Goal: Task Accomplishment & Management: Use online tool/utility

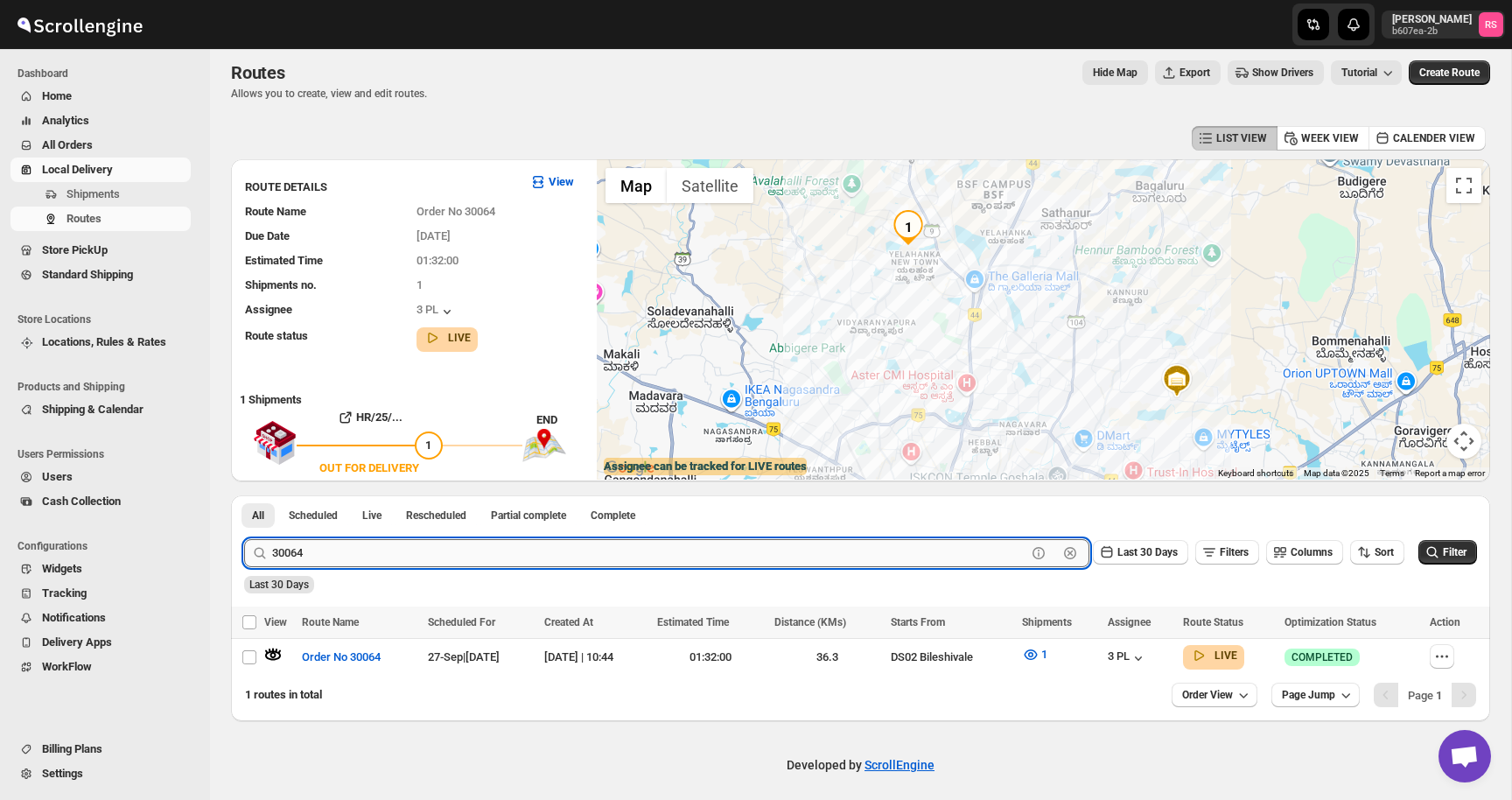
scroll to position [10, 0]
click at [379, 560] on input "30064" at bounding box center [649, 553] width 754 height 28
click at [244, 495] on button "Submit" at bounding box center [269, 504] width 50 height 18
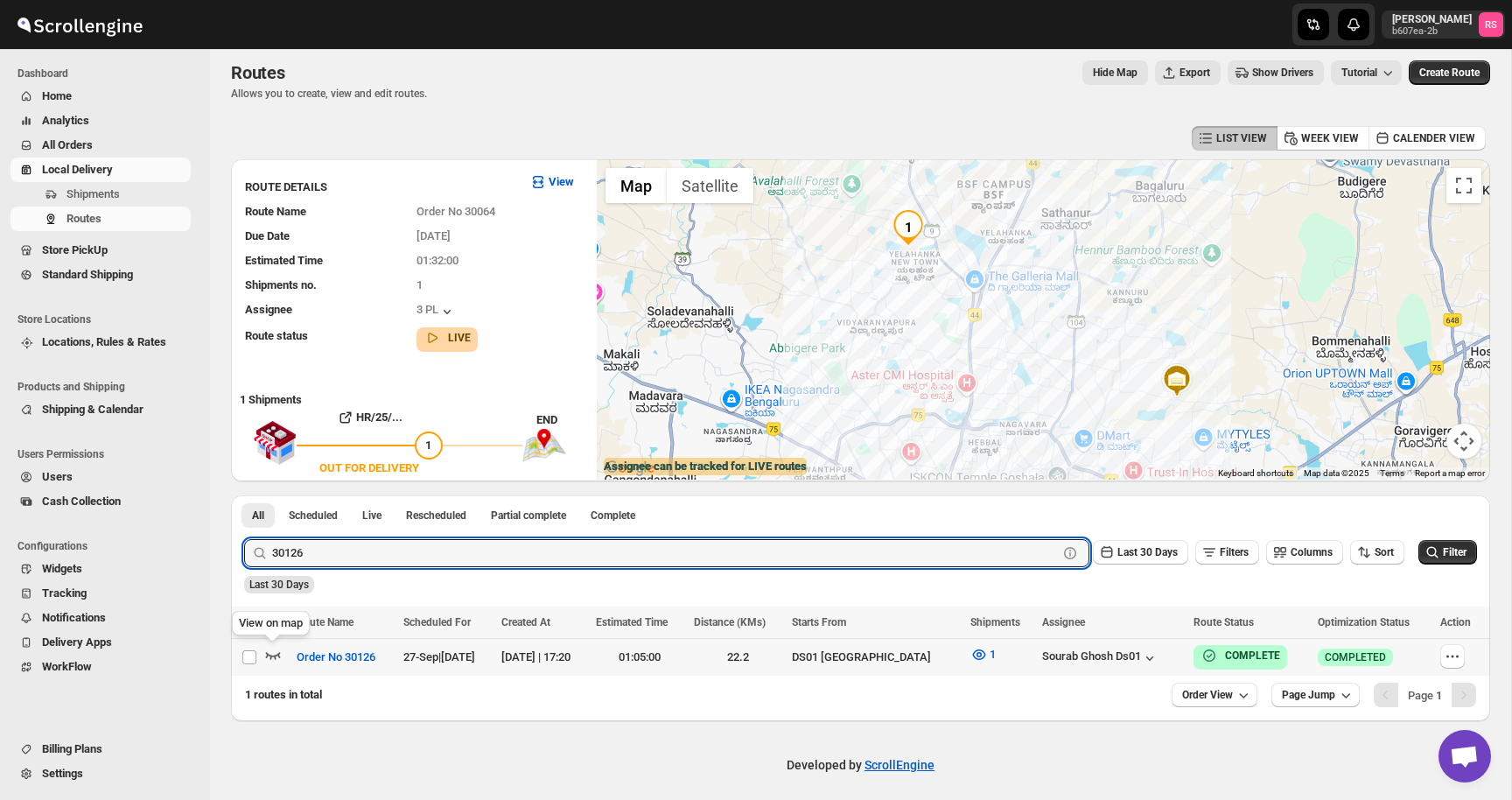
click at [274, 651] on icon "button" at bounding box center [273, 655] width 18 height 18
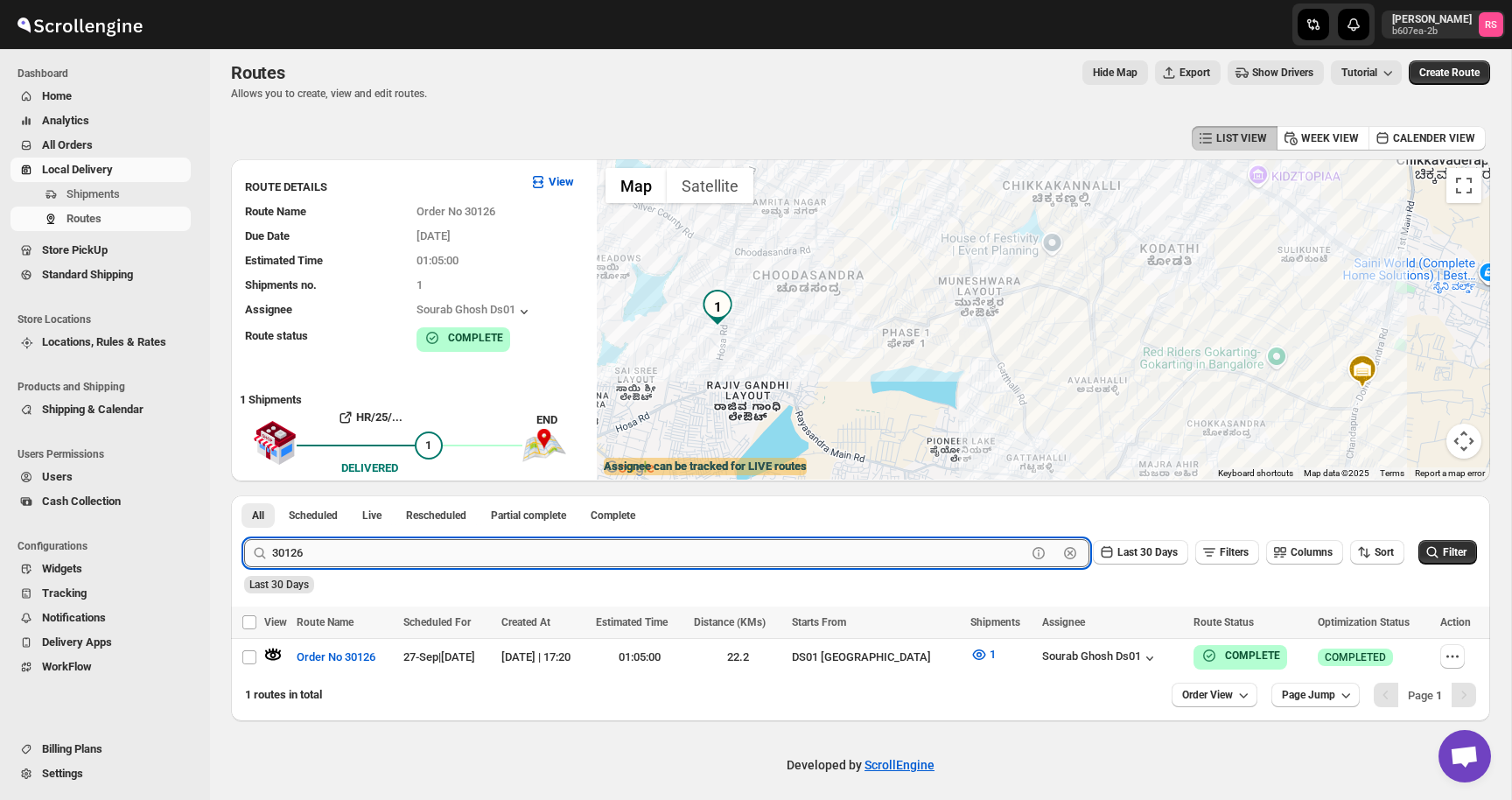
click at [335, 562] on input "30126" at bounding box center [649, 553] width 754 height 28
click at [403, 547] on input "30126" at bounding box center [649, 553] width 754 height 28
click at [244, 495] on button "Submit" at bounding box center [269, 504] width 50 height 18
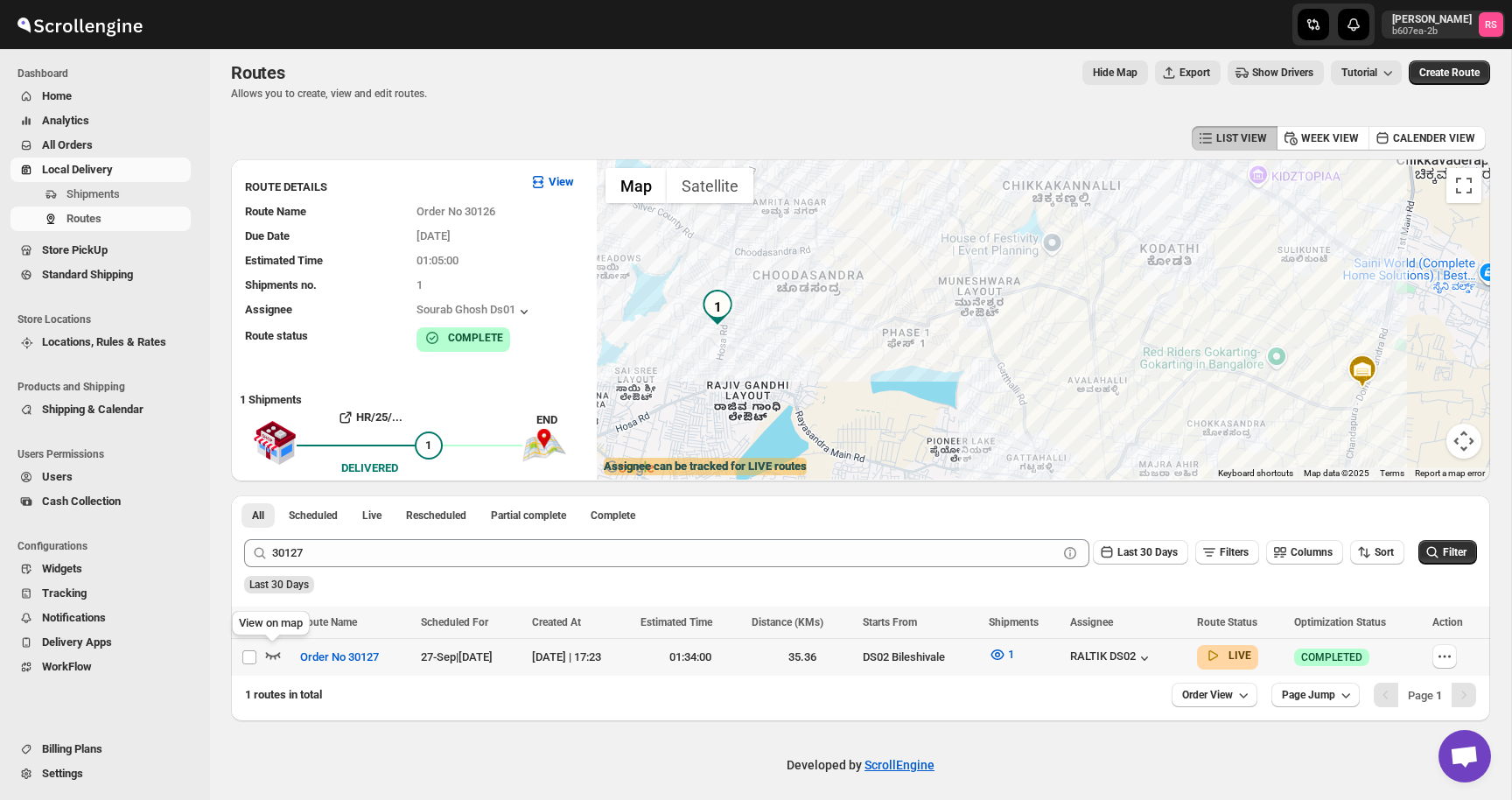
click at [272, 649] on icon "button" at bounding box center [273, 655] width 18 height 18
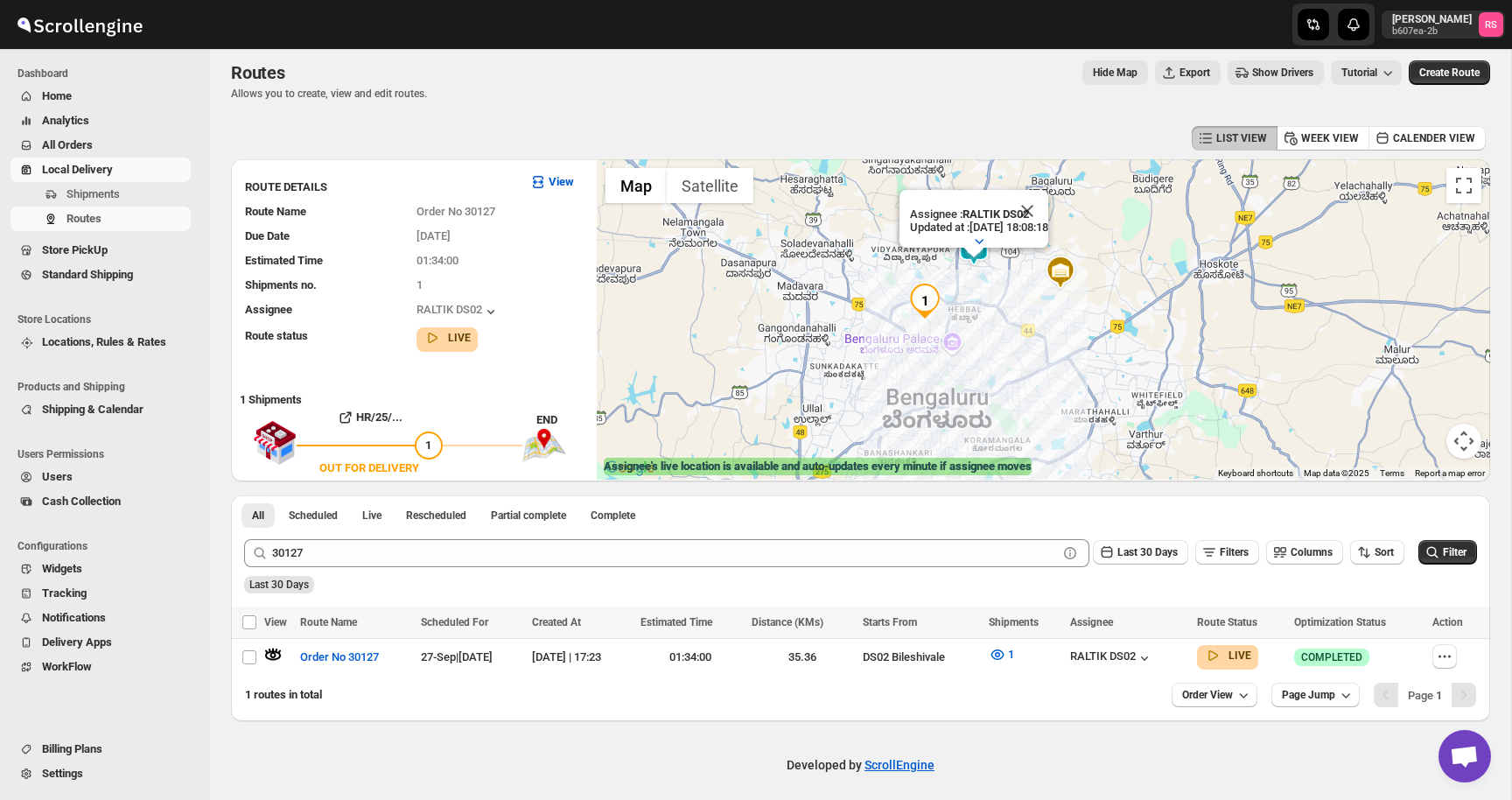
drag, startPoint x: 973, startPoint y: 254, endPoint x: 975, endPoint y: 301, distance: 47.0
click at [975, 301] on div "Assignee : RALTIK DS02 Updated at : [DATE] 18:08:18 Duty mode Enabled Battery p…" at bounding box center [1043, 319] width 893 height 320
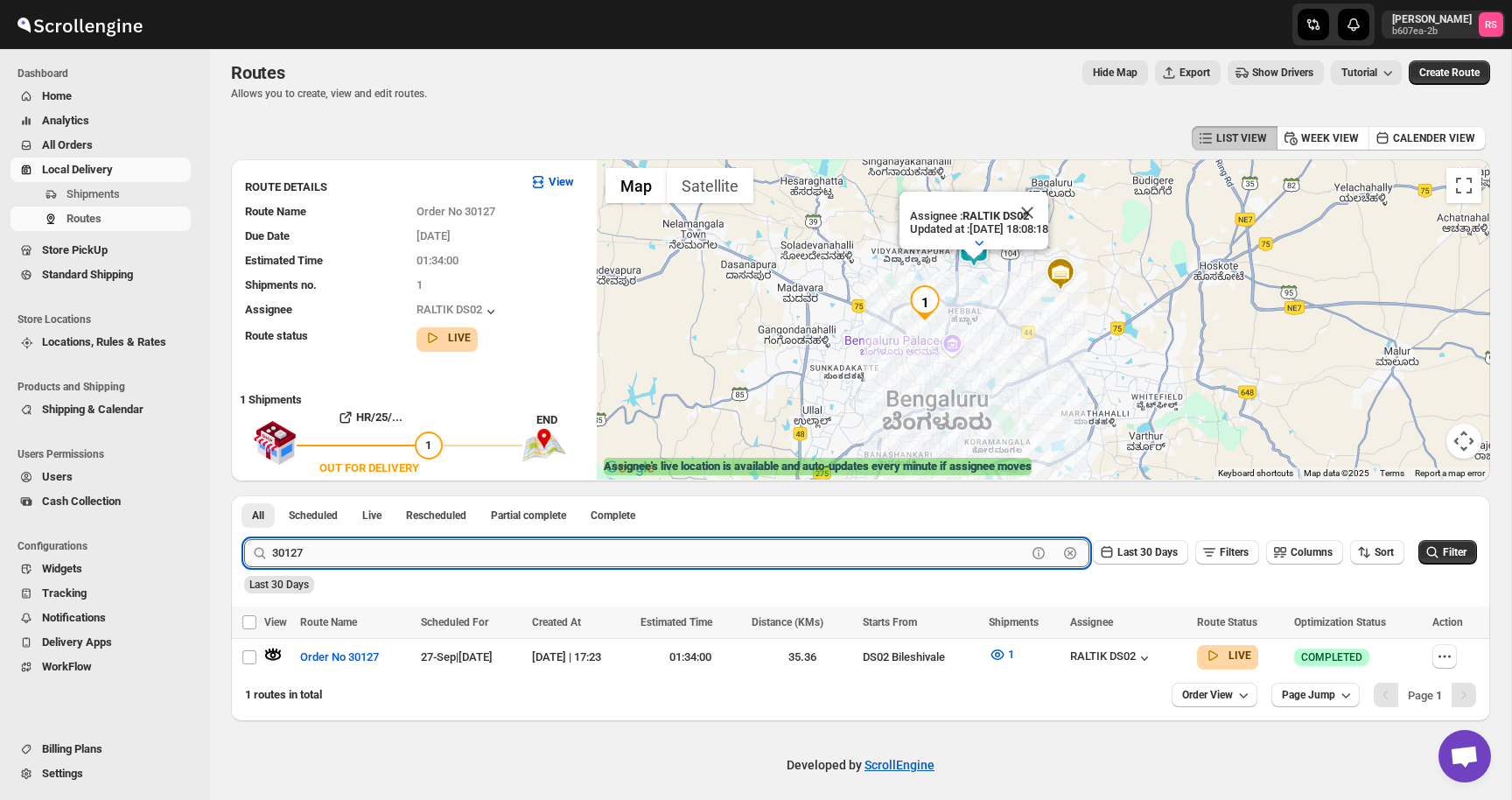
click at [376, 544] on input "30127" at bounding box center [649, 553] width 754 height 28
click at [442, 553] on input "30127" at bounding box center [649, 553] width 754 height 28
click at [244, 495] on button "Submit" at bounding box center [269, 504] width 50 height 18
click at [270, 651] on icon "button" at bounding box center [273, 655] width 18 height 18
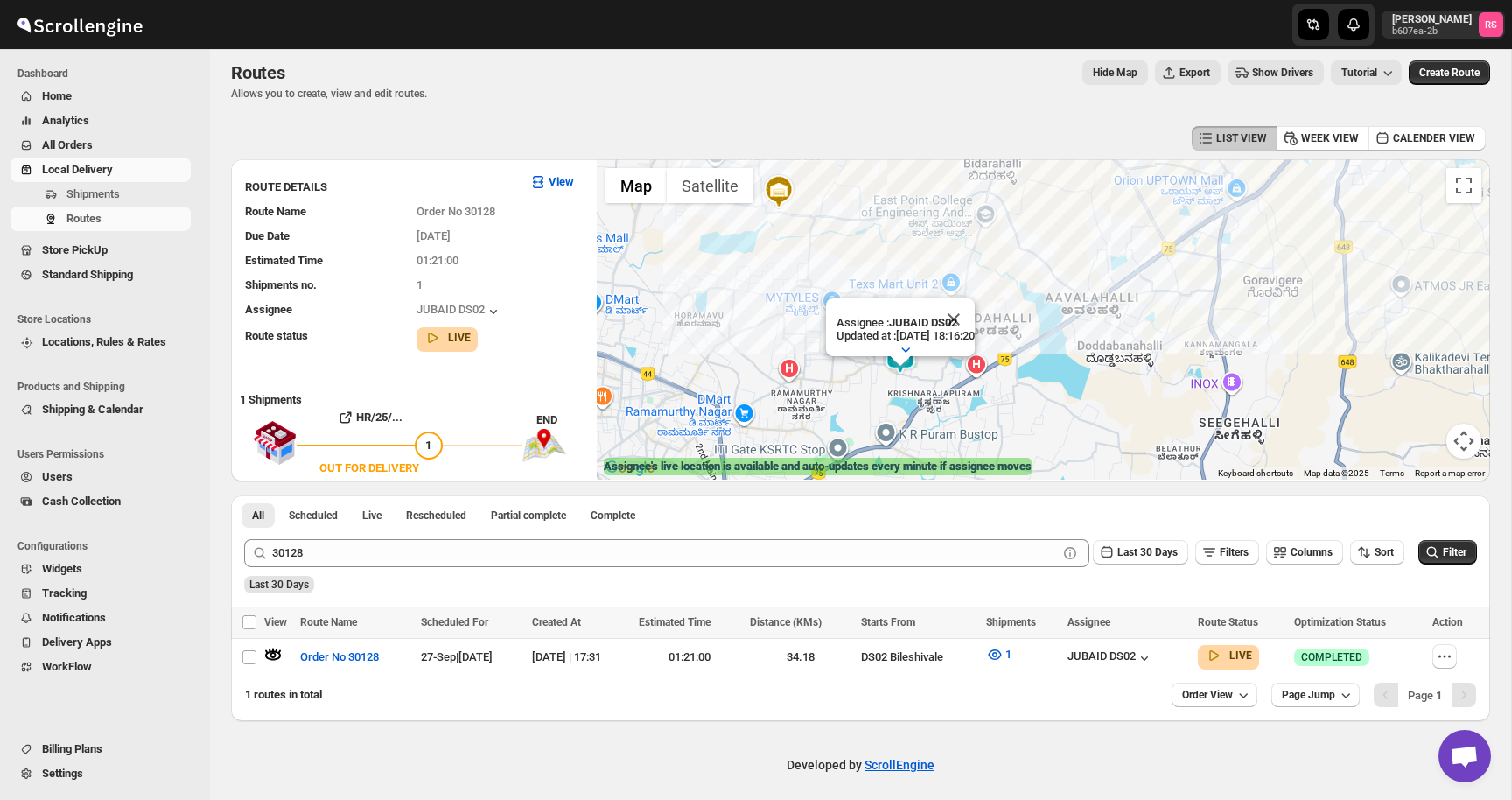
drag, startPoint x: 960, startPoint y: 307, endPoint x: 1023, endPoint y: 154, distance: 165.5
click at [1023, 154] on div "LIST VIEW WEEK VIEW CALENDER VIEW ROUTE DETAILS View Route Name Order No 30128 …" at bounding box center [859, 420] width 1259 height 599
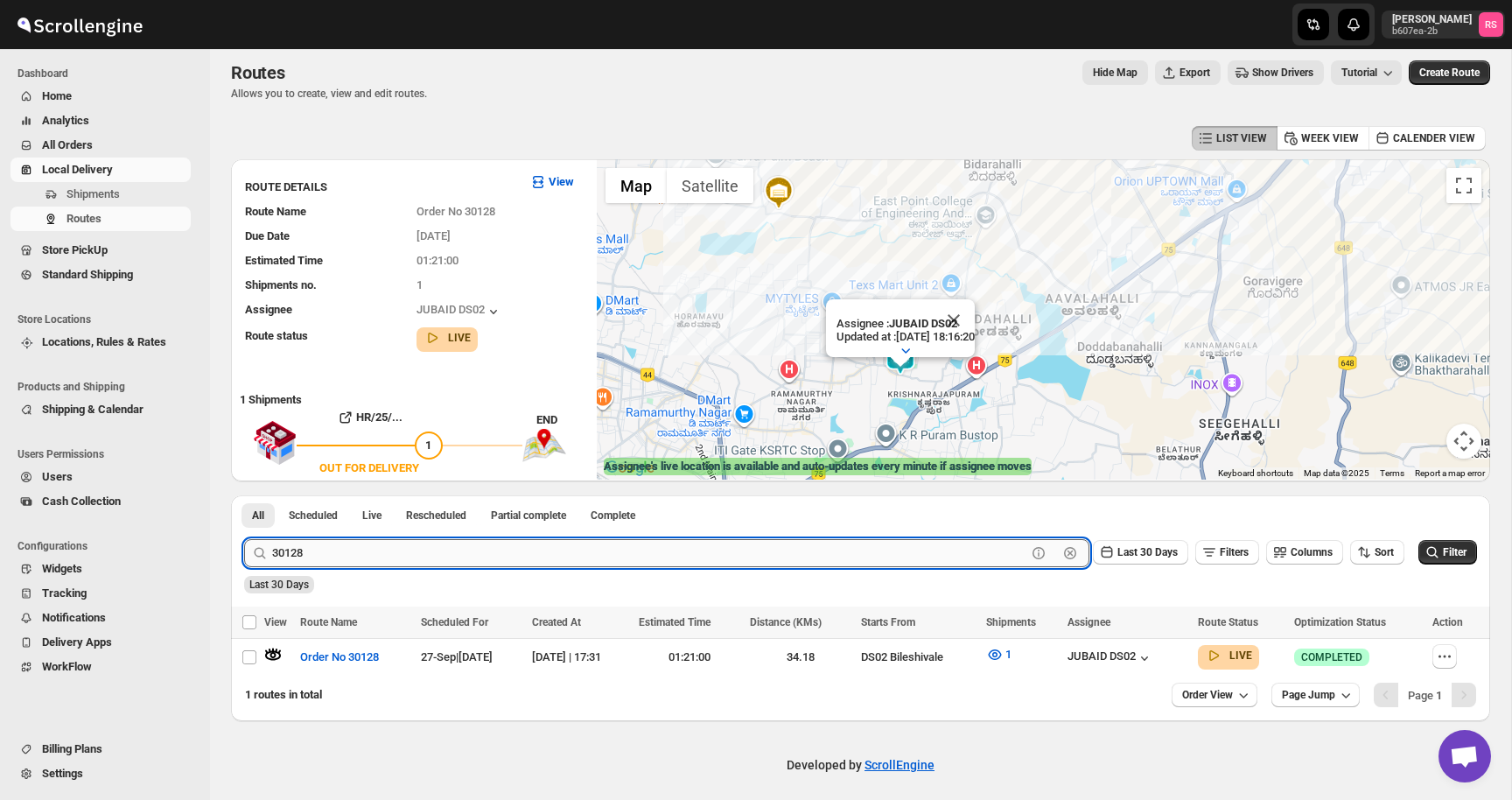
click at [400, 560] on input "30128" at bounding box center [649, 553] width 754 height 28
click at [244, 495] on button "Submit" at bounding box center [269, 504] width 50 height 18
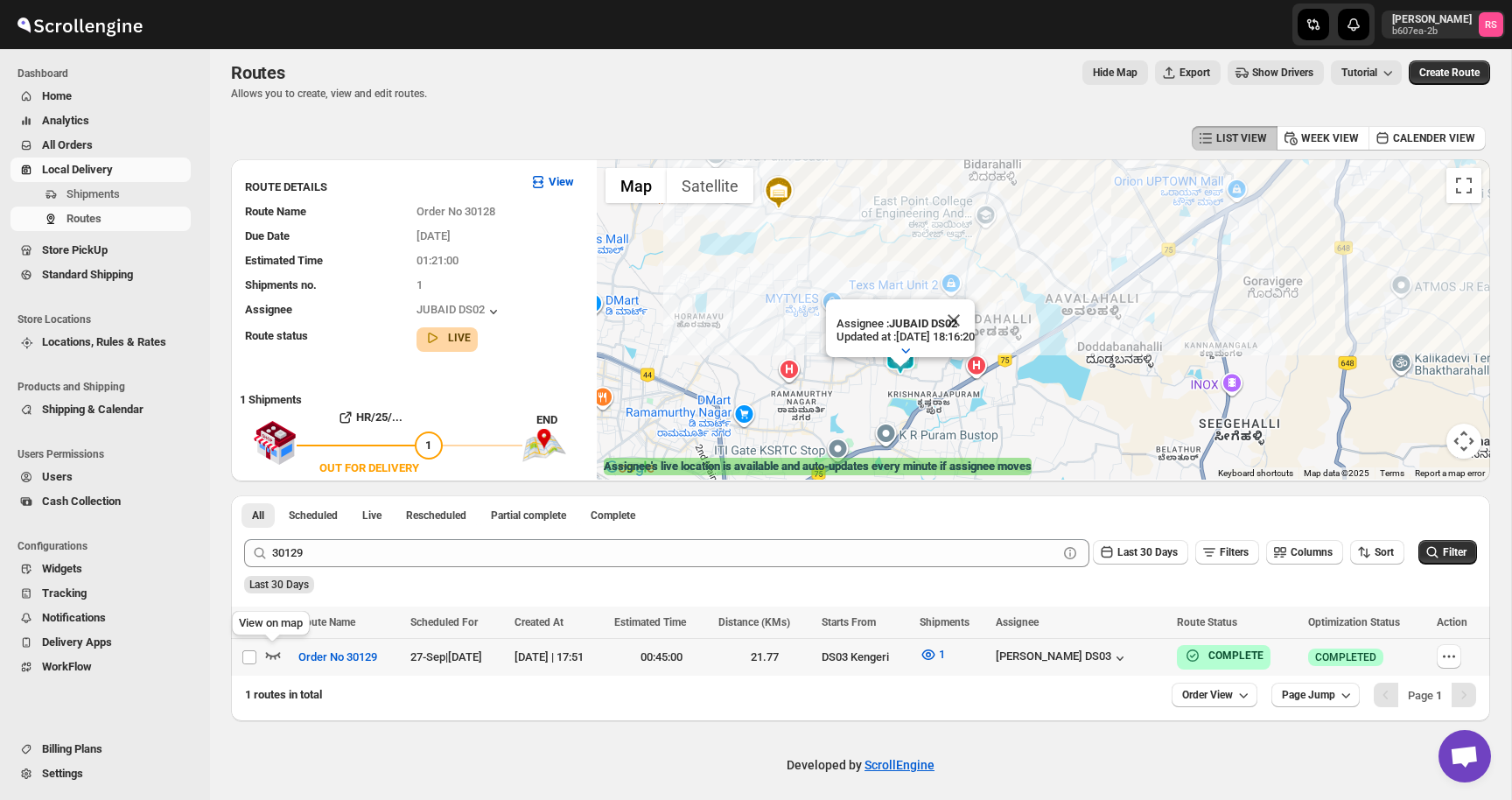
click at [267, 649] on icon "button" at bounding box center [273, 655] width 18 height 18
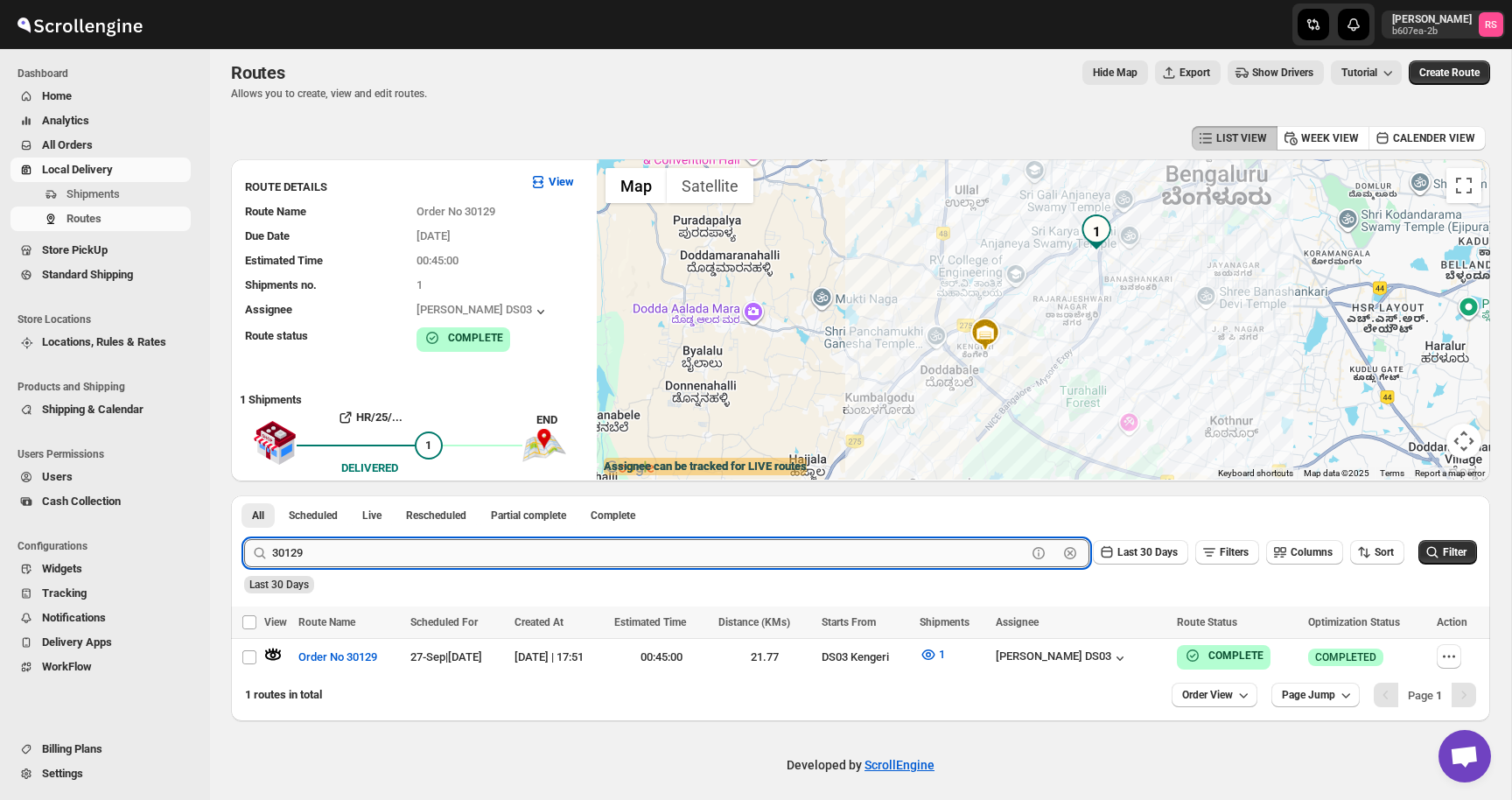
click at [406, 554] on input "30129" at bounding box center [649, 553] width 754 height 28
click at [323, 560] on input "30129" at bounding box center [649, 553] width 754 height 28
type input "30130"
click at [244, 495] on button "Submit" at bounding box center [269, 504] width 50 height 18
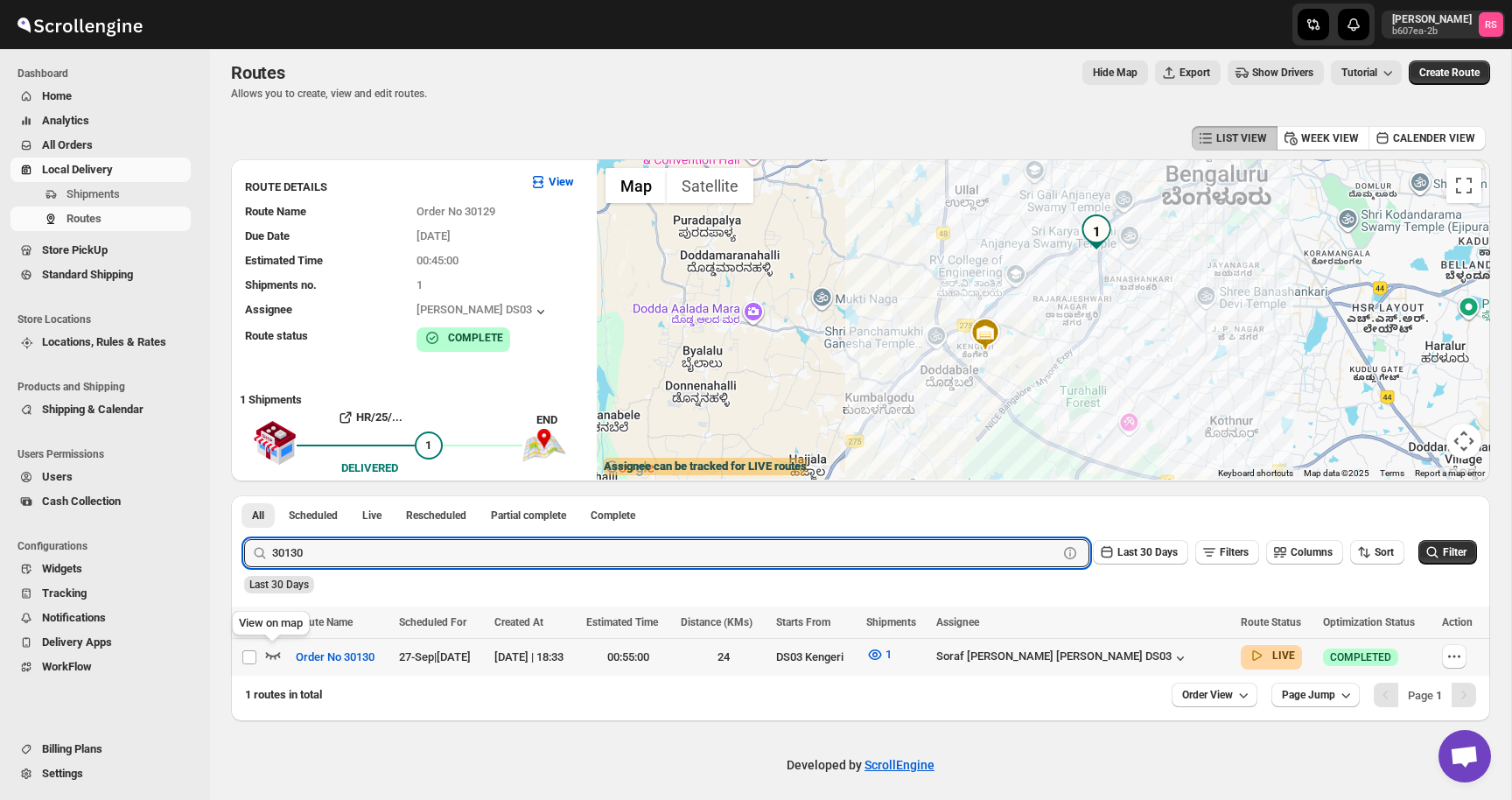
click at [266, 650] on icon "button" at bounding box center [273, 655] width 18 height 18
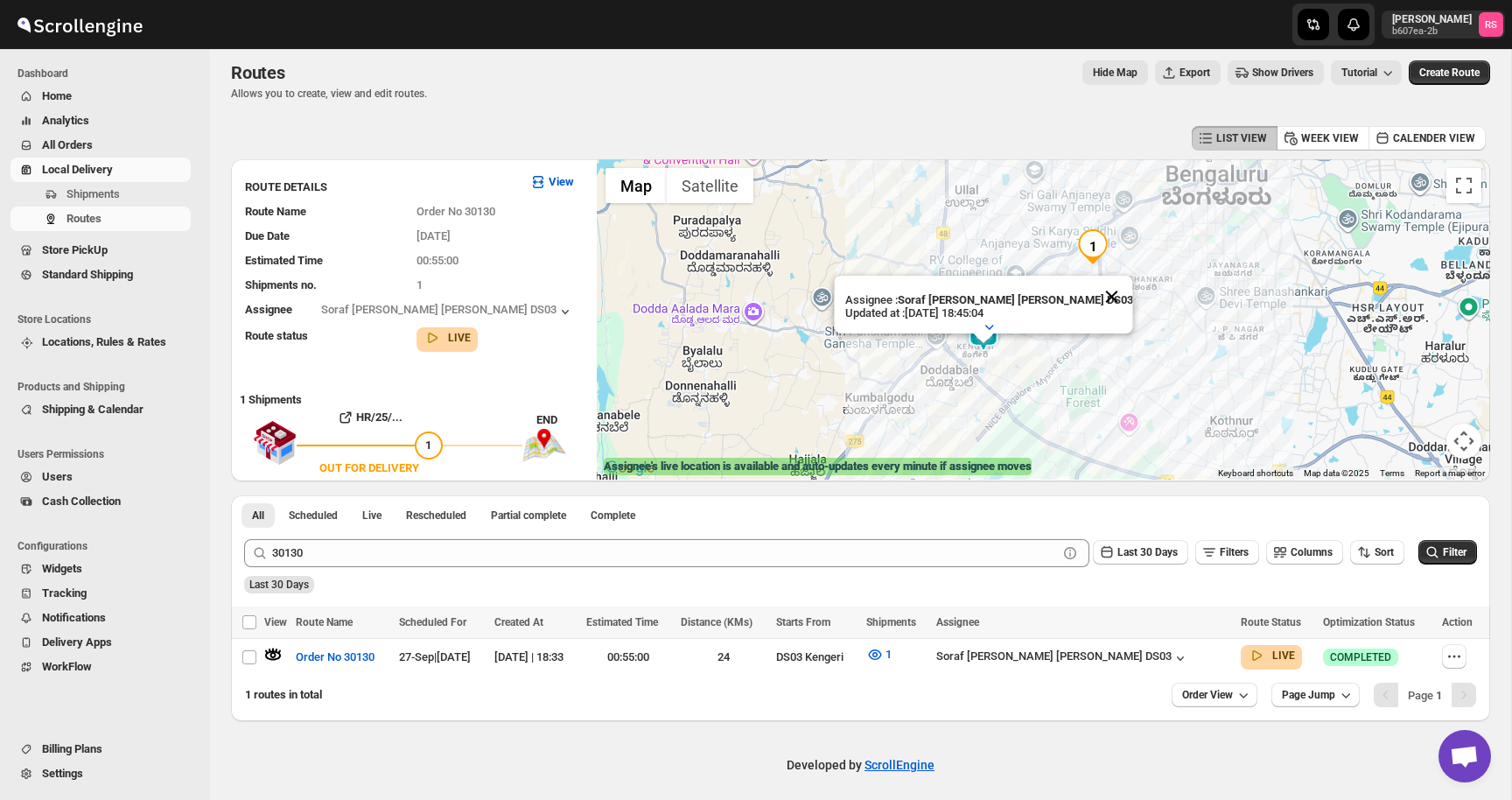
click at [1090, 293] on button "Close" at bounding box center [1111, 296] width 42 height 42
click at [982, 331] on img at bounding box center [983, 334] width 35 height 35
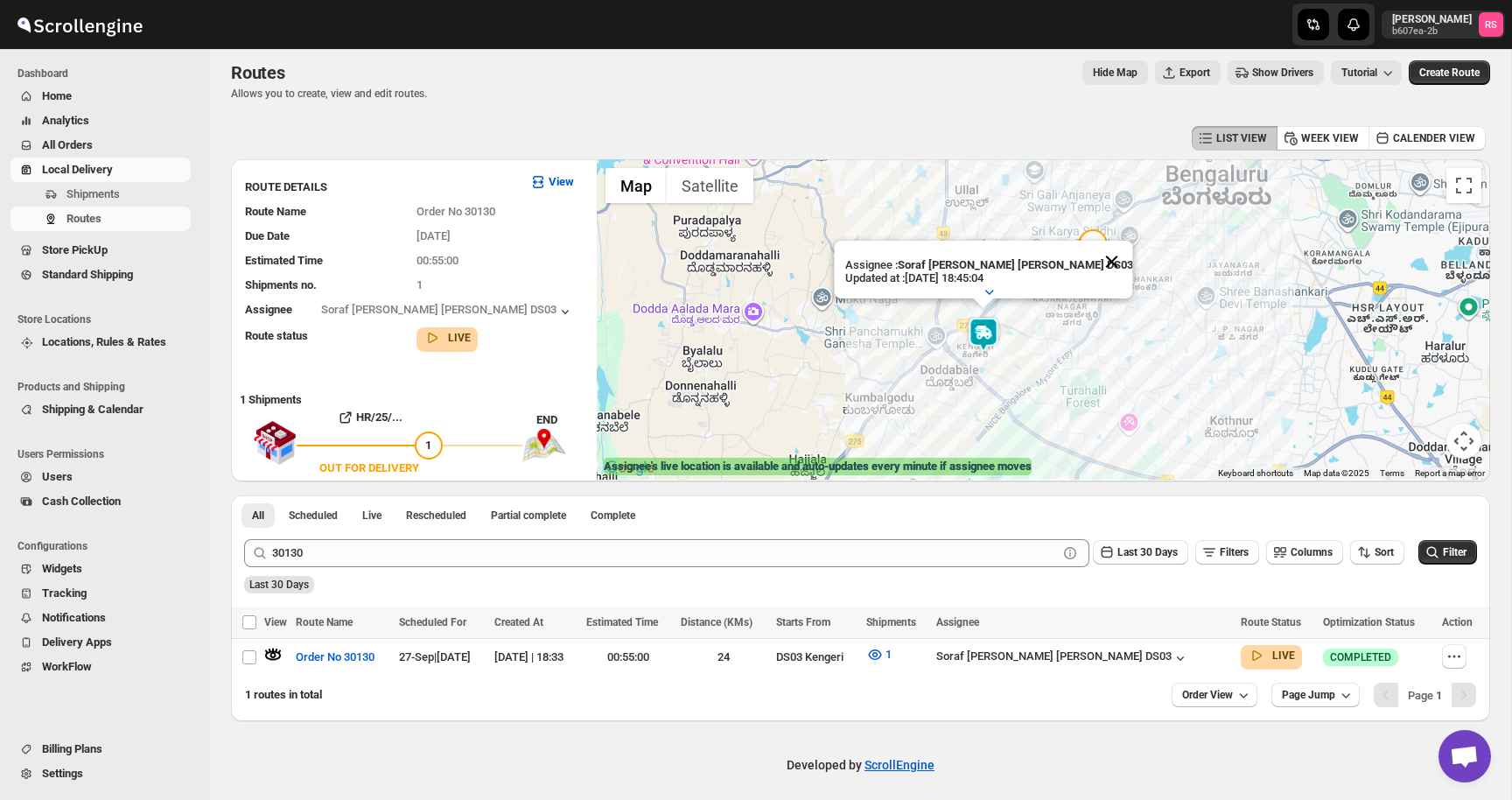
click at [1090, 257] on button "Close" at bounding box center [1111, 261] width 42 height 42
click at [106, 220] on span "Routes" at bounding box center [127, 219] width 121 height 18
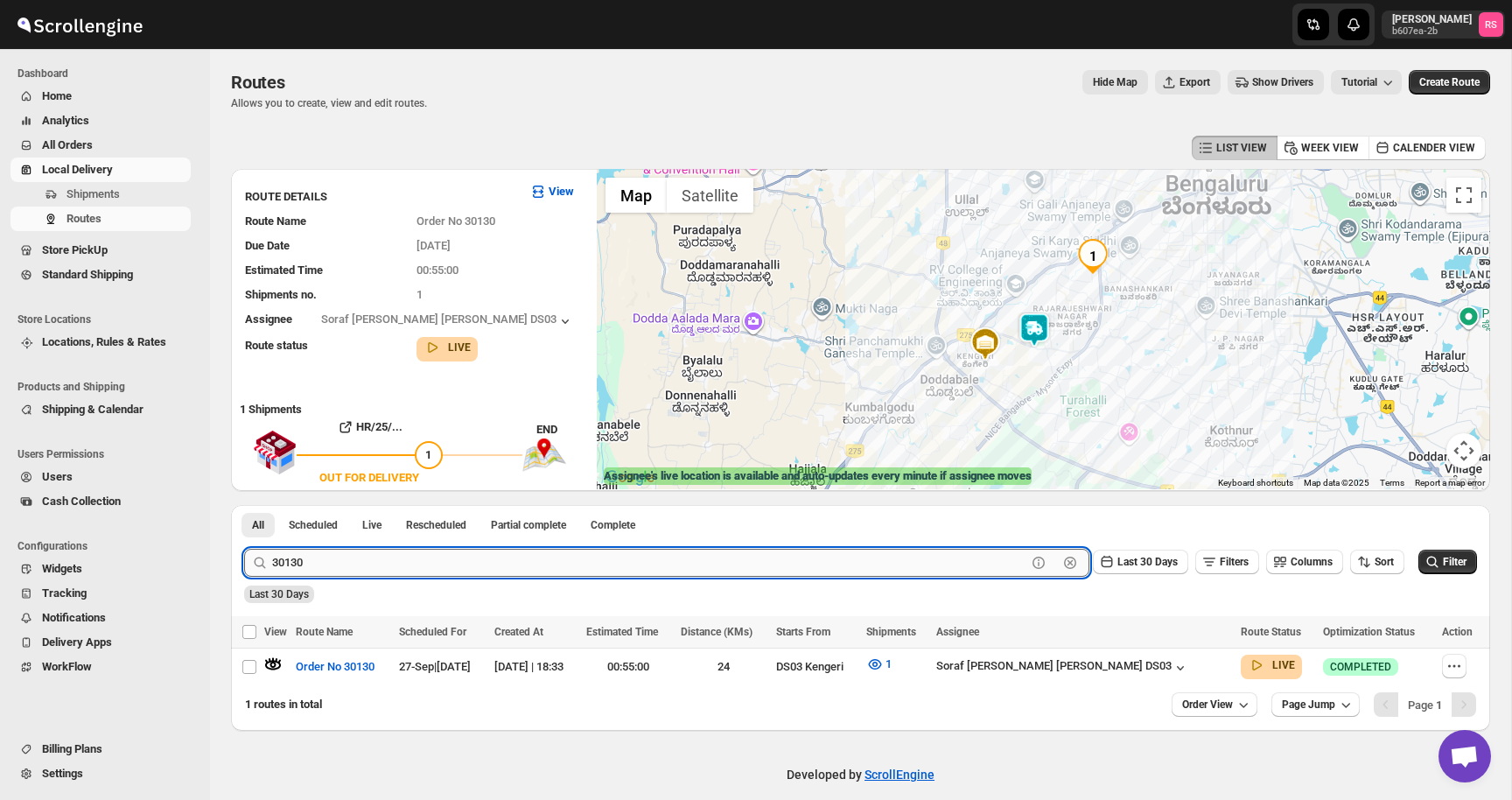
click at [313, 560] on input "30130" at bounding box center [649, 562] width 754 height 28
click at [342, 534] on button "Scheduled" at bounding box center [313, 525] width 70 height 25
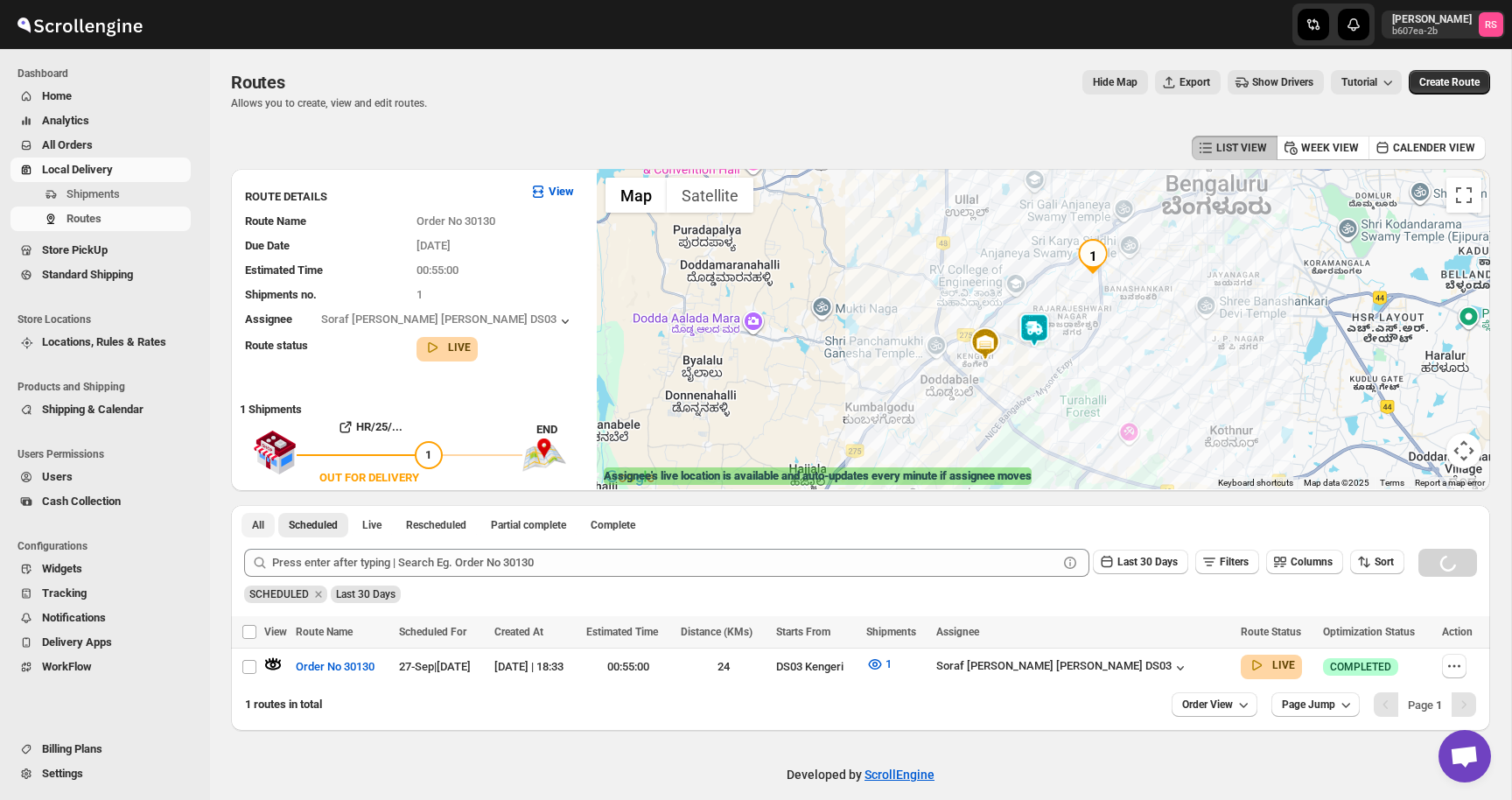
click at [265, 524] on button "All" at bounding box center [257, 525] width 33 height 25
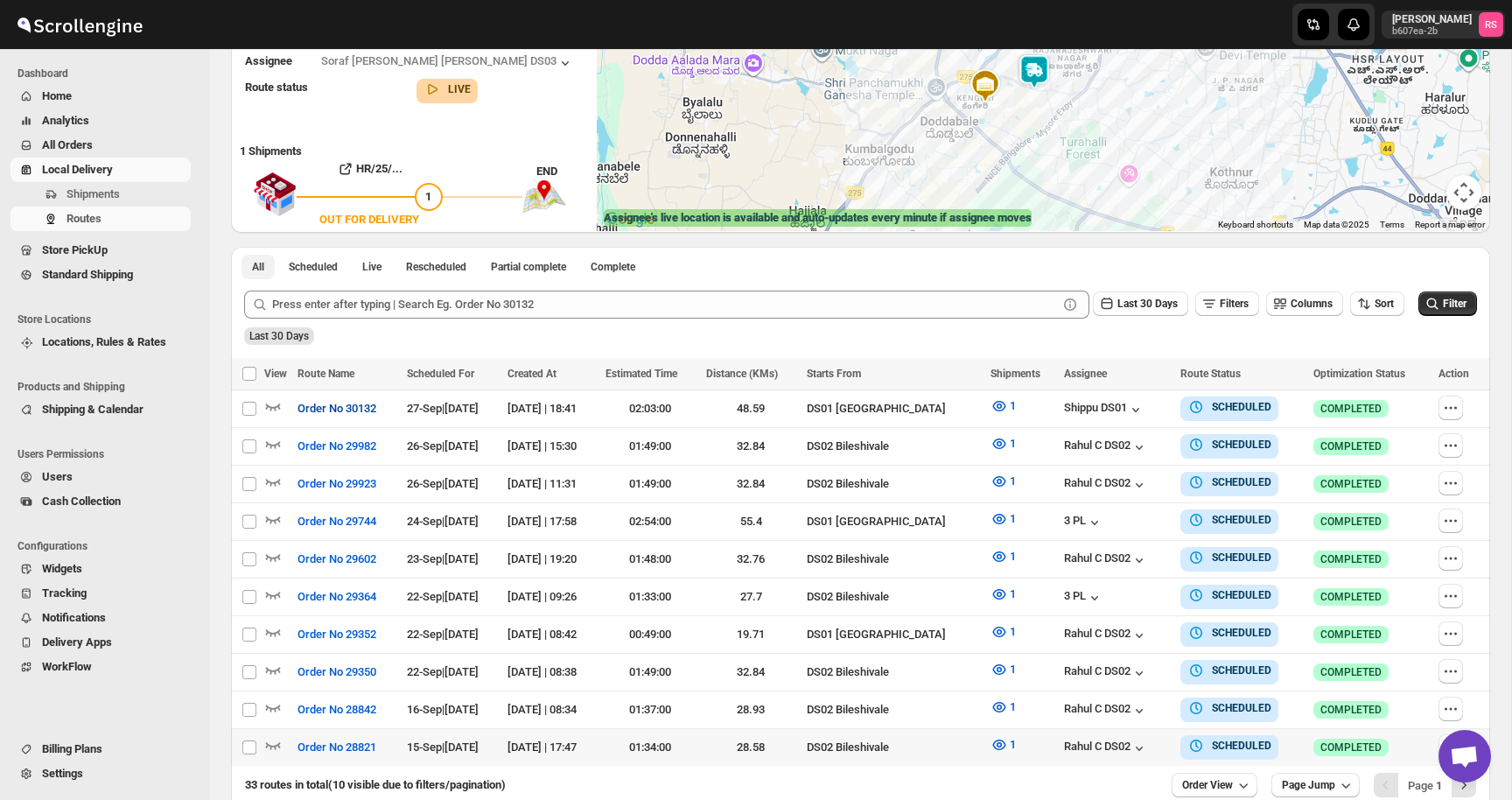
scroll to position [348, 0]
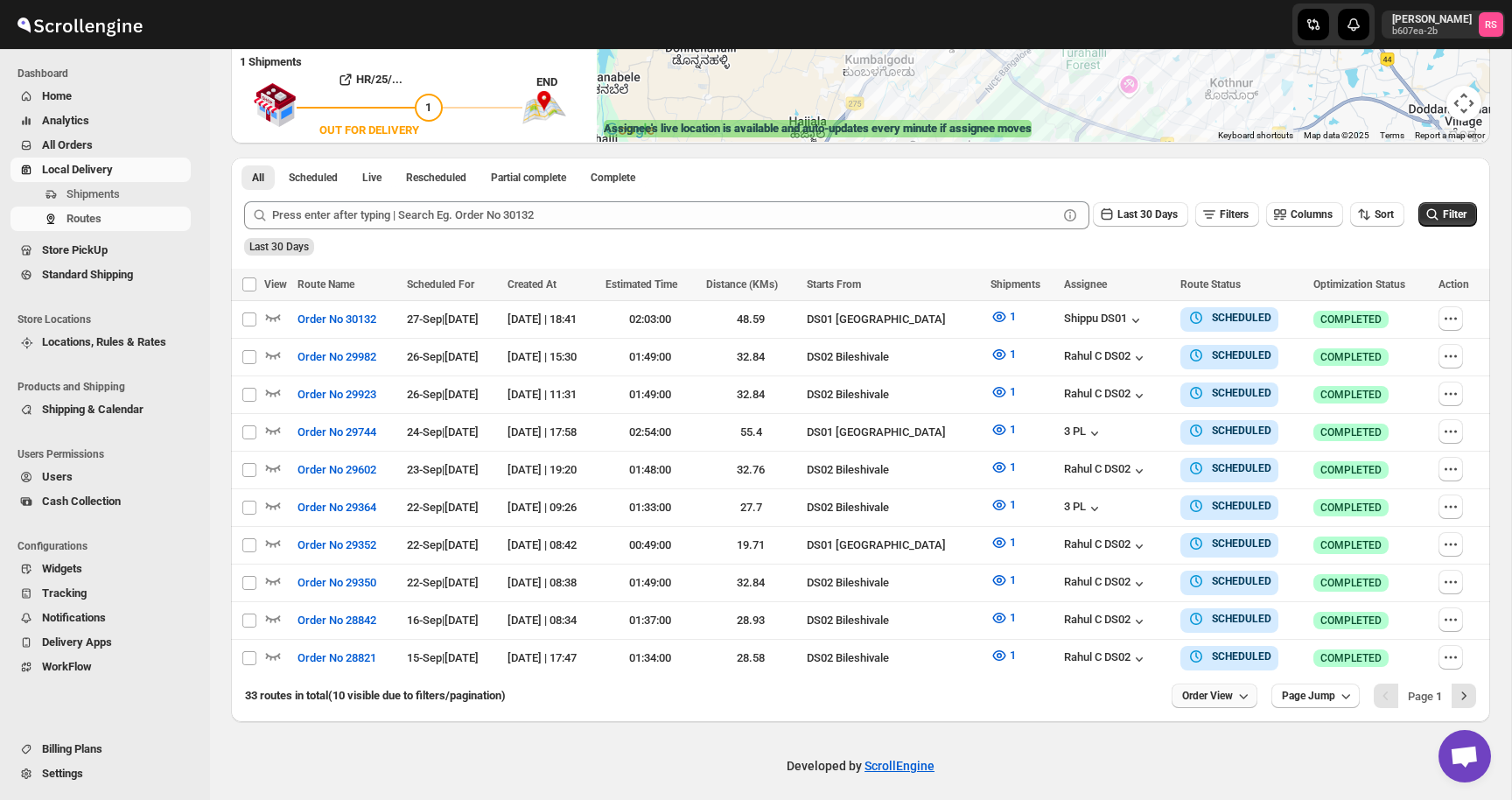
click at [1238, 693] on icon "button" at bounding box center [1243, 696] width 18 height 18
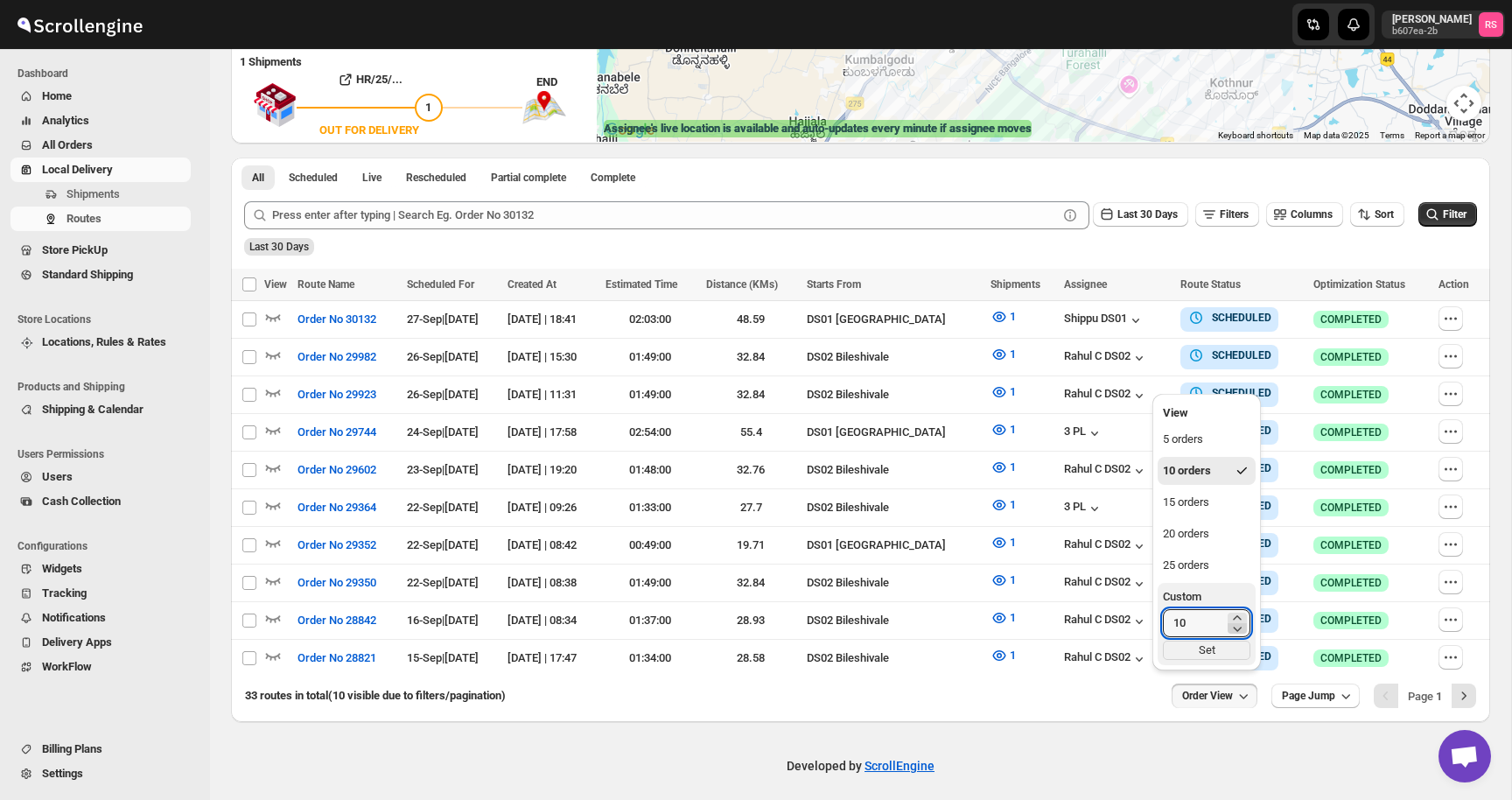
click at [1229, 631] on icon "button" at bounding box center [1237, 628] width 18 height 18
type input "9"
type input "200"
click at [1232, 654] on div "Set" at bounding box center [1206, 650] width 87 height 19
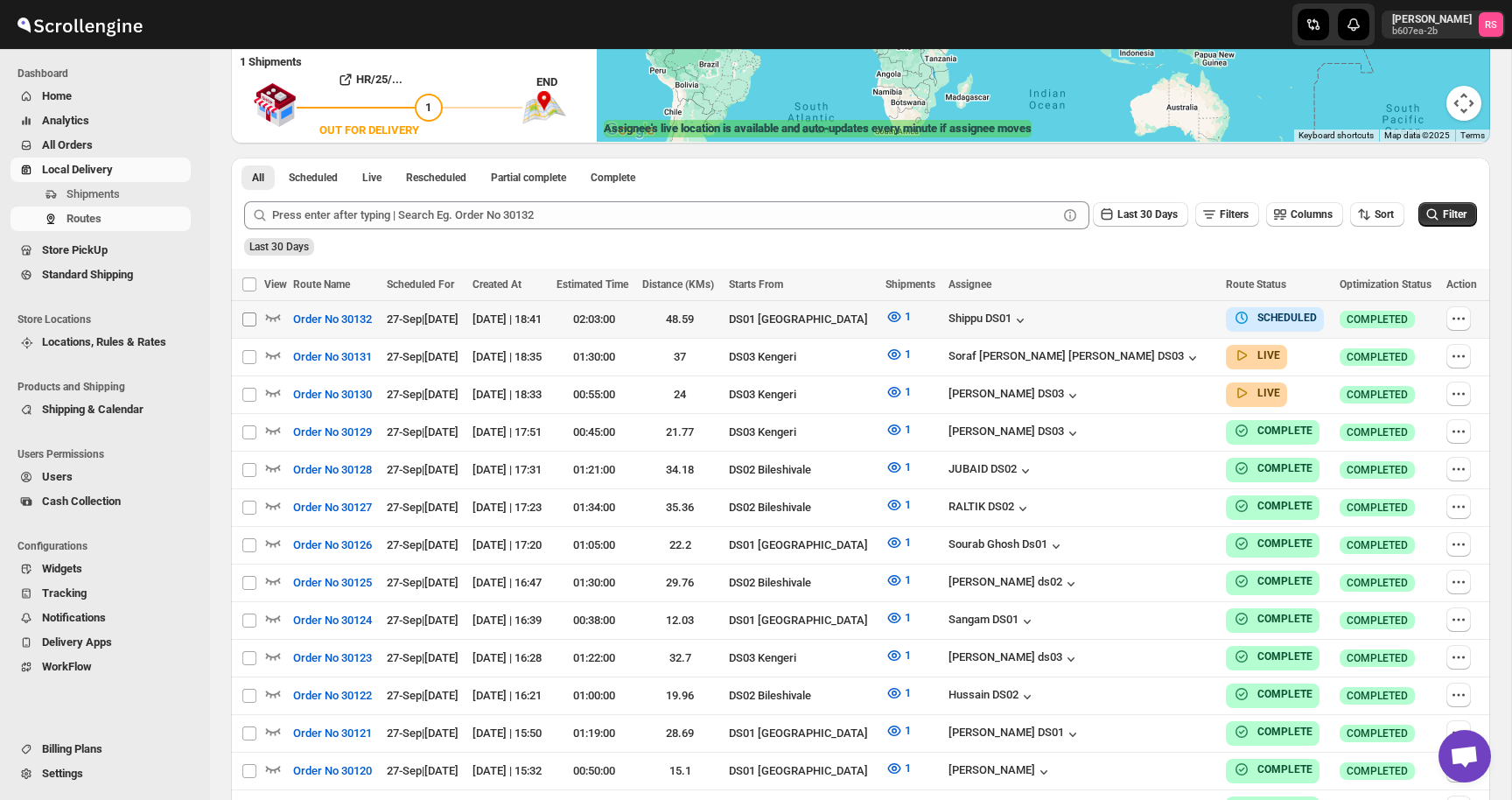
click at [250, 318] on input "Select route" at bounding box center [249, 319] width 14 height 14
checkbox input "true"
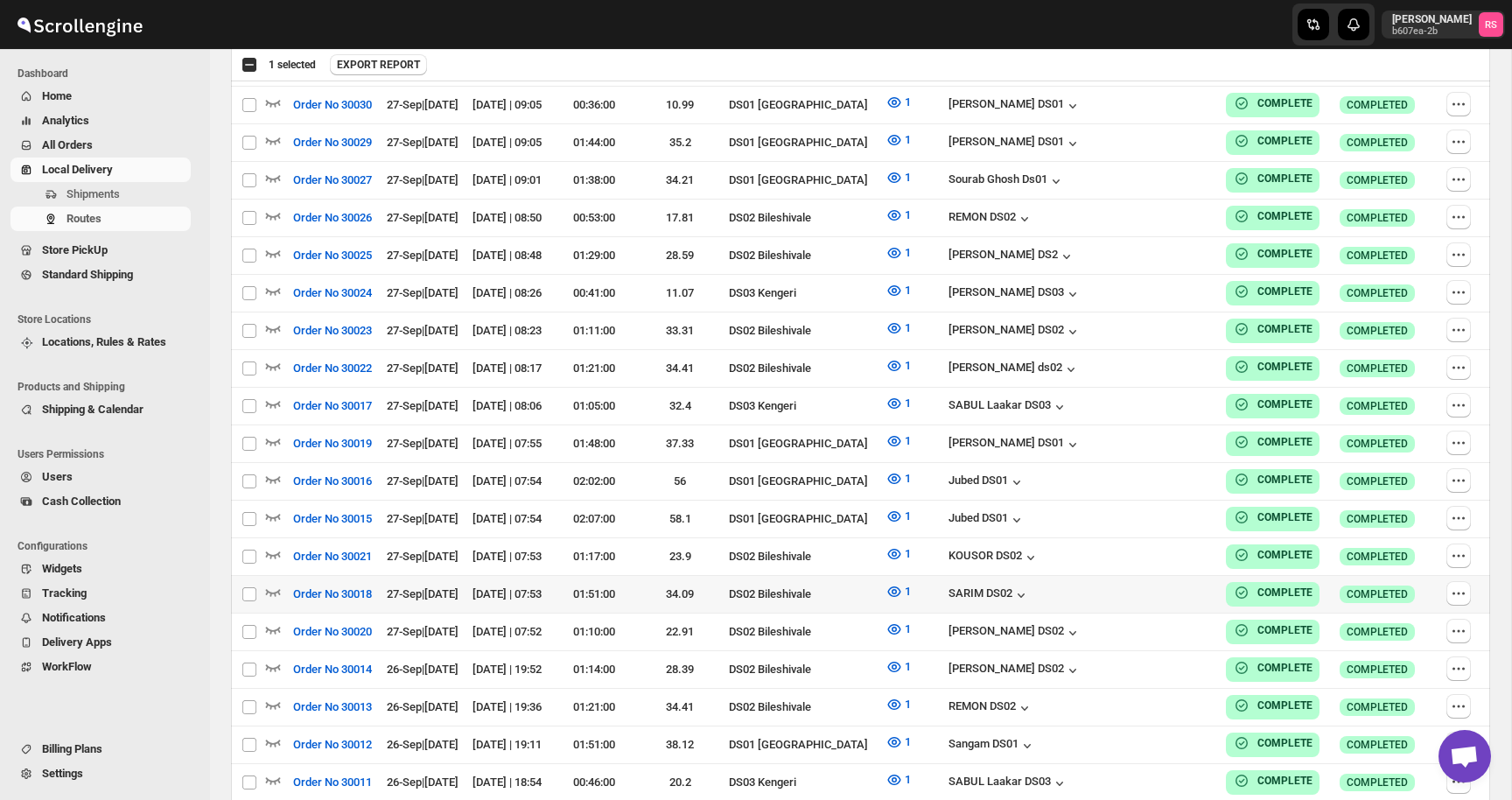
scroll to position [4288, 0]
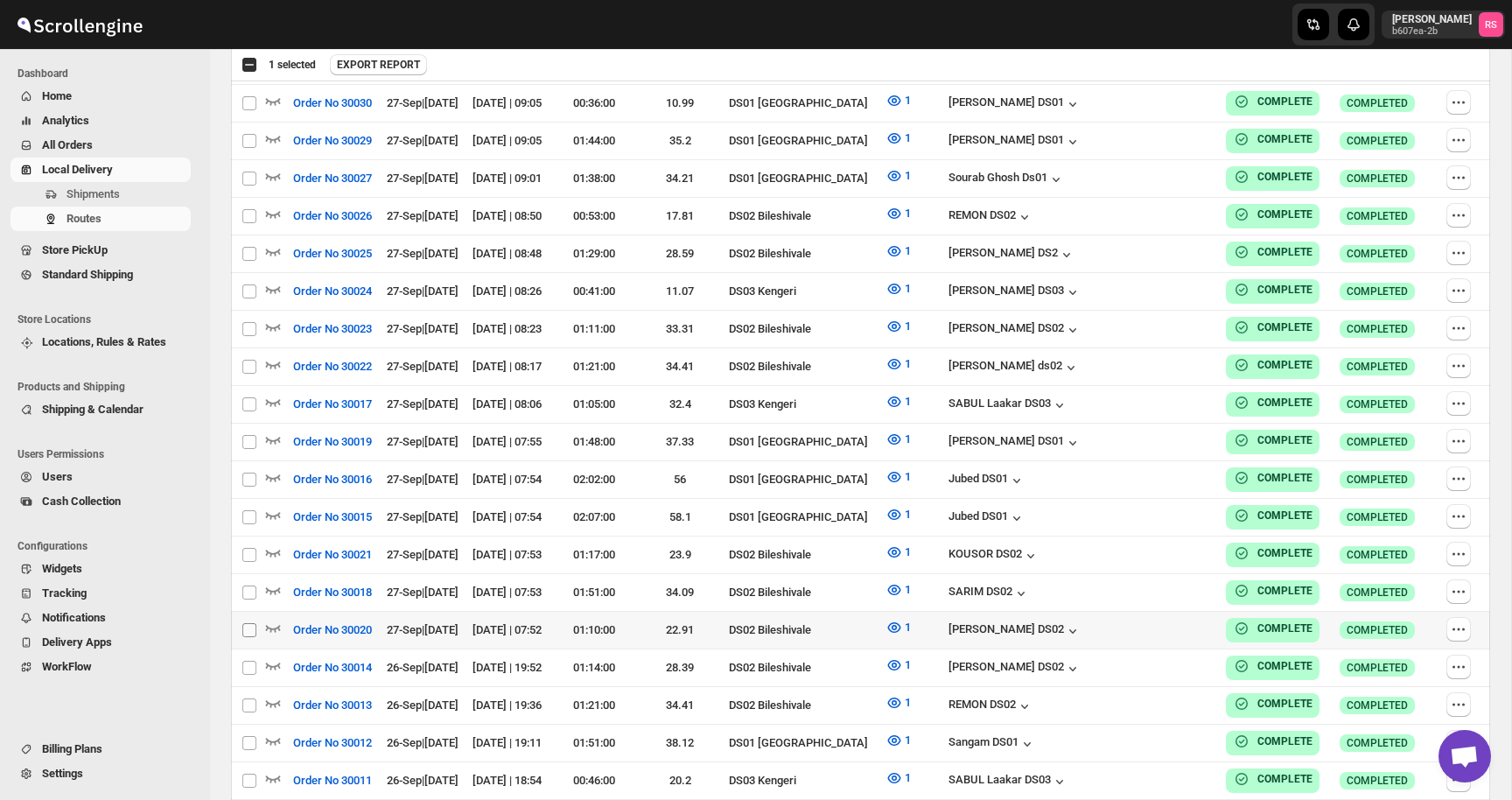
click at [245, 623] on input "Select route" at bounding box center [249, 630] width 14 height 14
checkbox input "true"
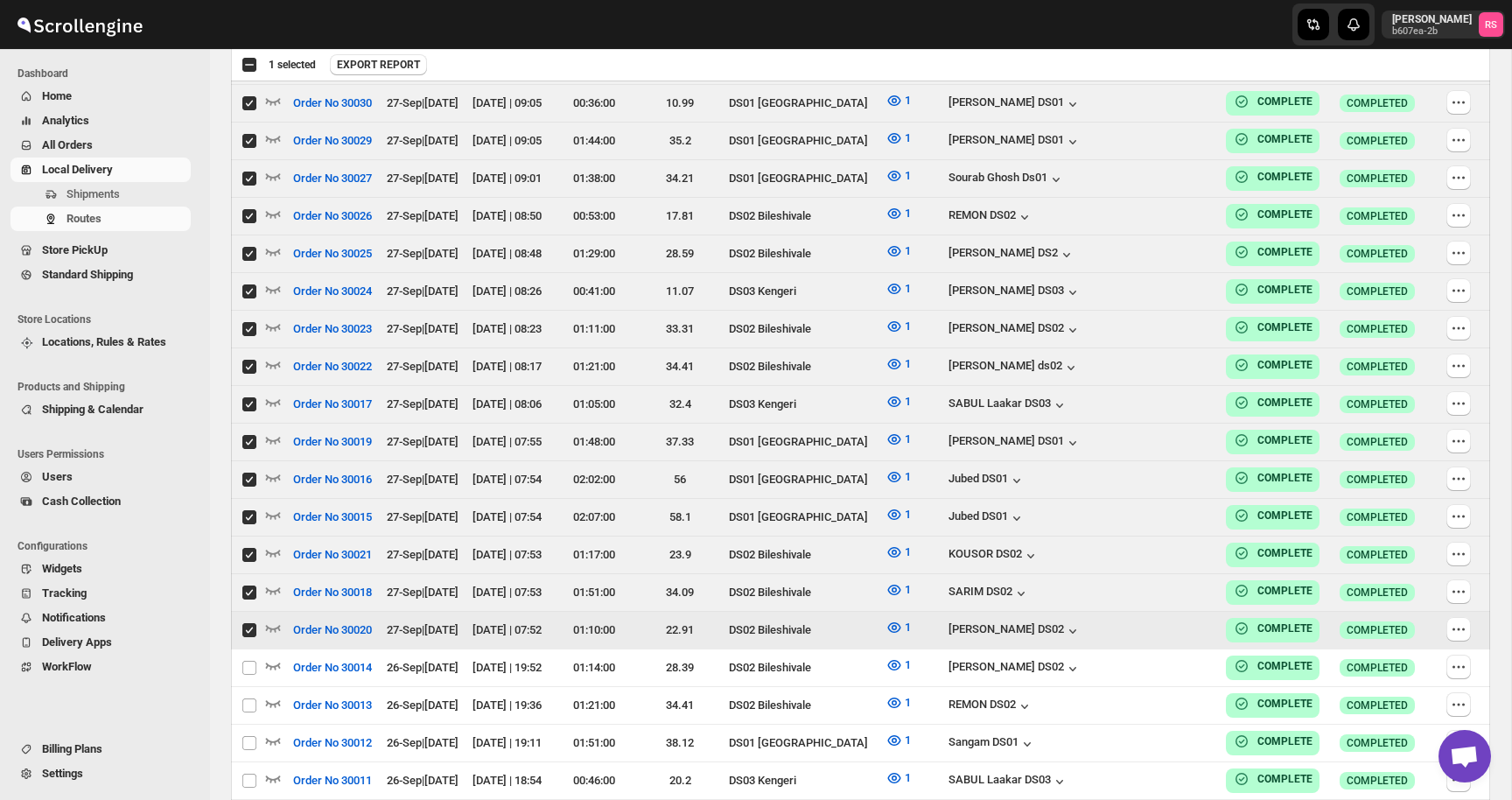
checkbox input "true"
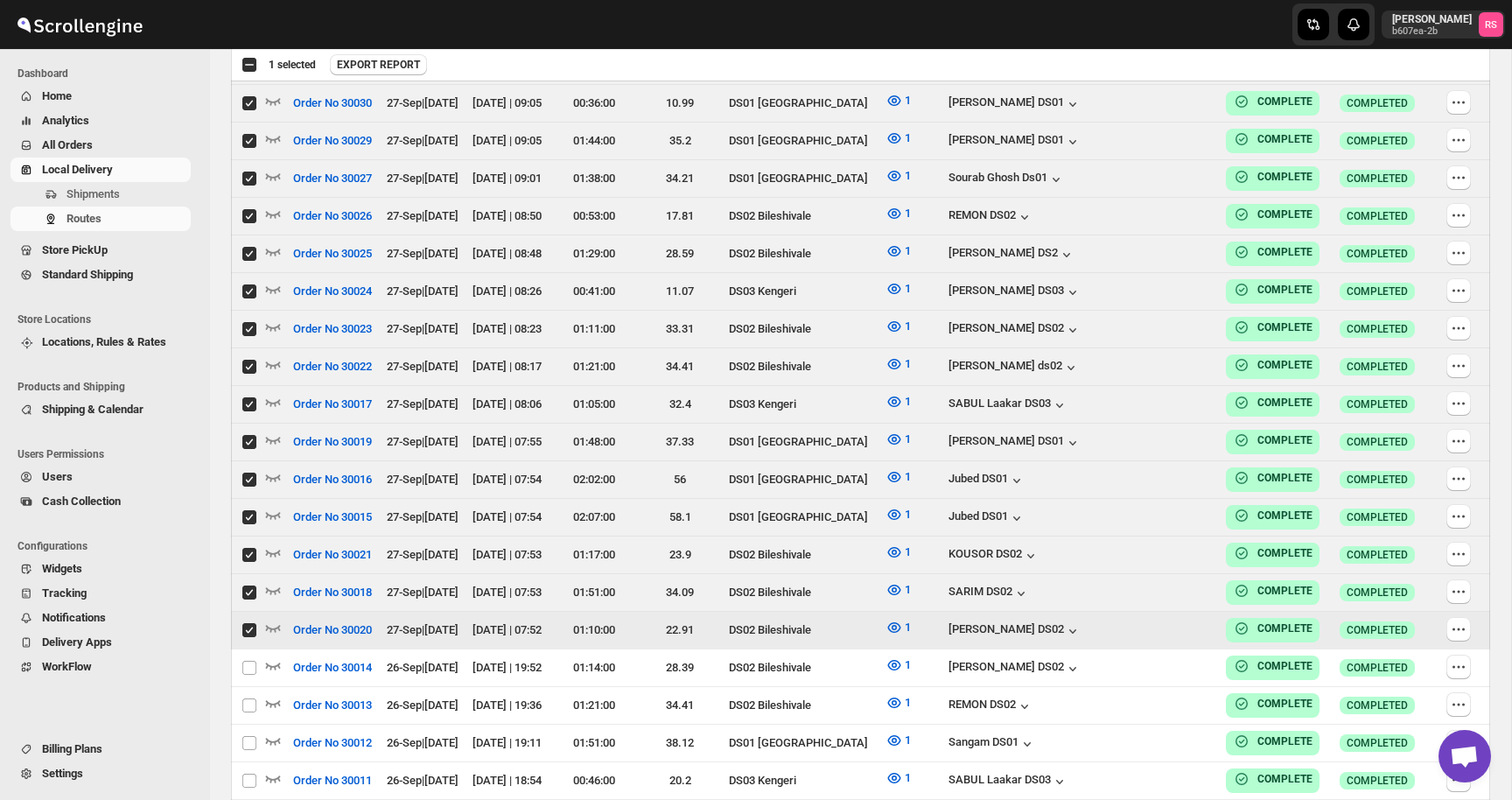
checkbox input "true"
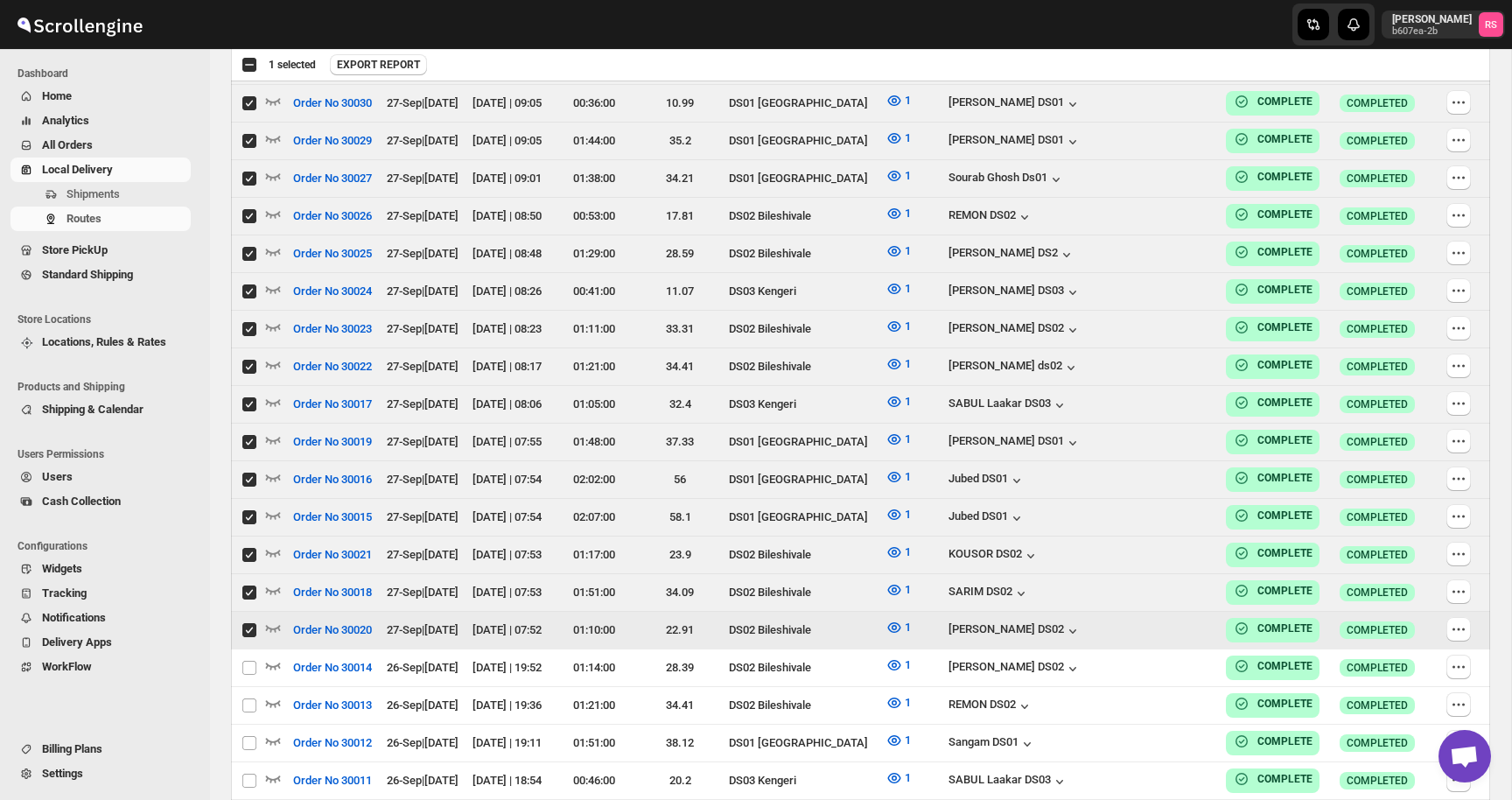
checkbox input "true"
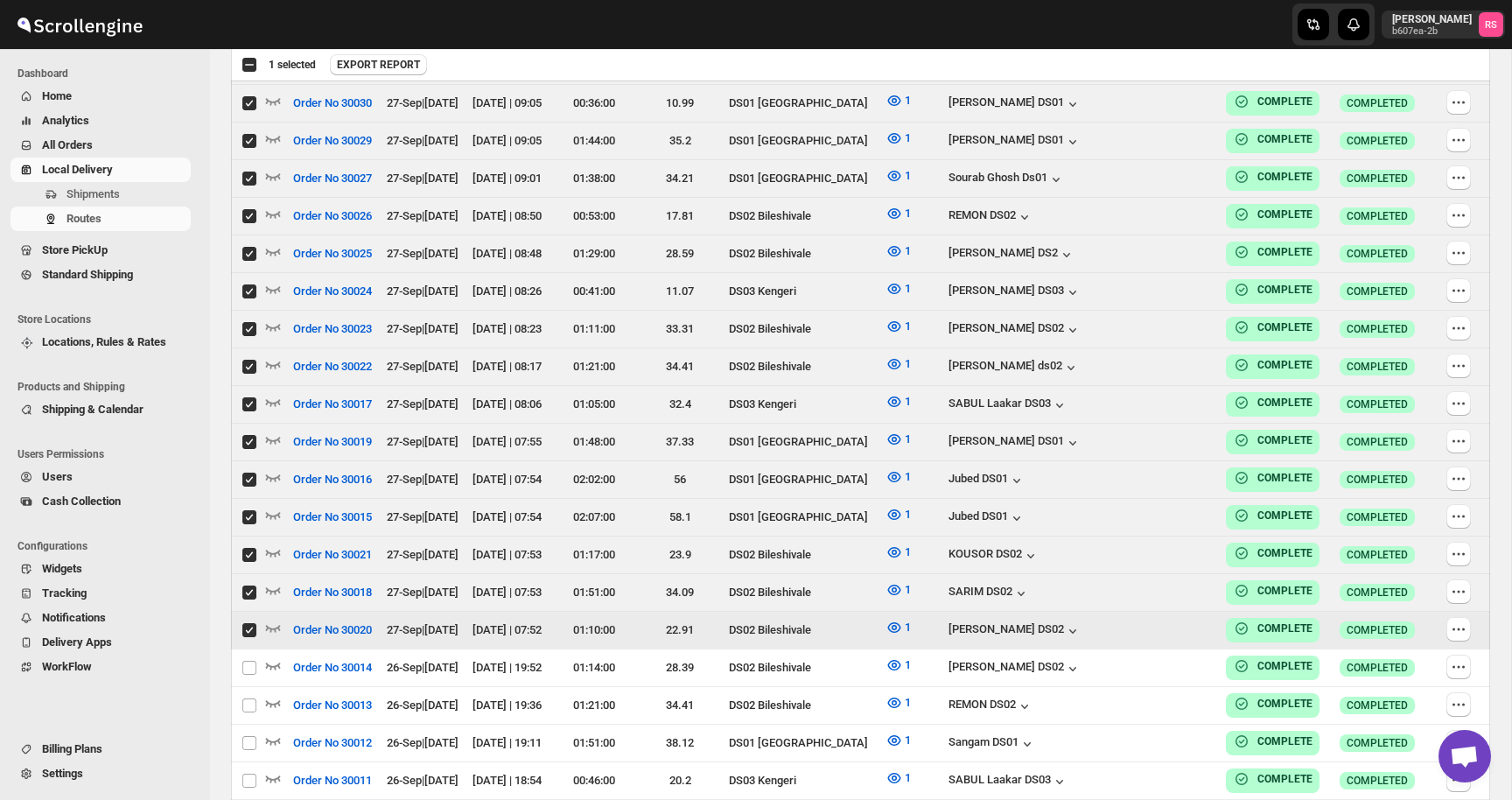
checkbox input "true"
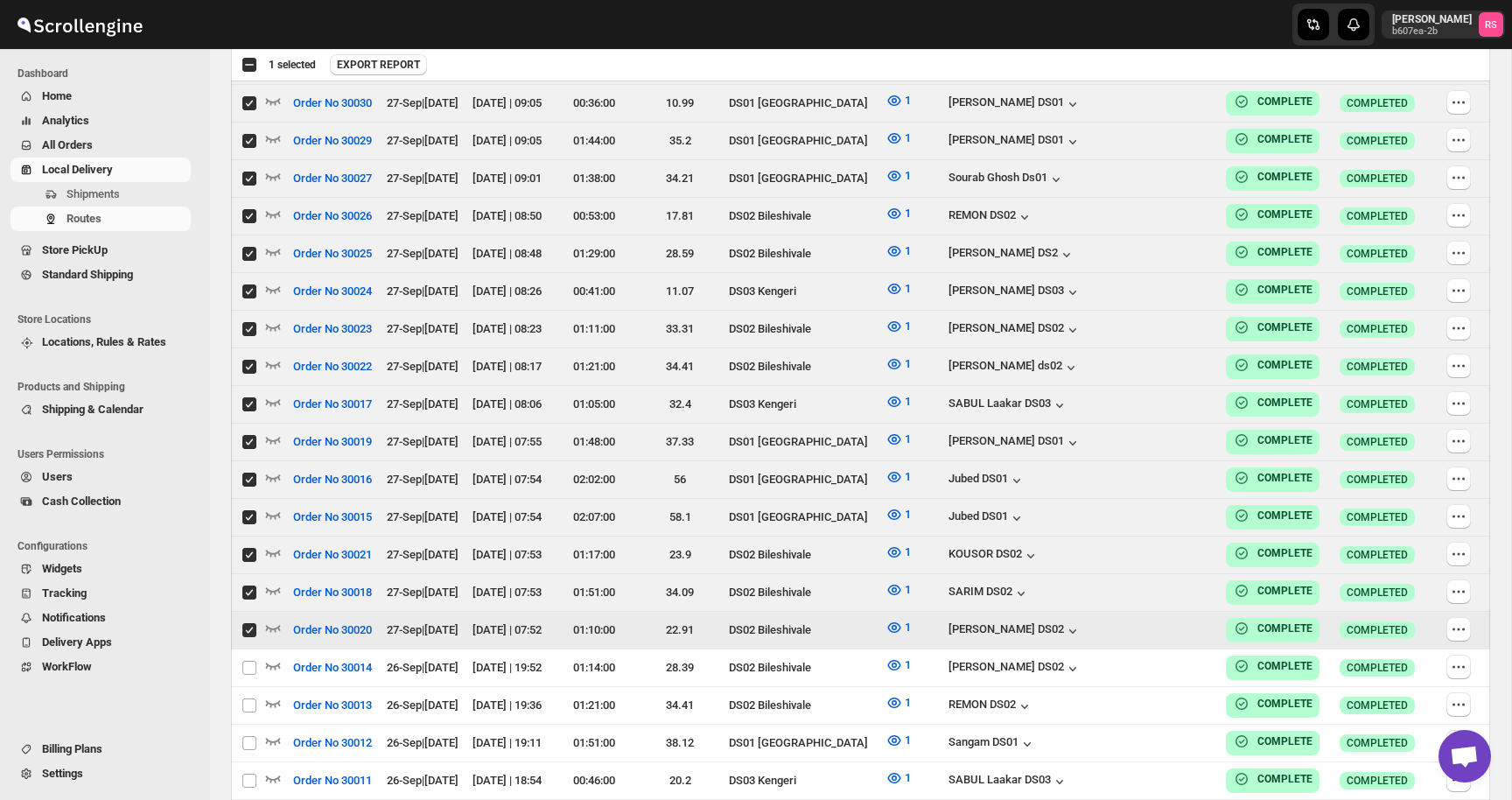
checkbox input "true"
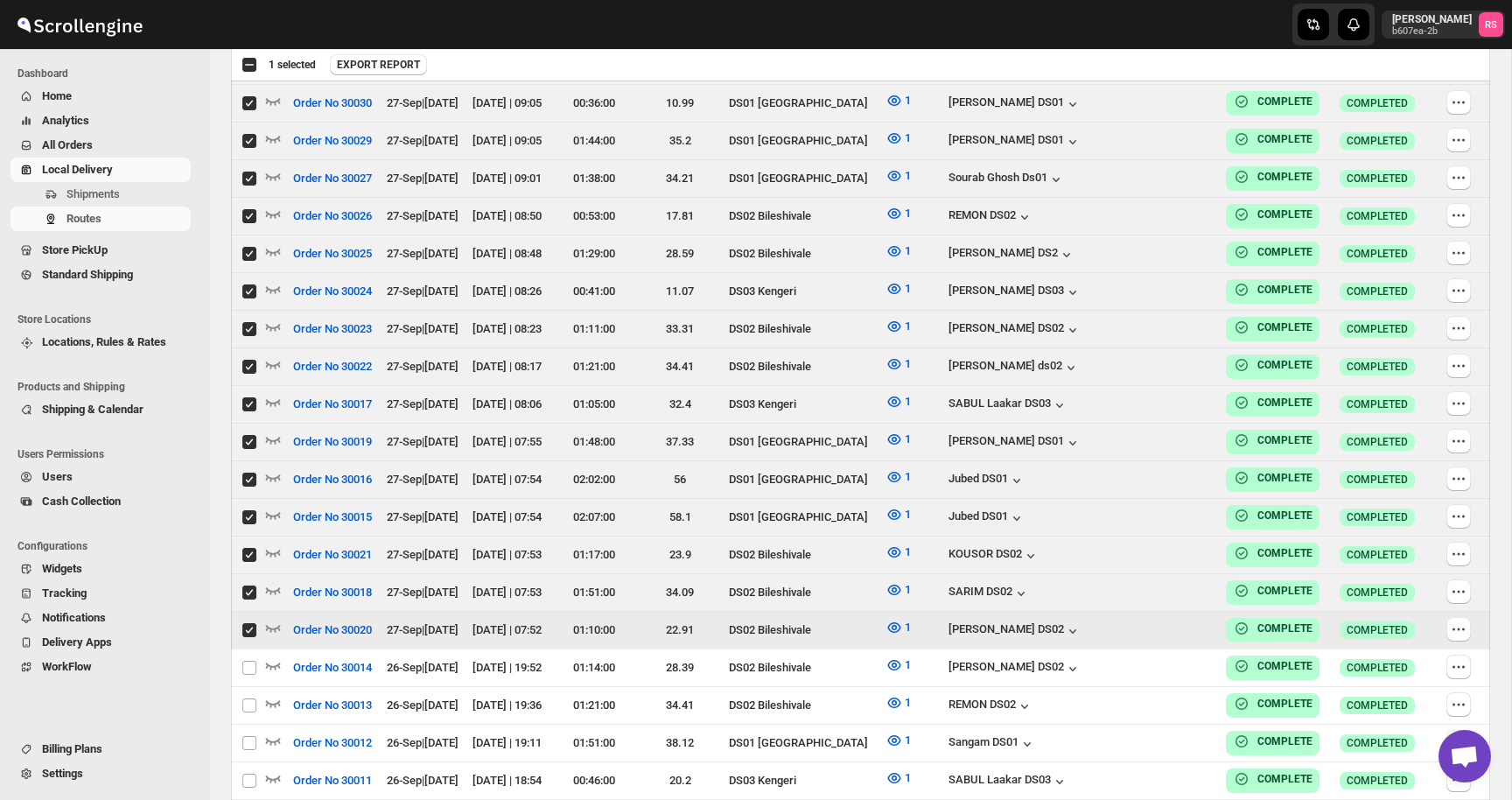
checkbox input "true"
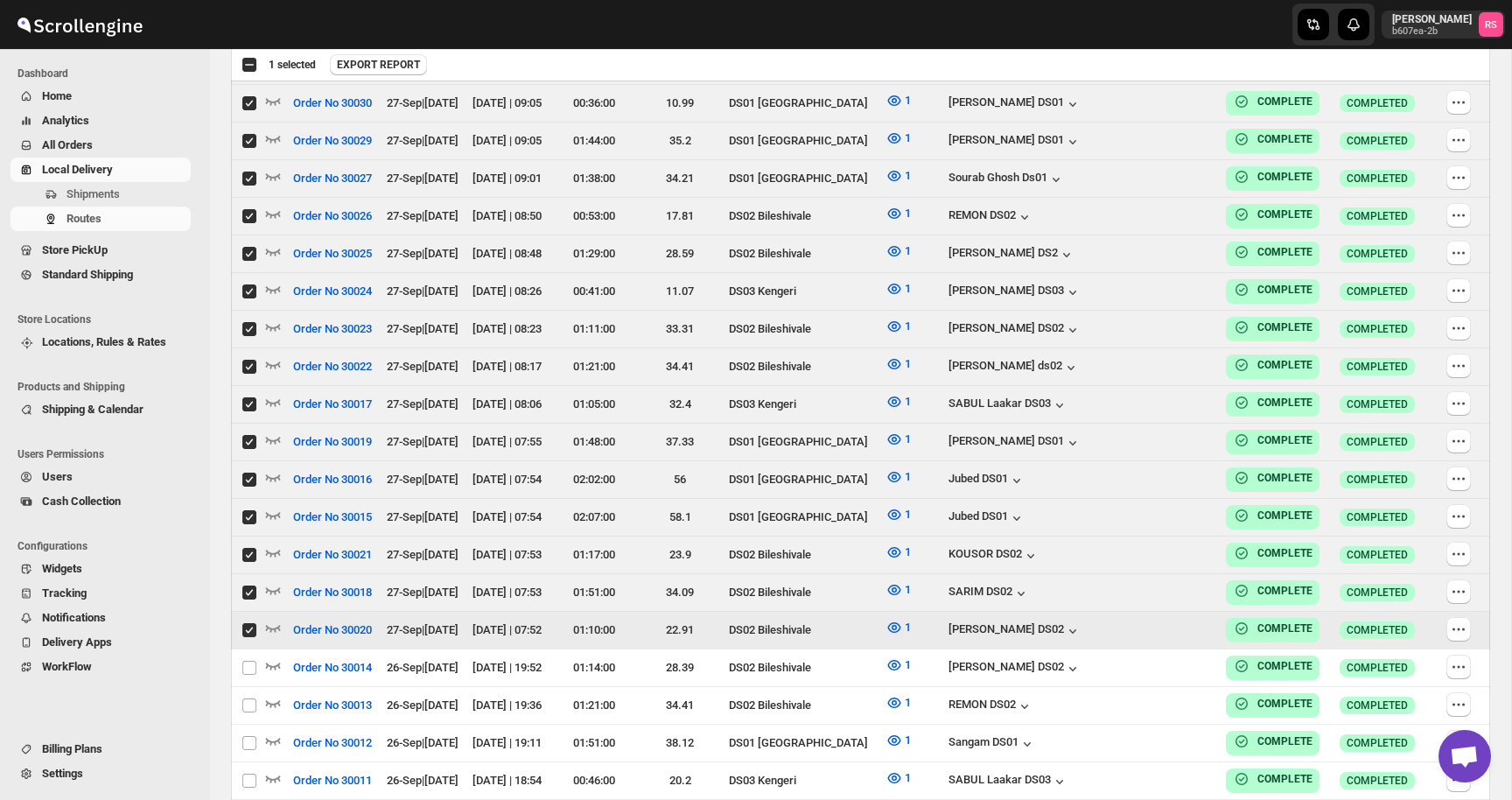
checkbox input "true"
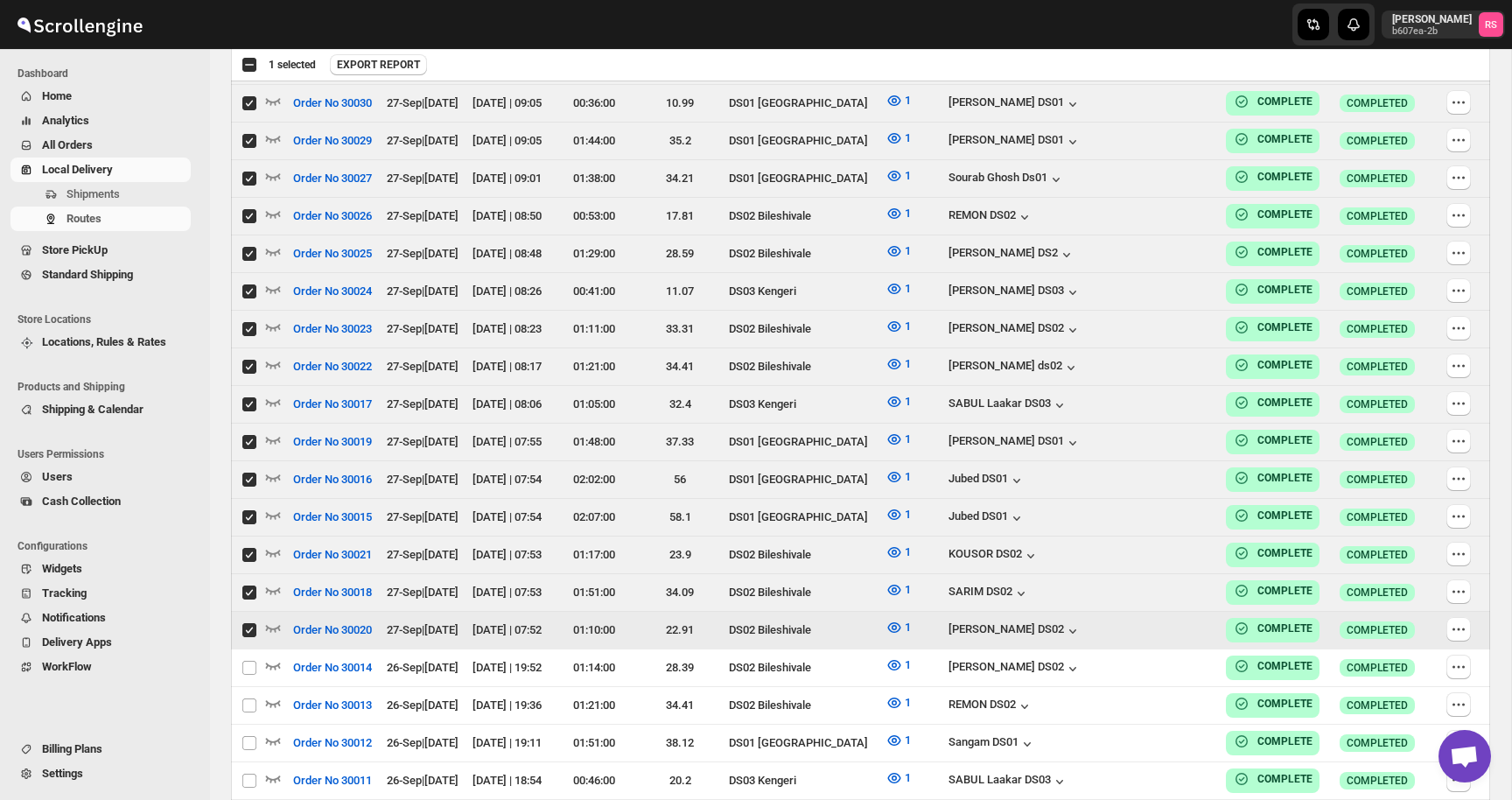
checkbox input "true"
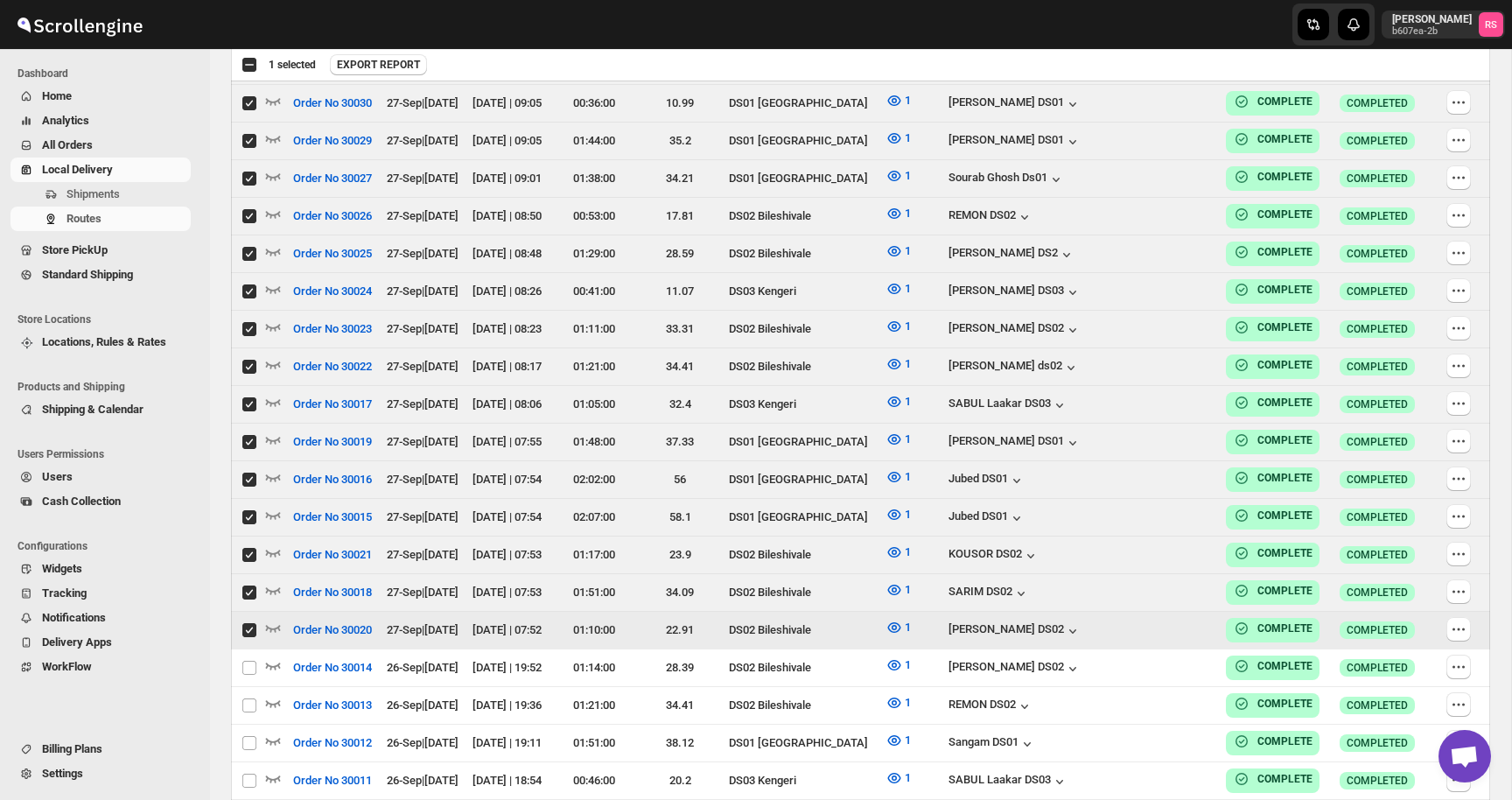
checkbox input "true"
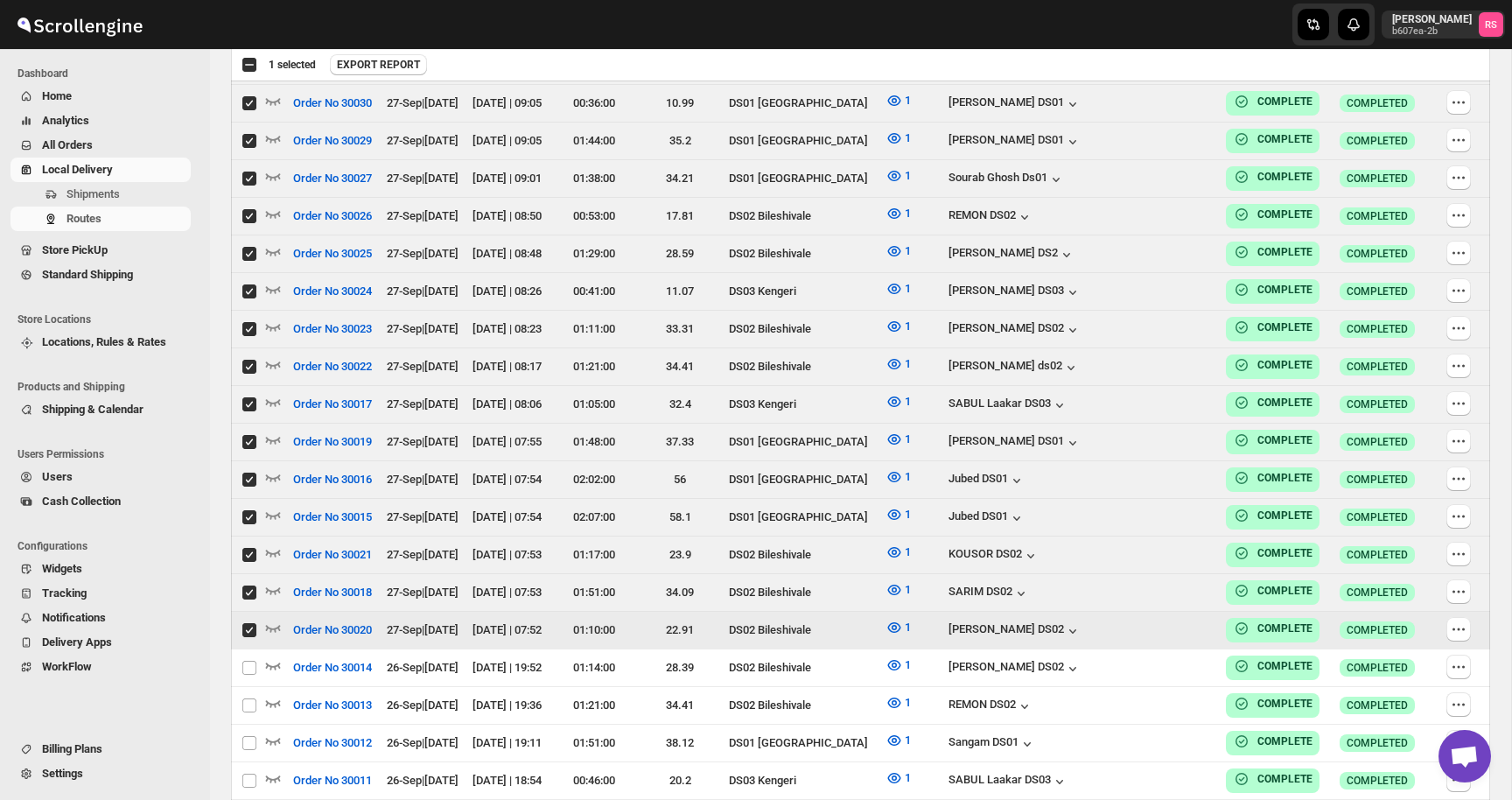
checkbox input "true"
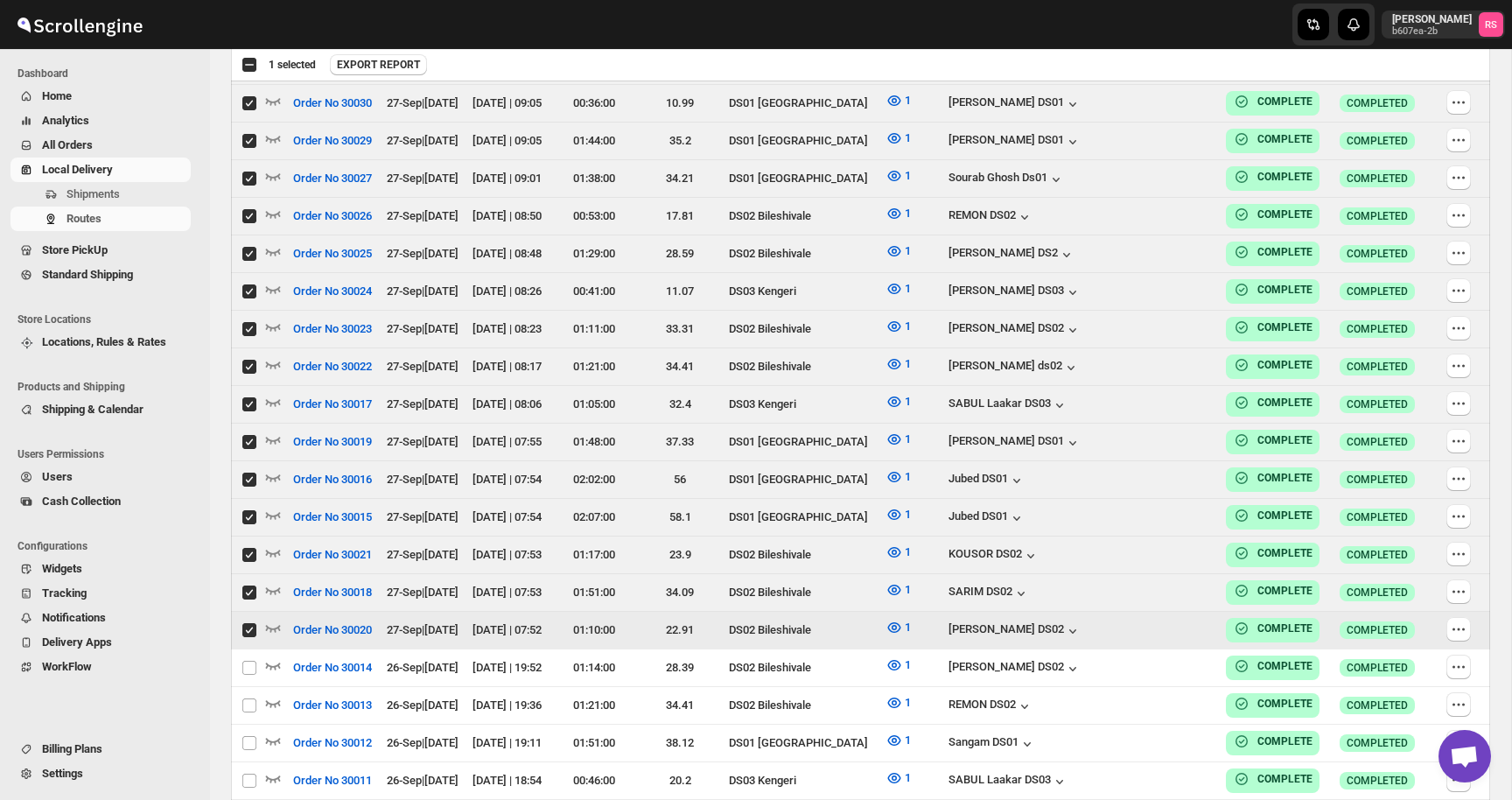
checkbox input "true"
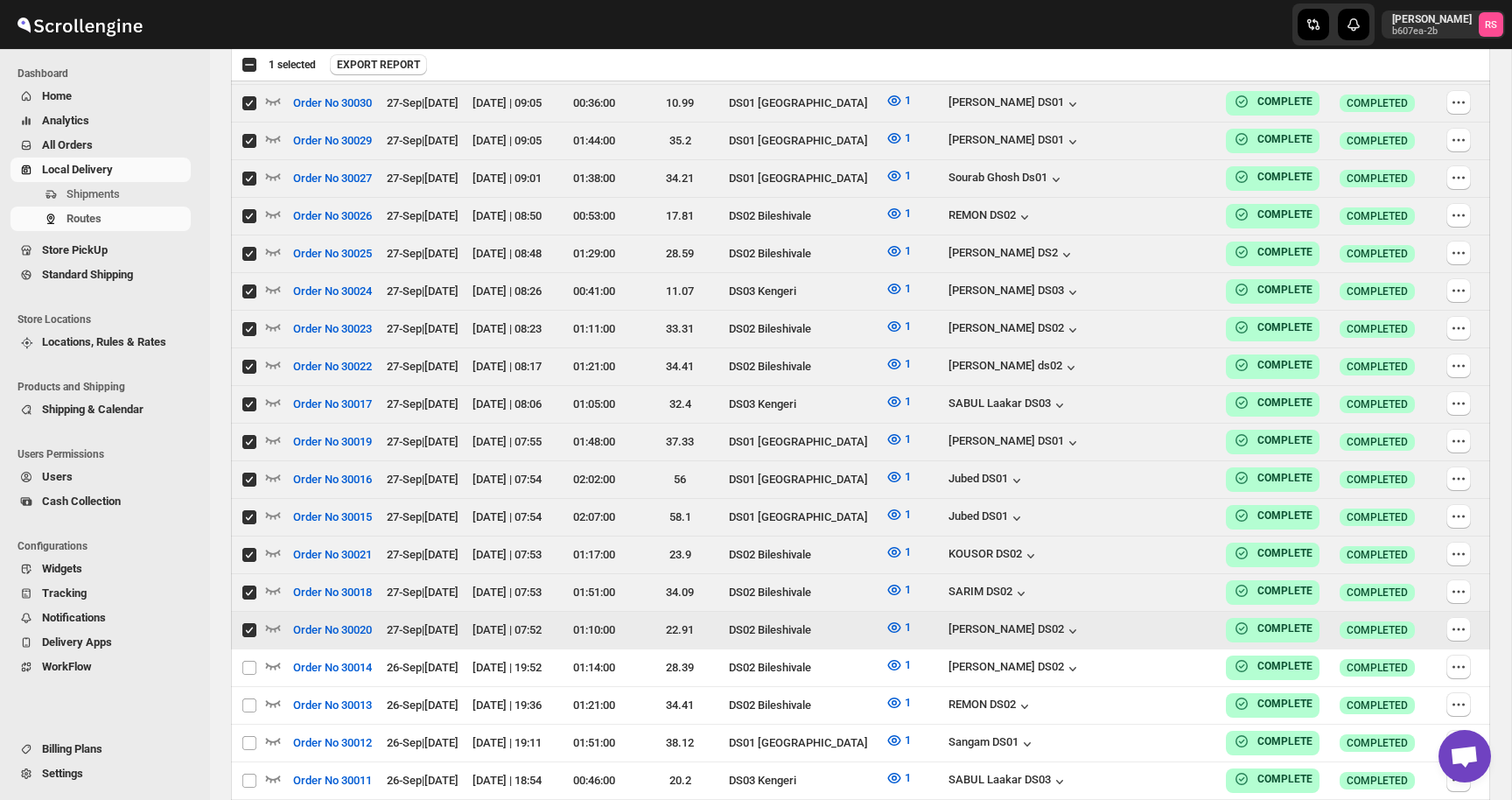
checkbox input "true"
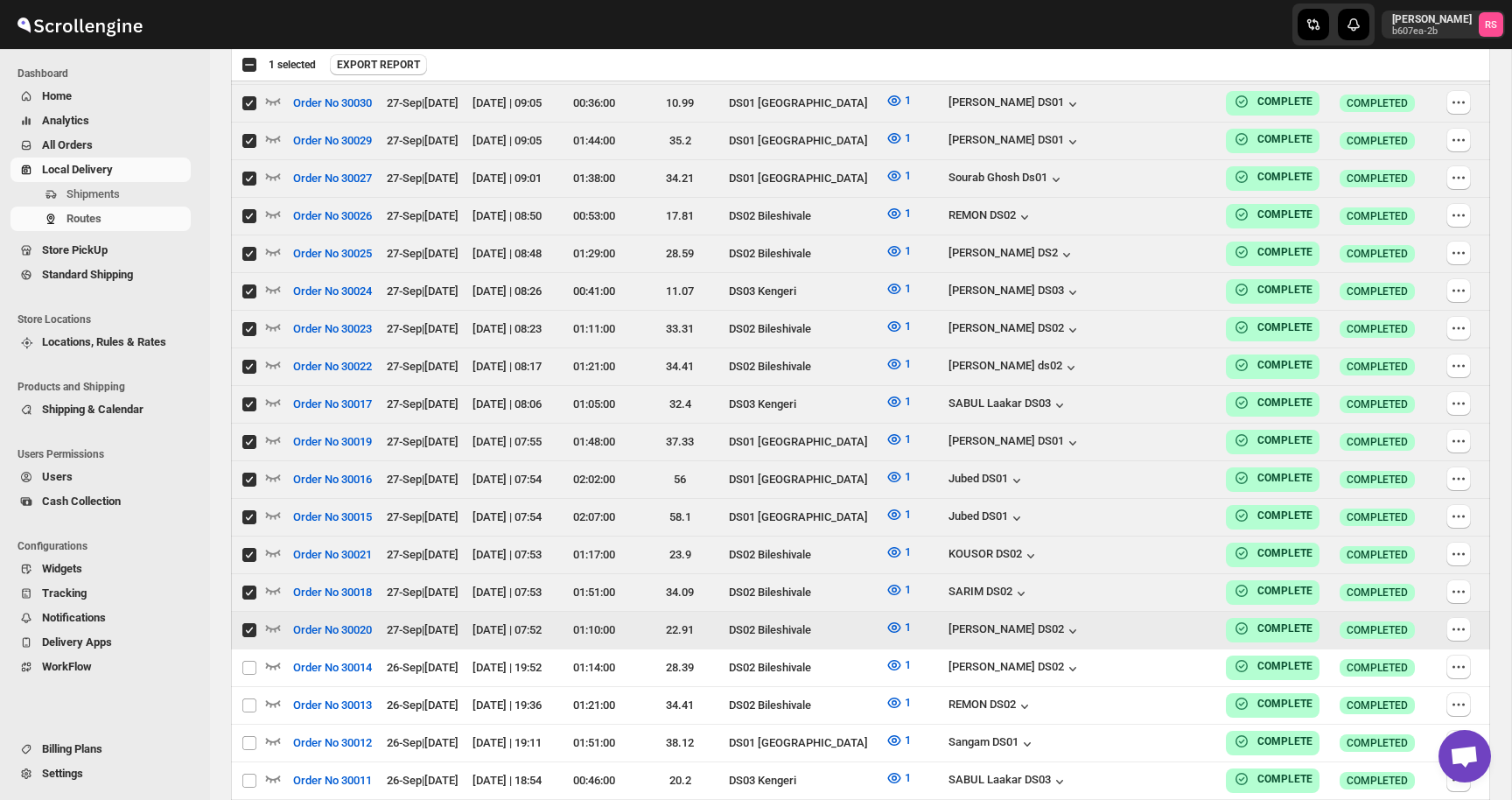
checkbox input "true"
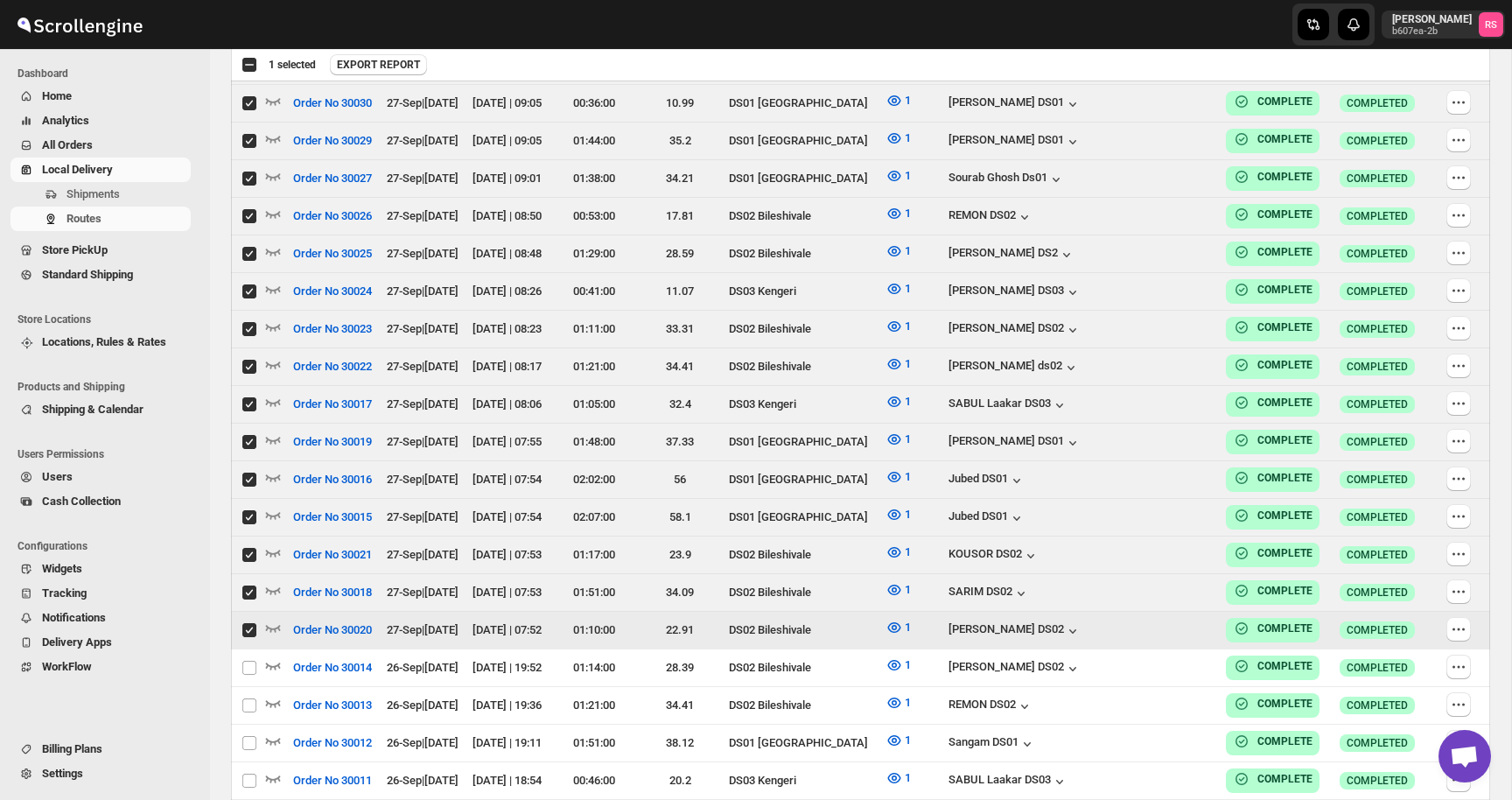
checkbox input "true"
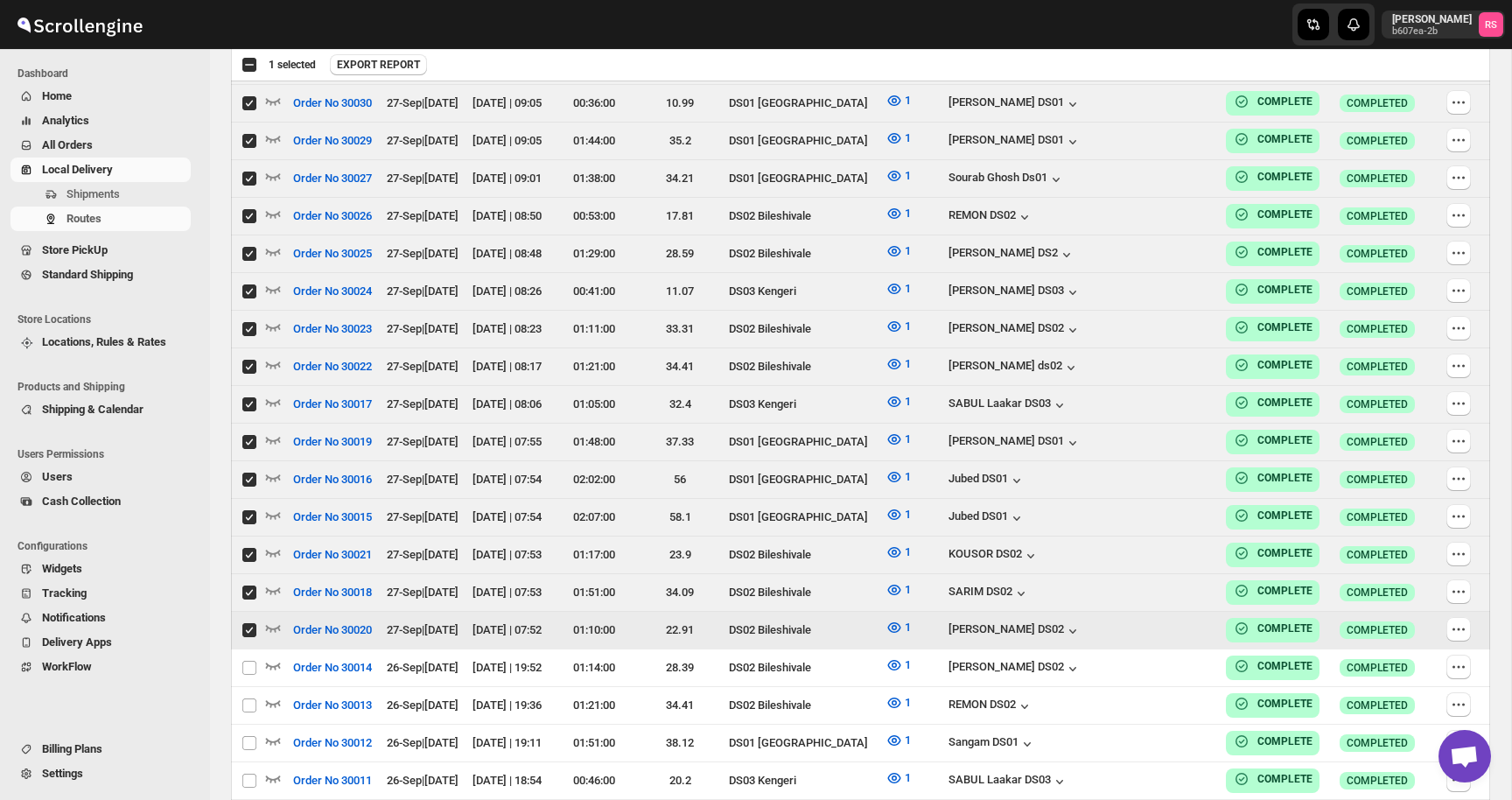
checkbox input "true"
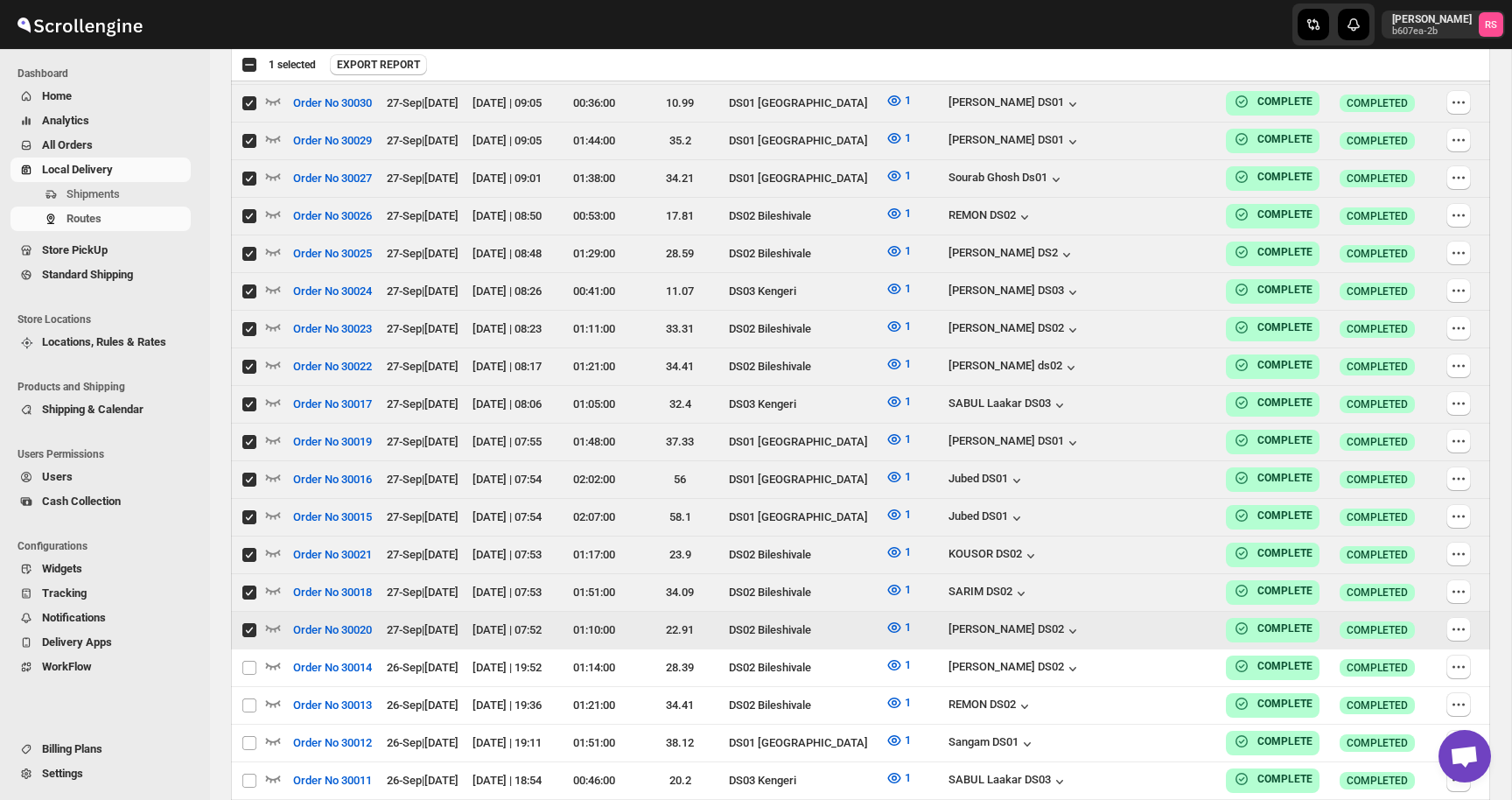
checkbox input "true"
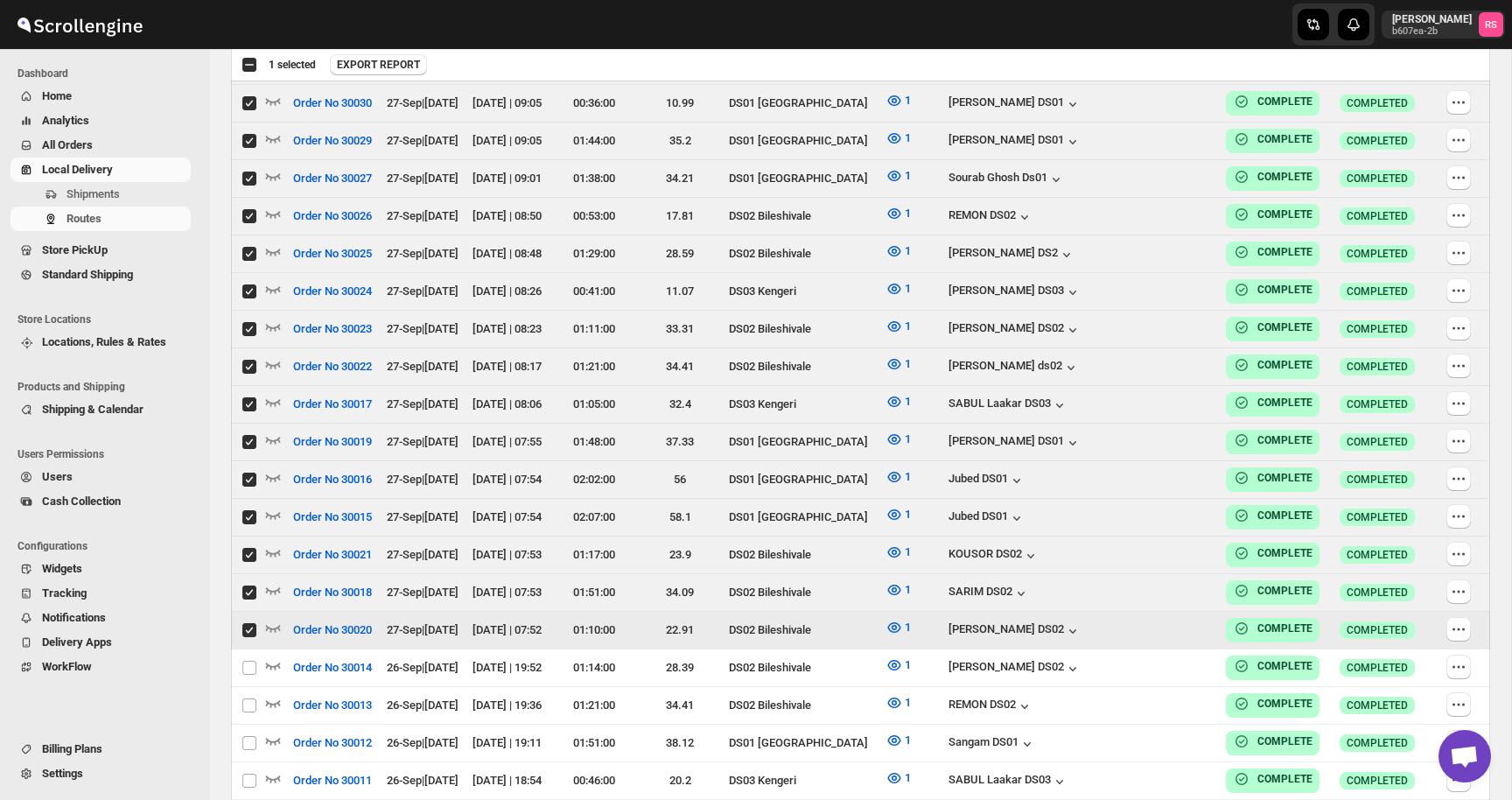
checkbox input "true"
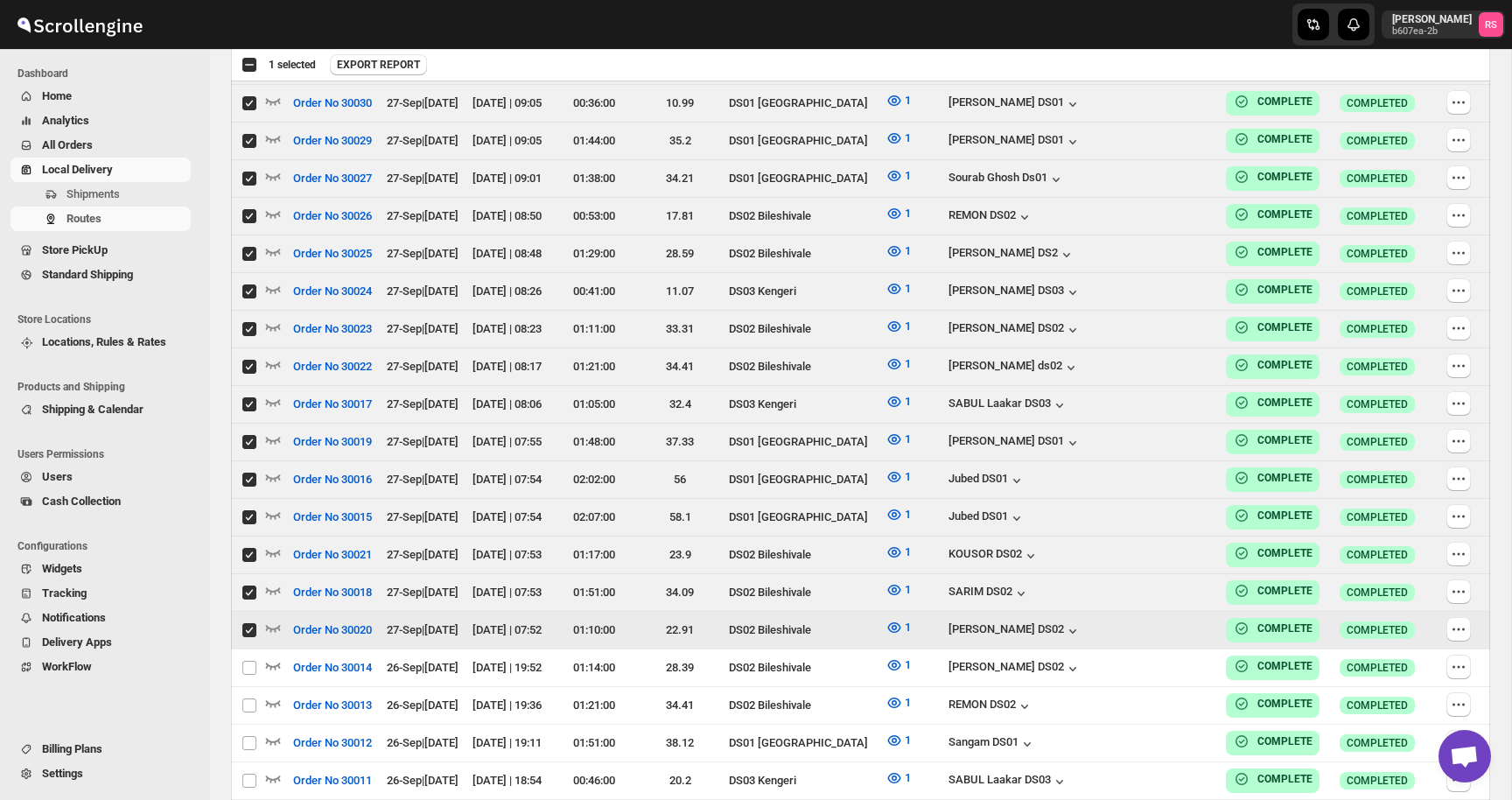
checkbox input "true"
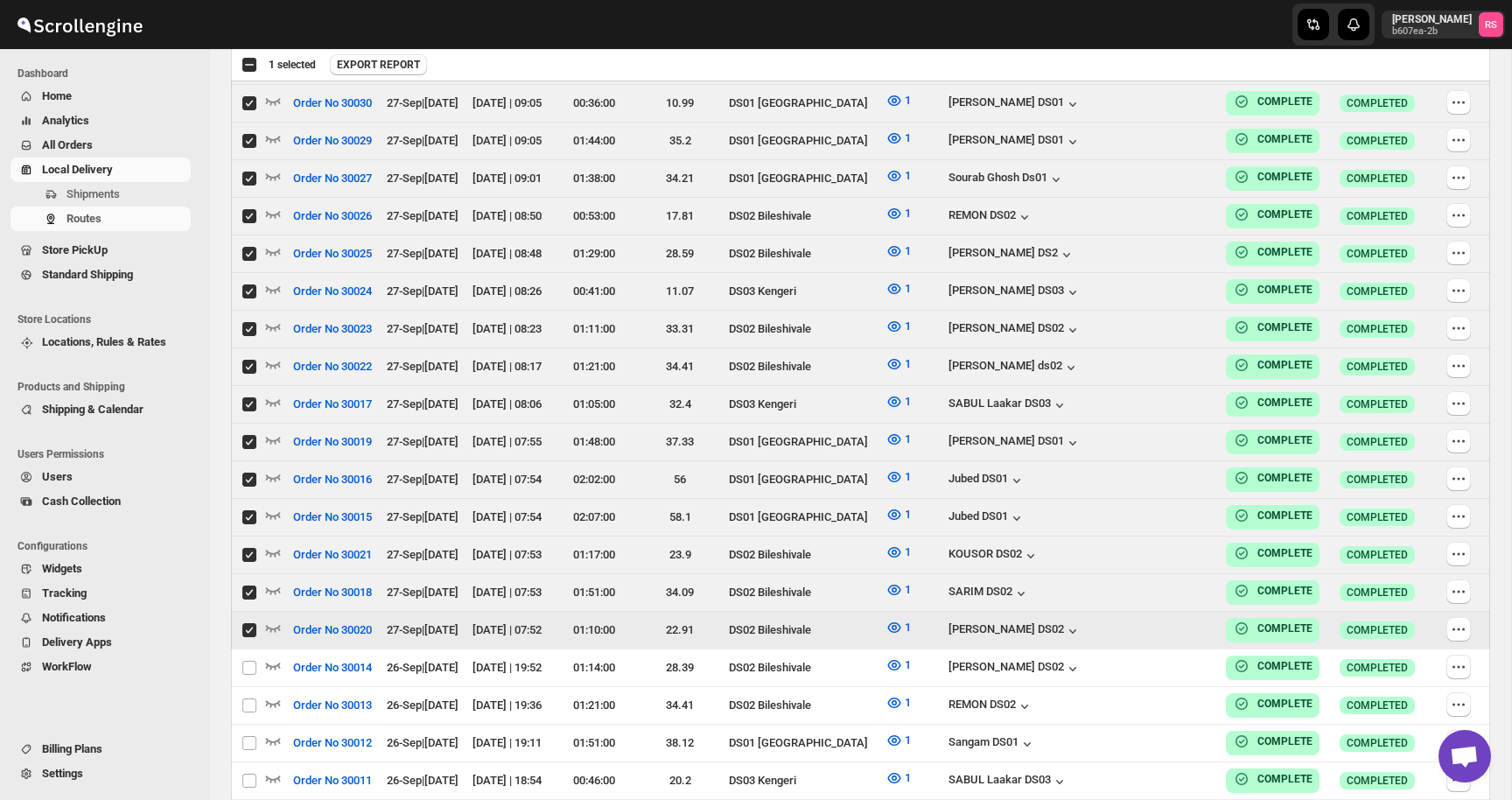
checkbox input "true"
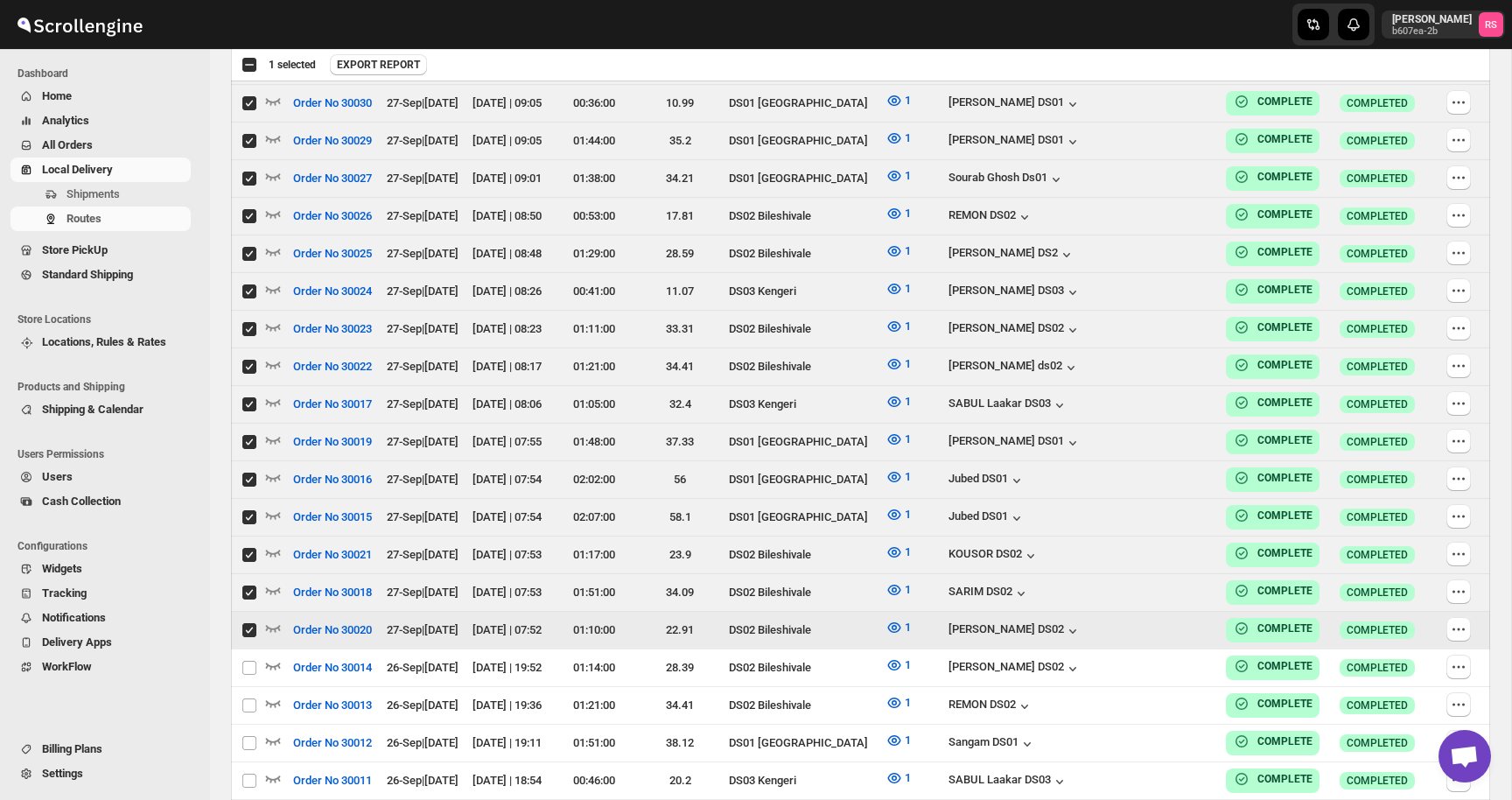
checkbox input "true"
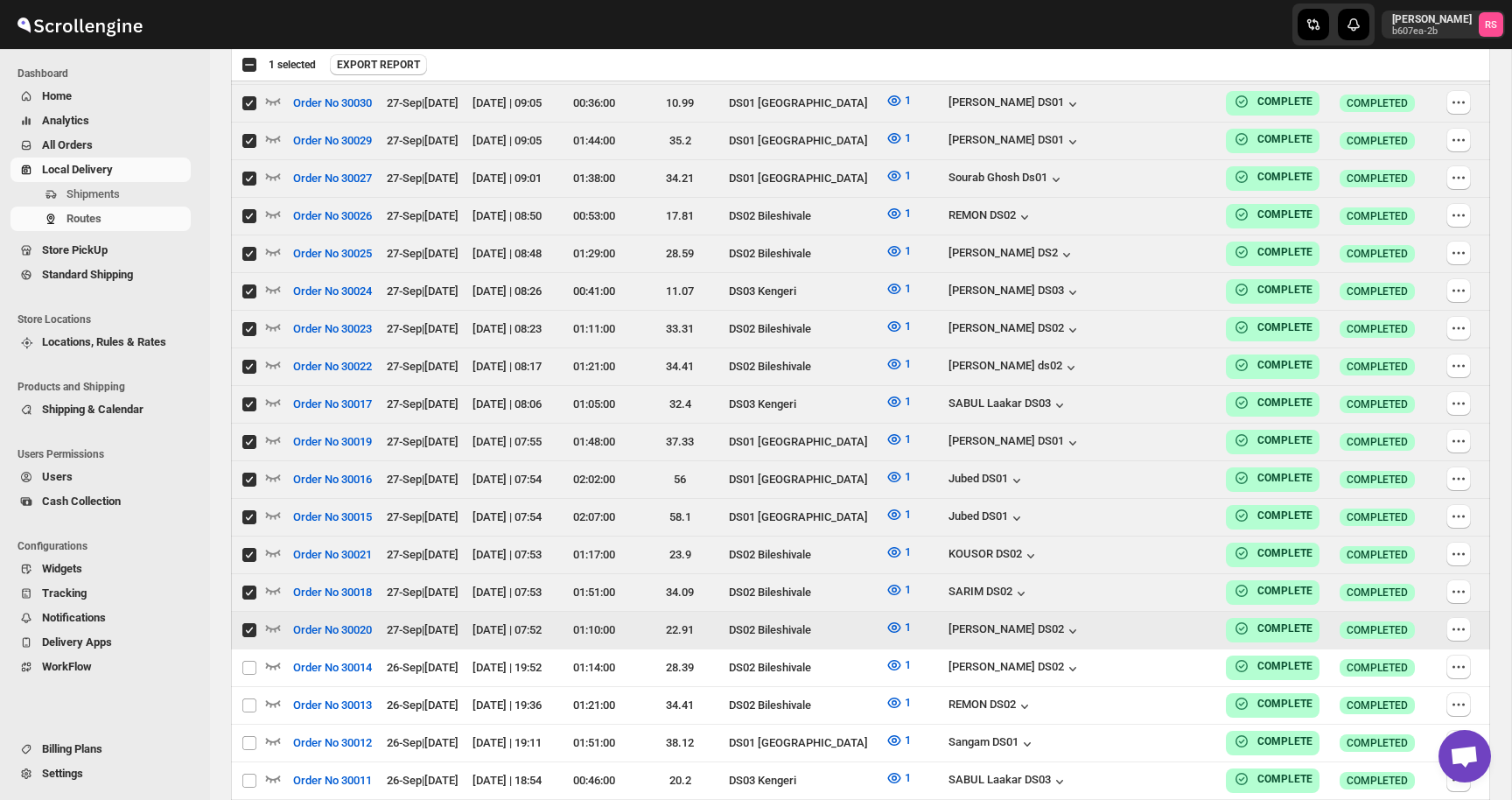
checkbox input "true"
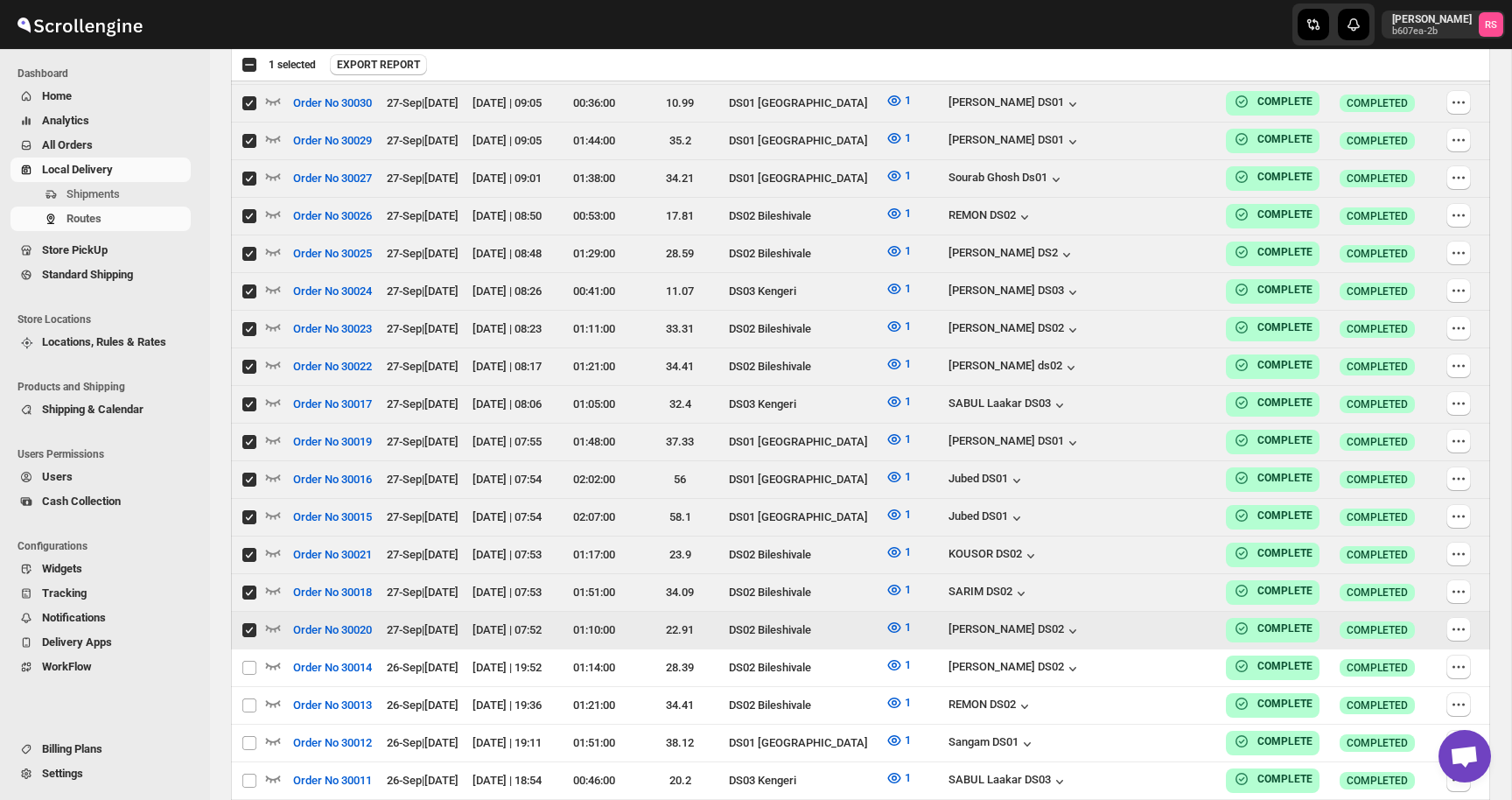
checkbox input "true"
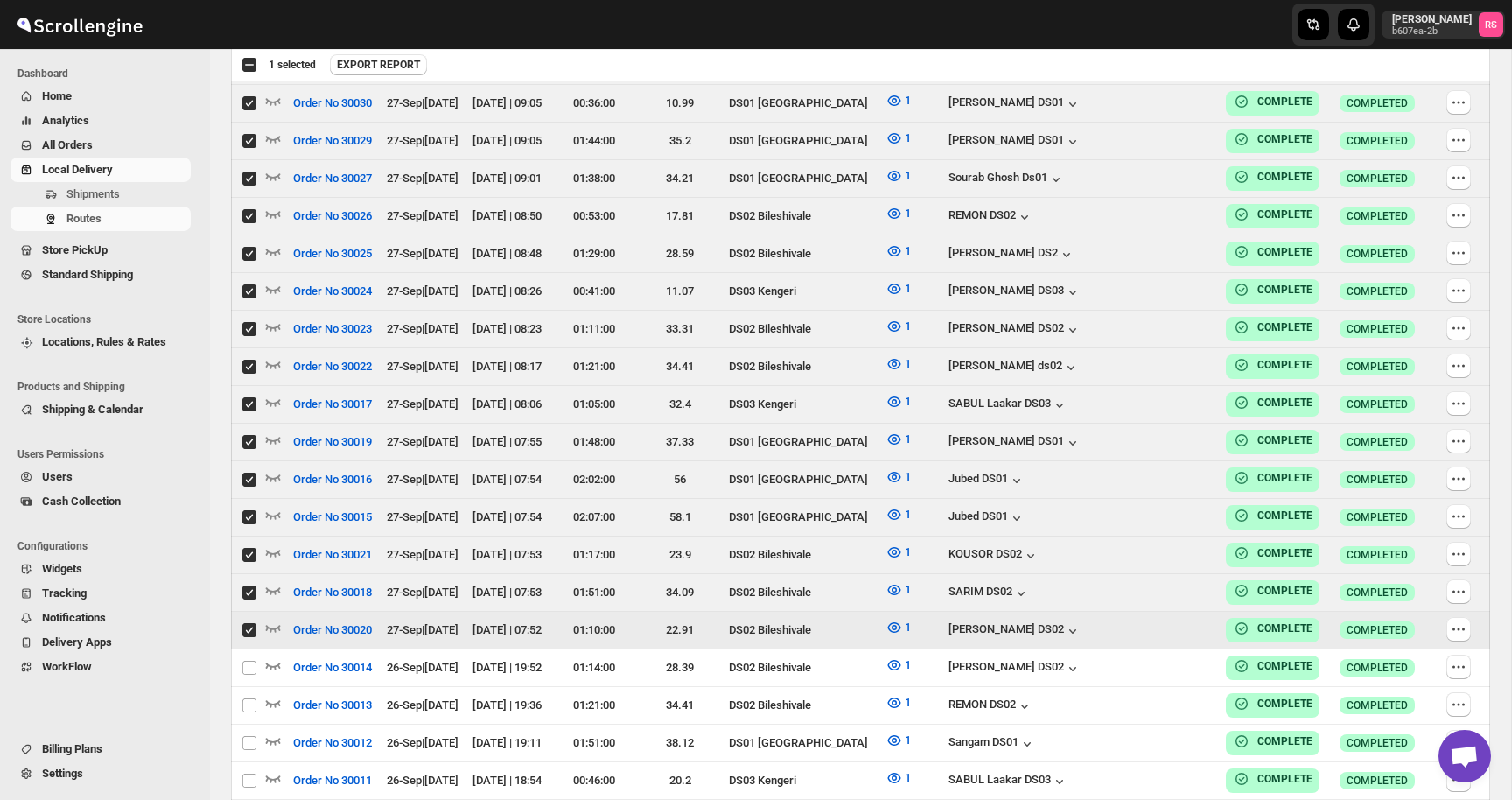
checkbox input "true"
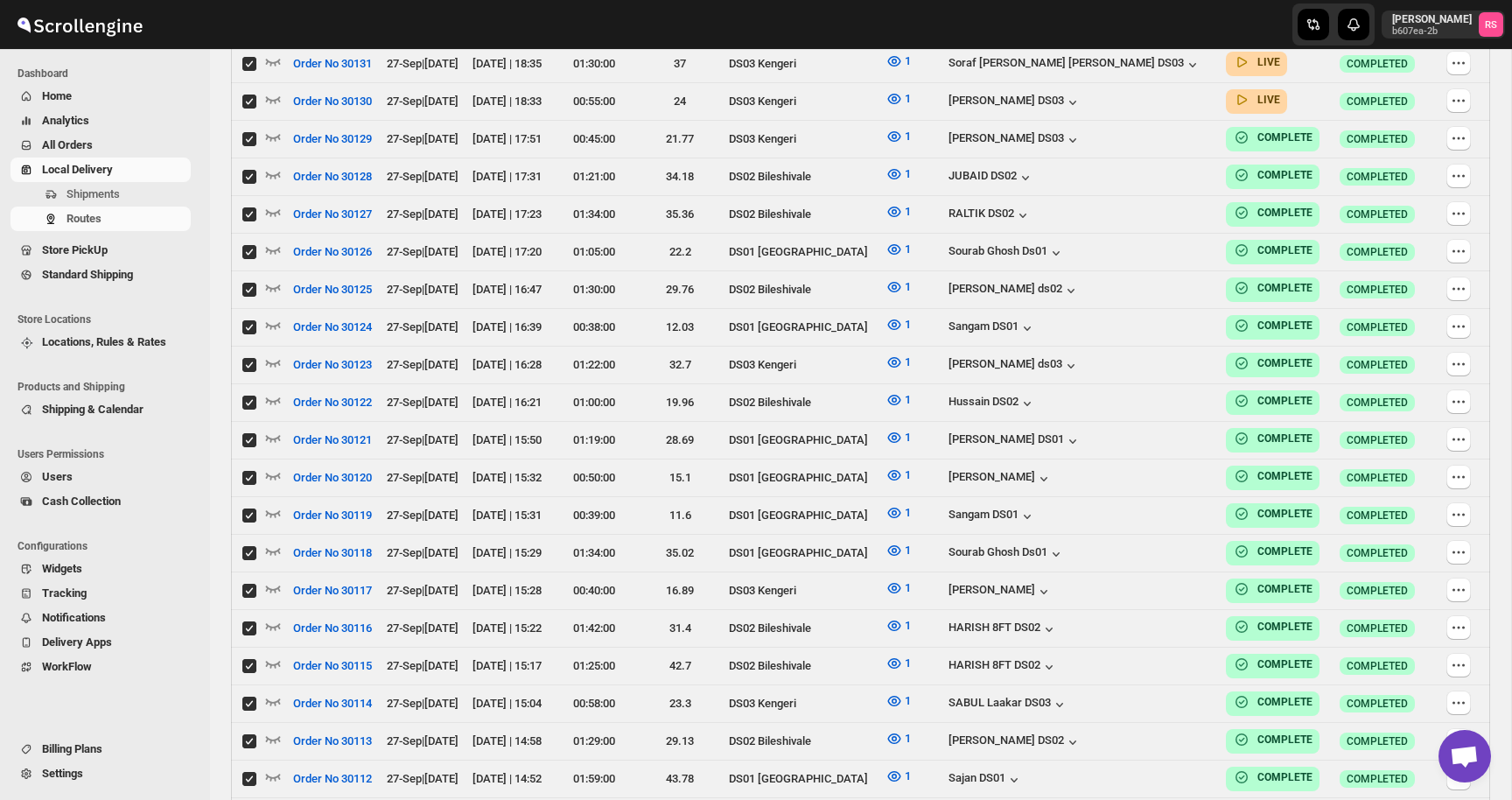
scroll to position [0, 0]
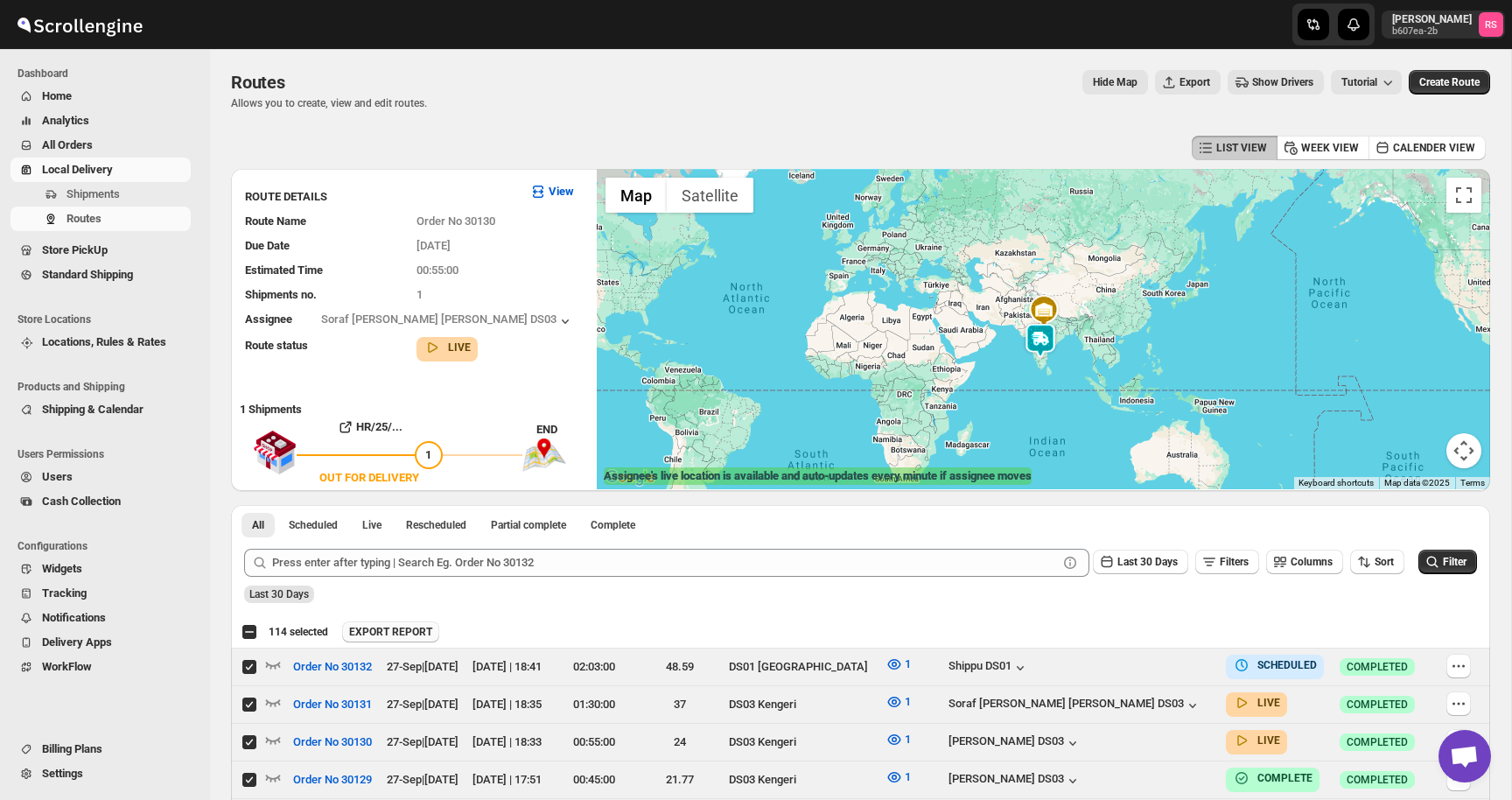
click at [421, 630] on span "EXPORT REPORT" at bounding box center [390, 632] width 83 height 14
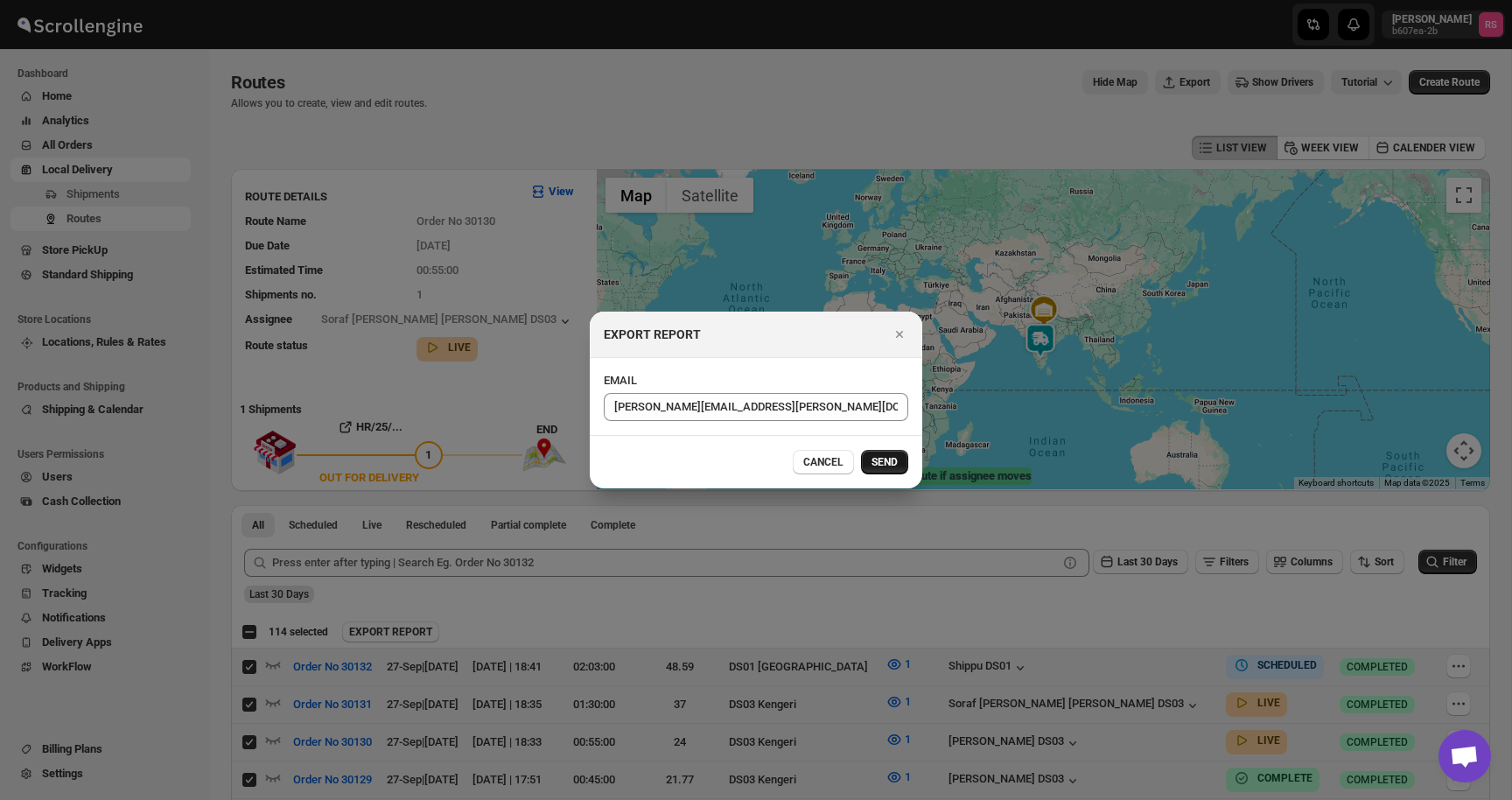
click at [893, 454] on button "SEND" at bounding box center [884, 462] width 48 height 25
checkbox input "false"
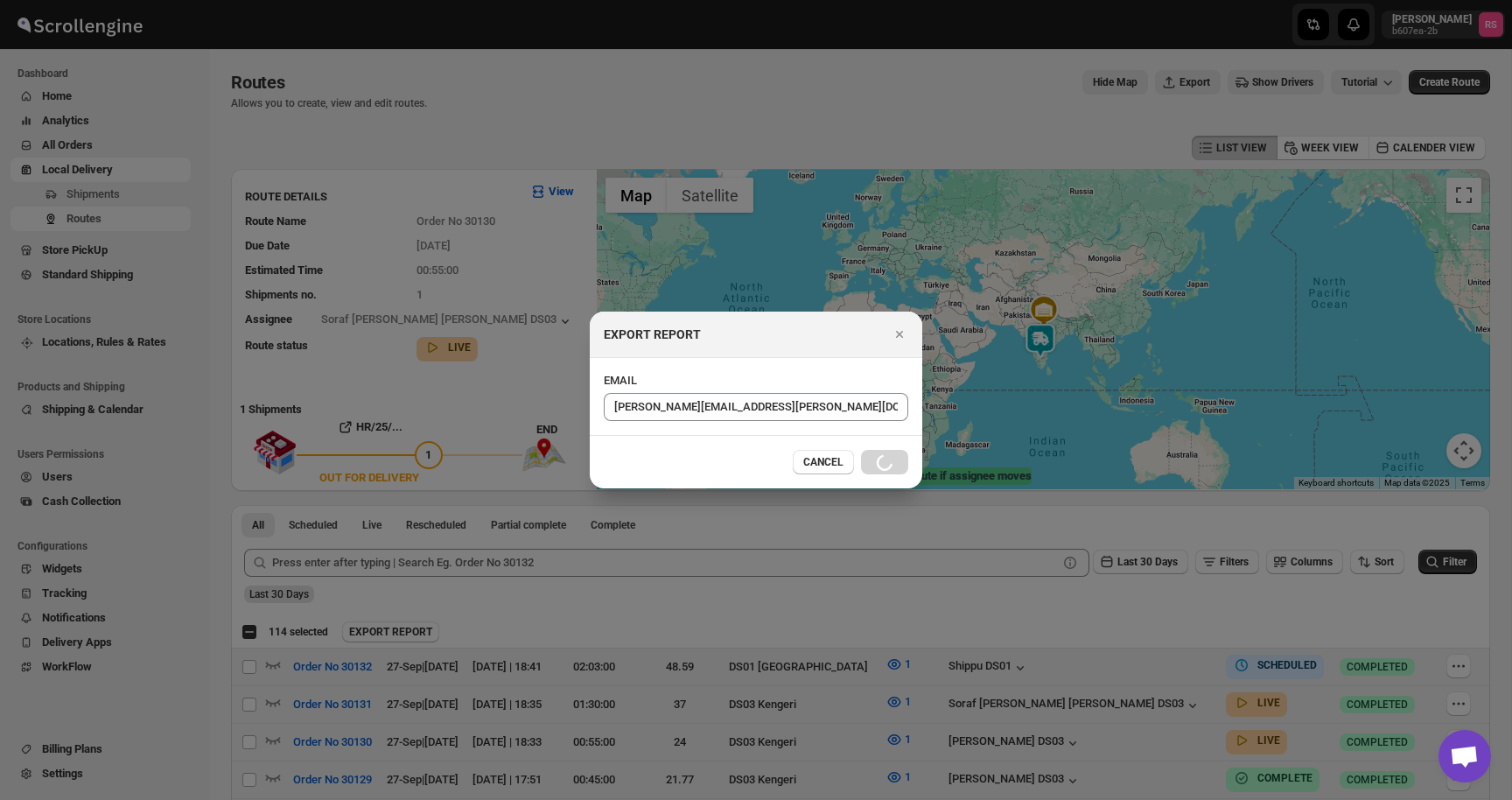
checkbox input "false"
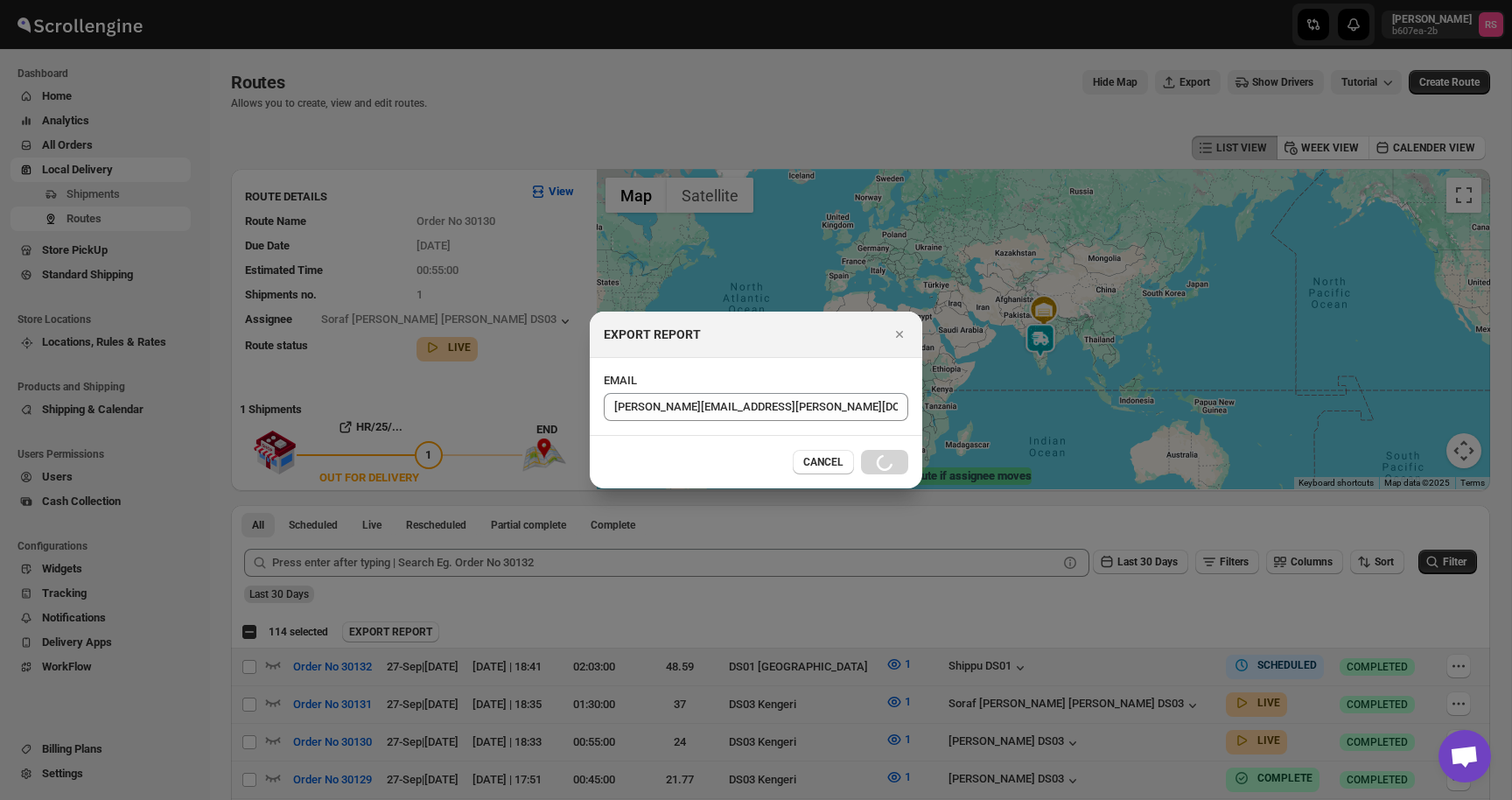
checkbox input "false"
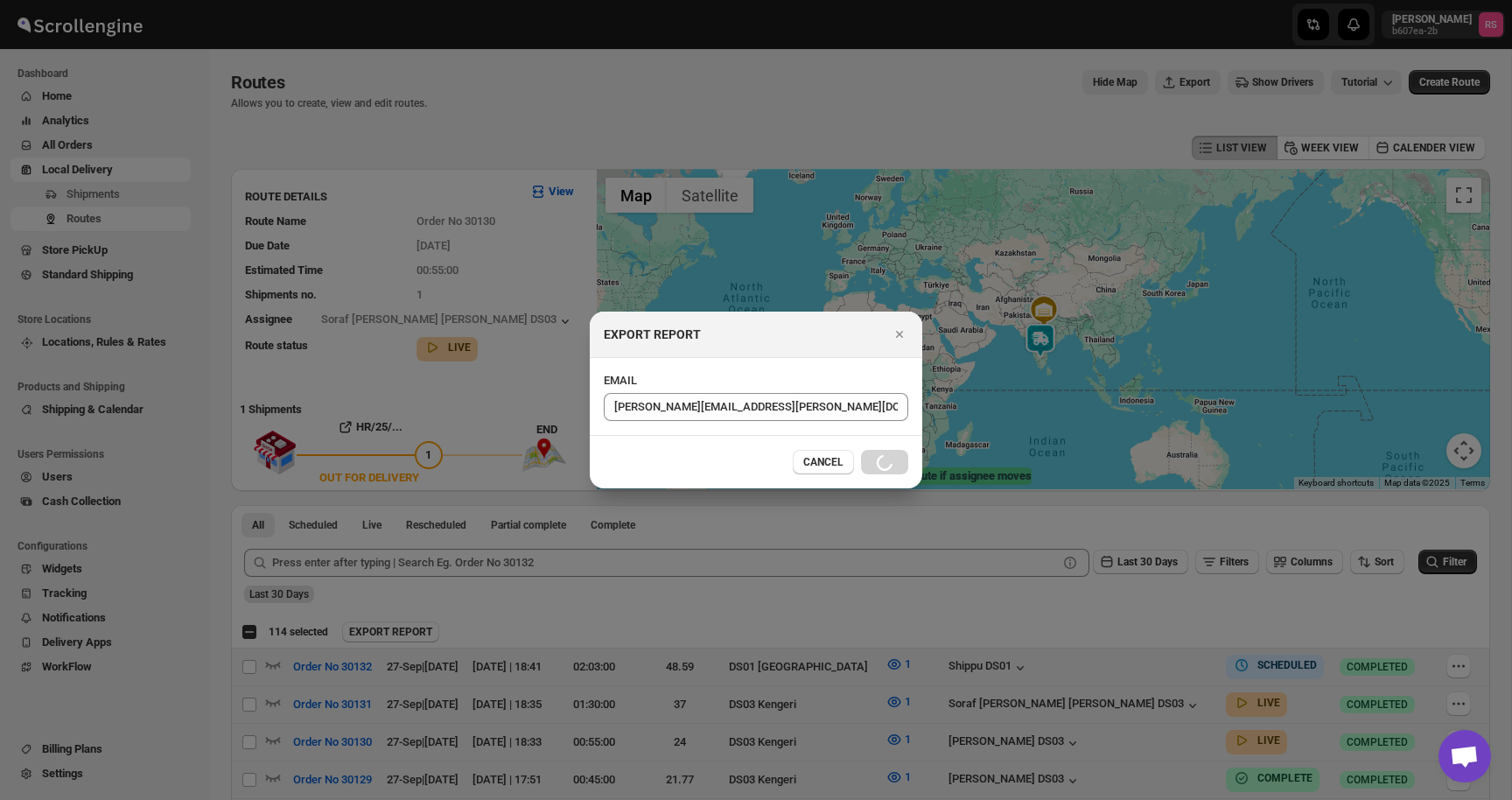
checkbox input "false"
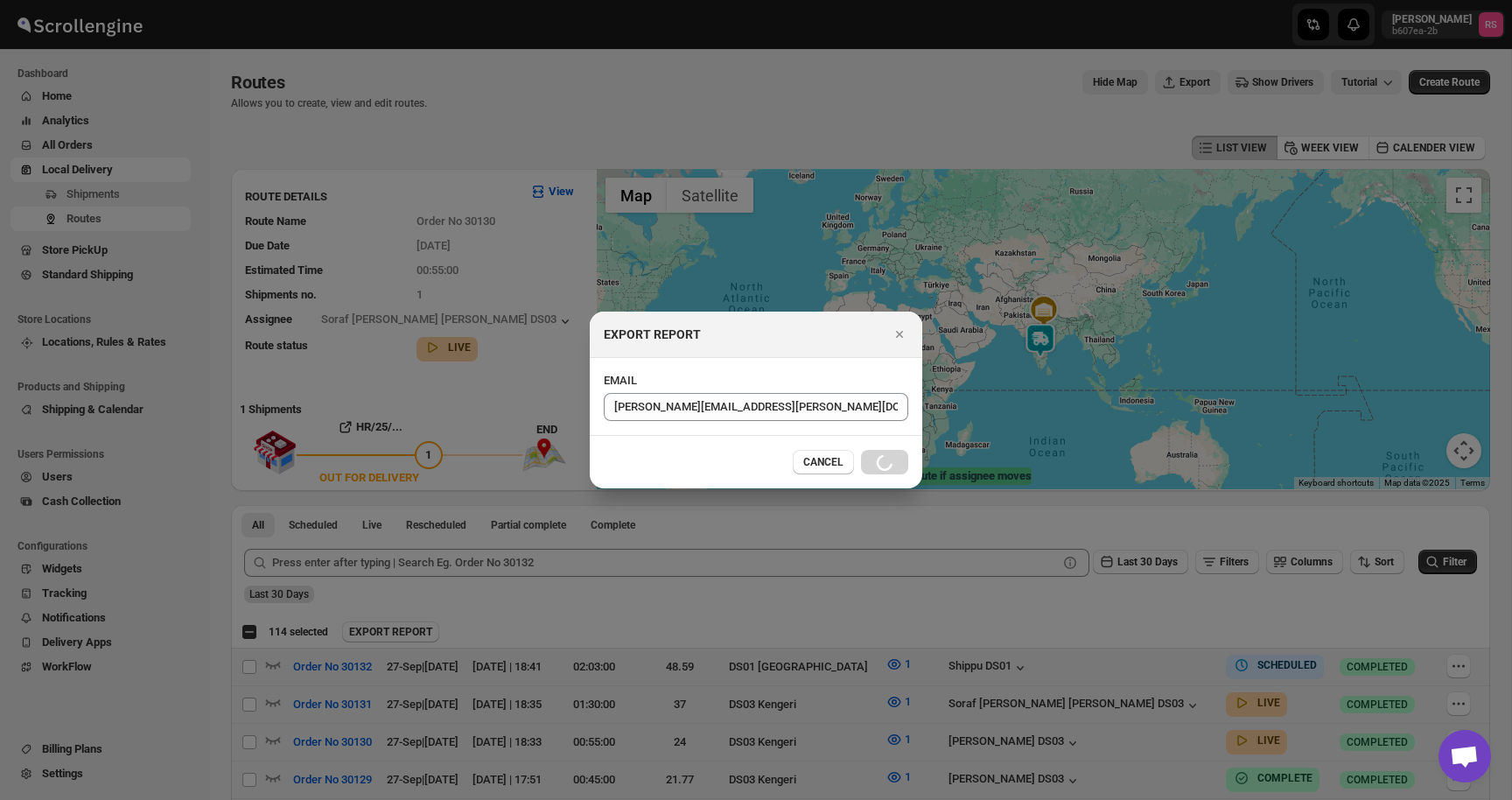
checkbox input "false"
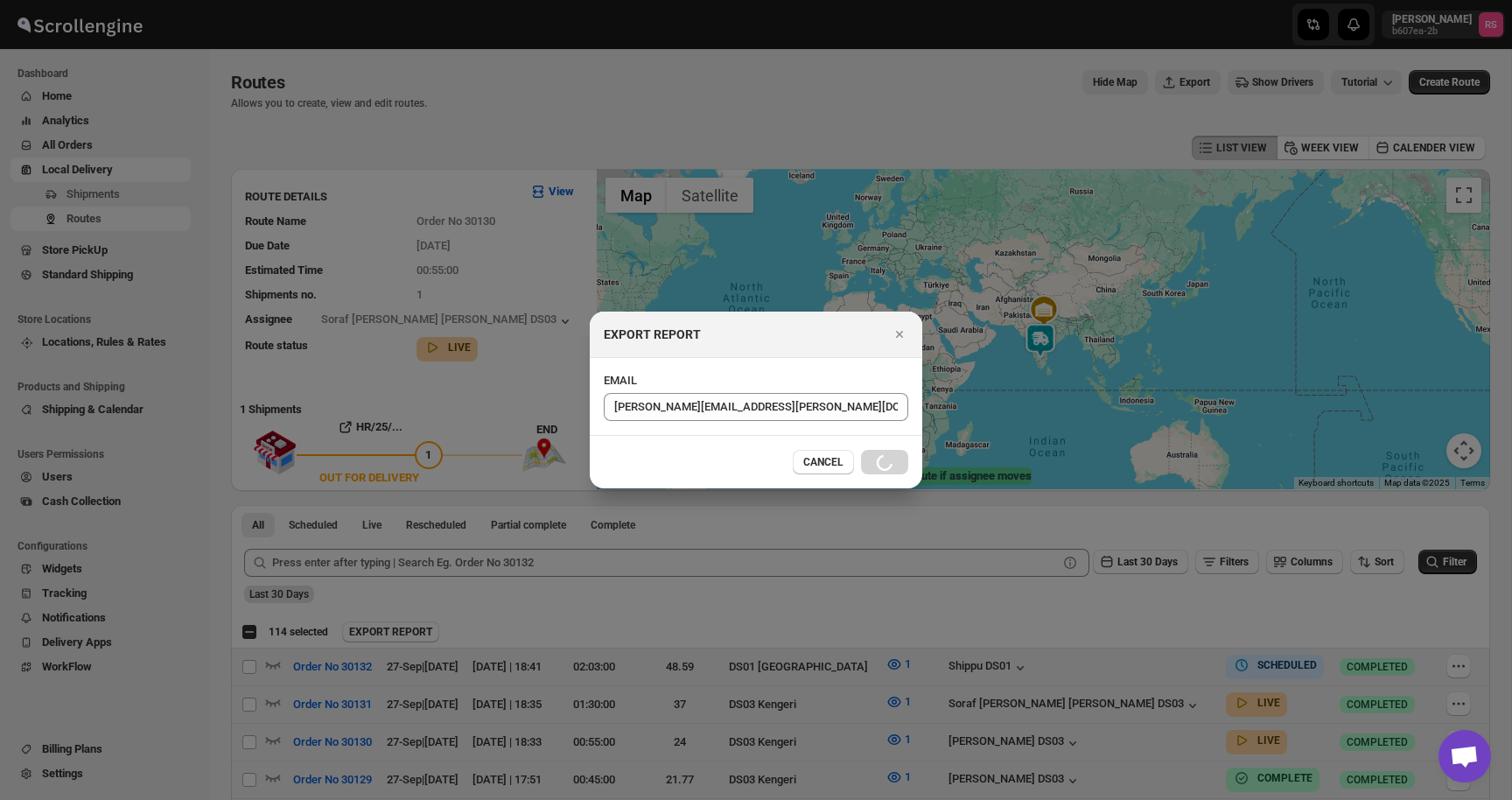
checkbox input "false"
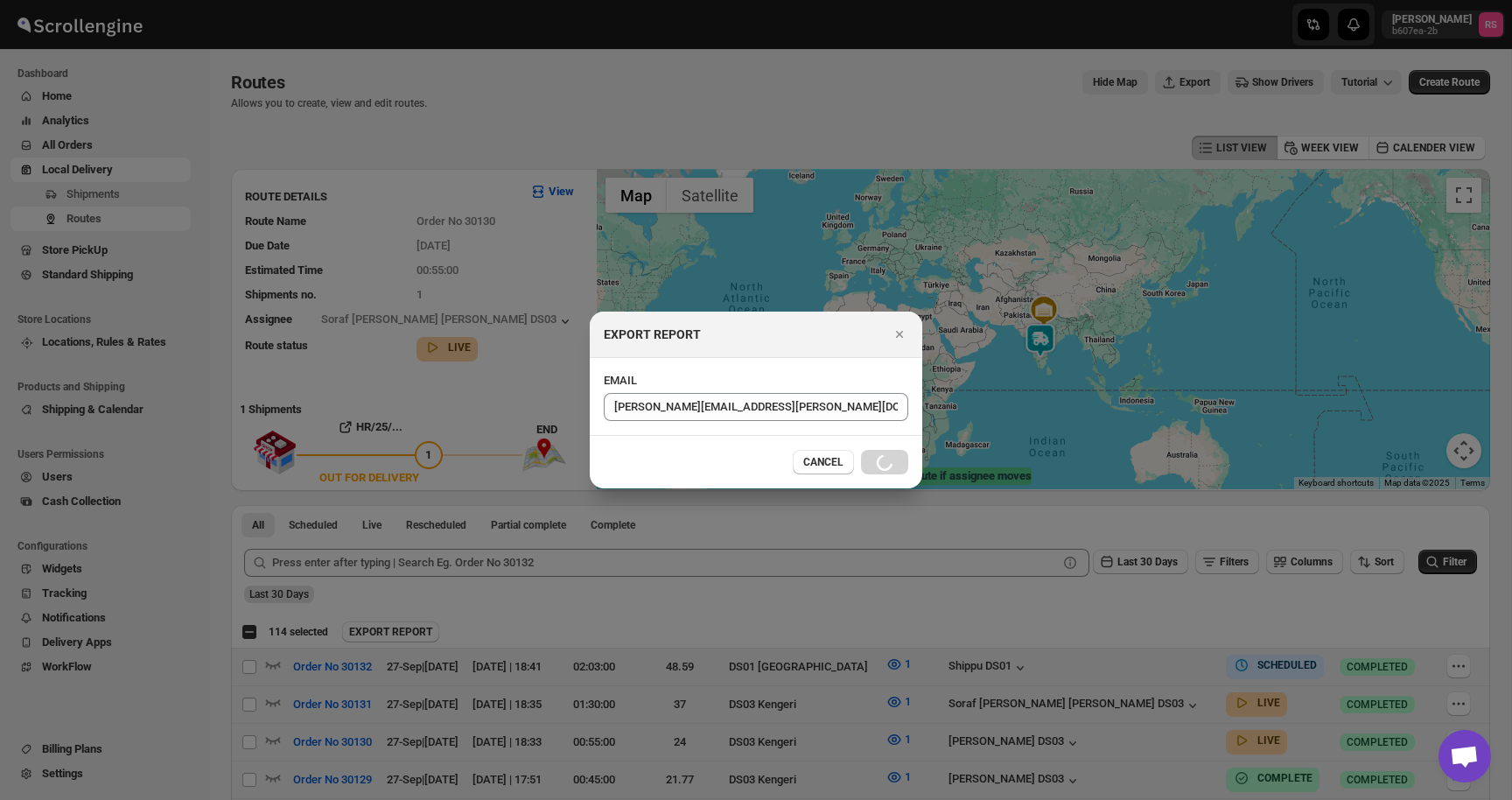
checkbox input "false"
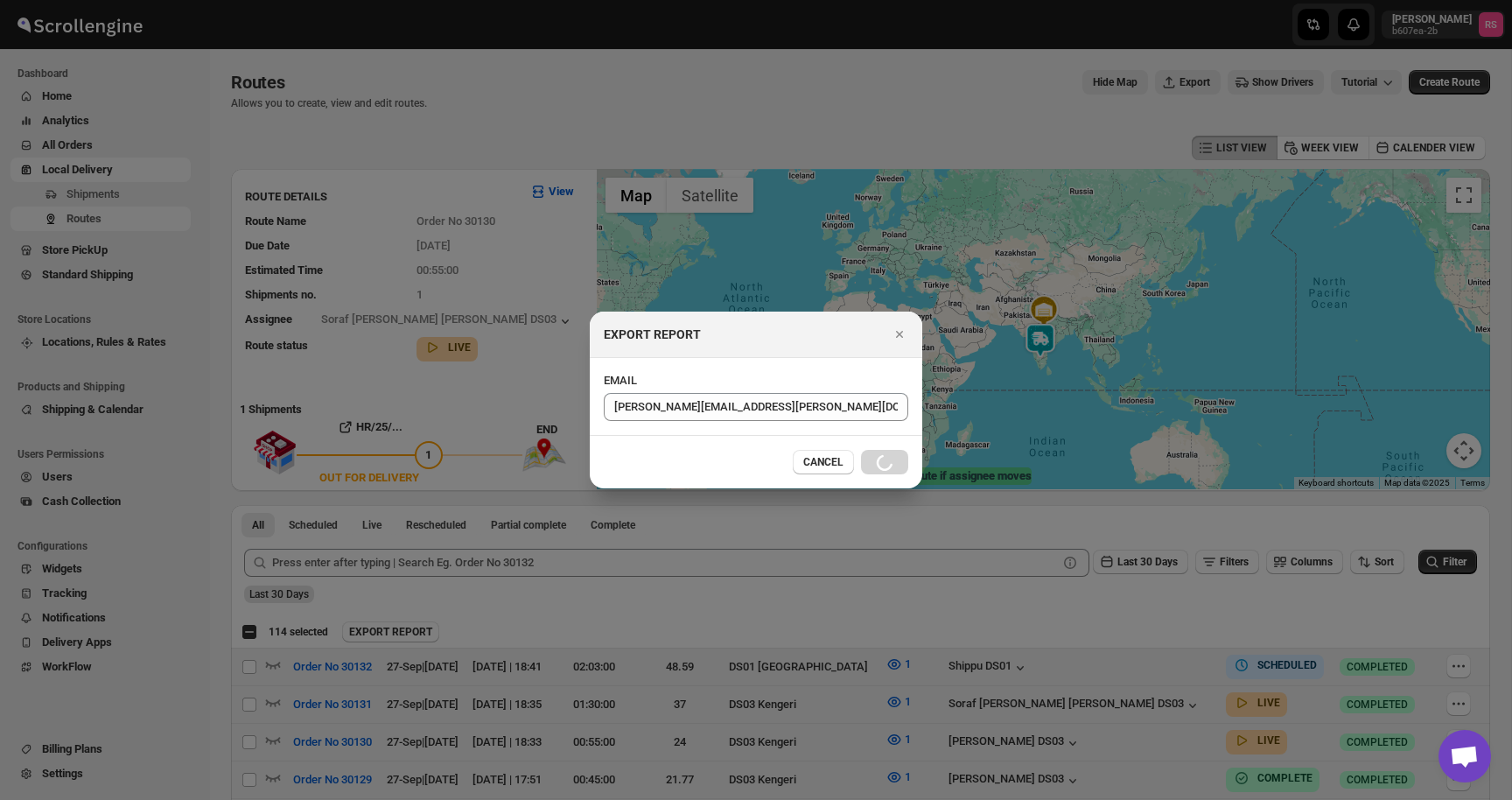
checkbox input "false"
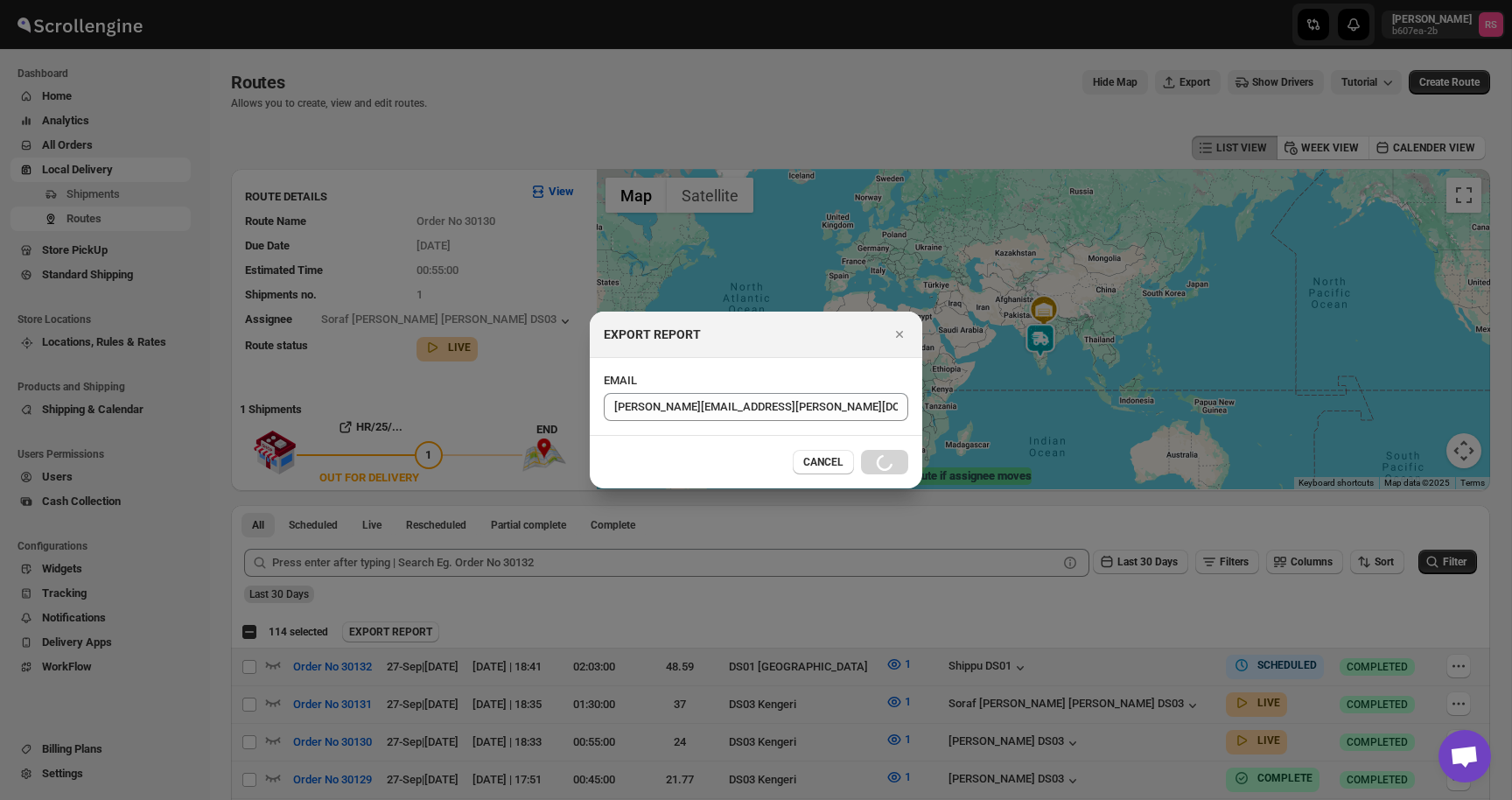
checkbox input "false"
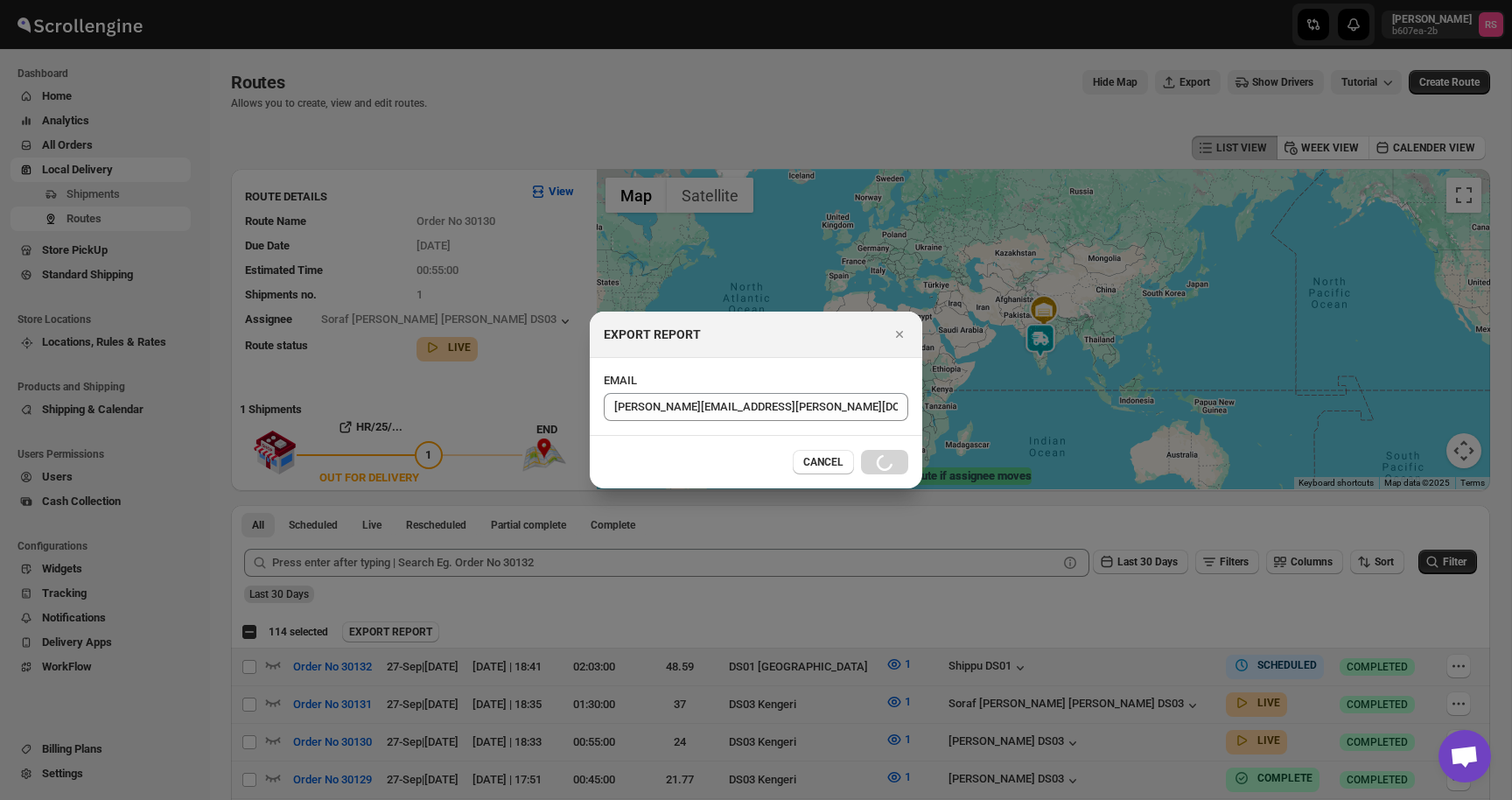
checkbox input "false"
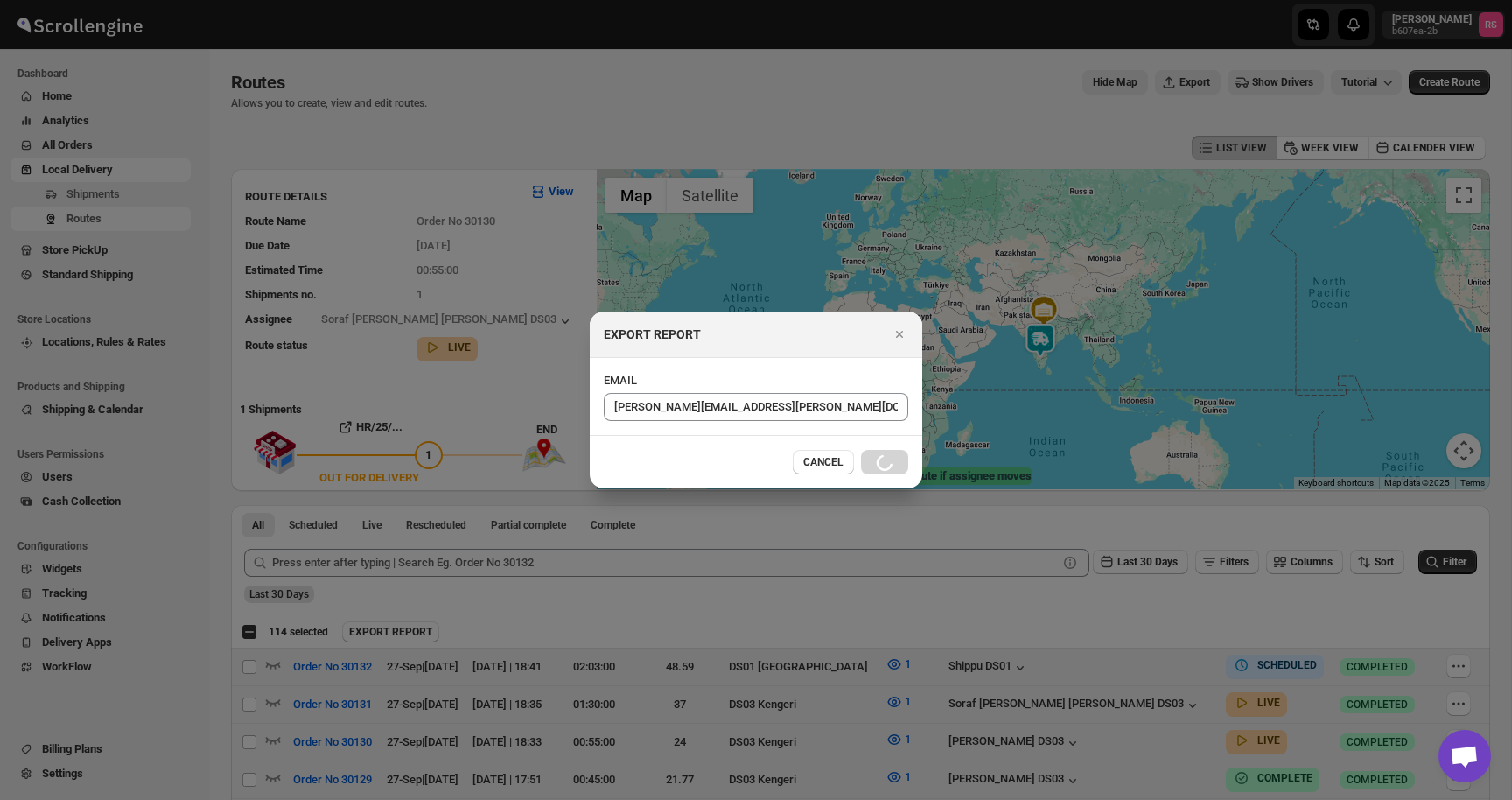
checkbox input "false"
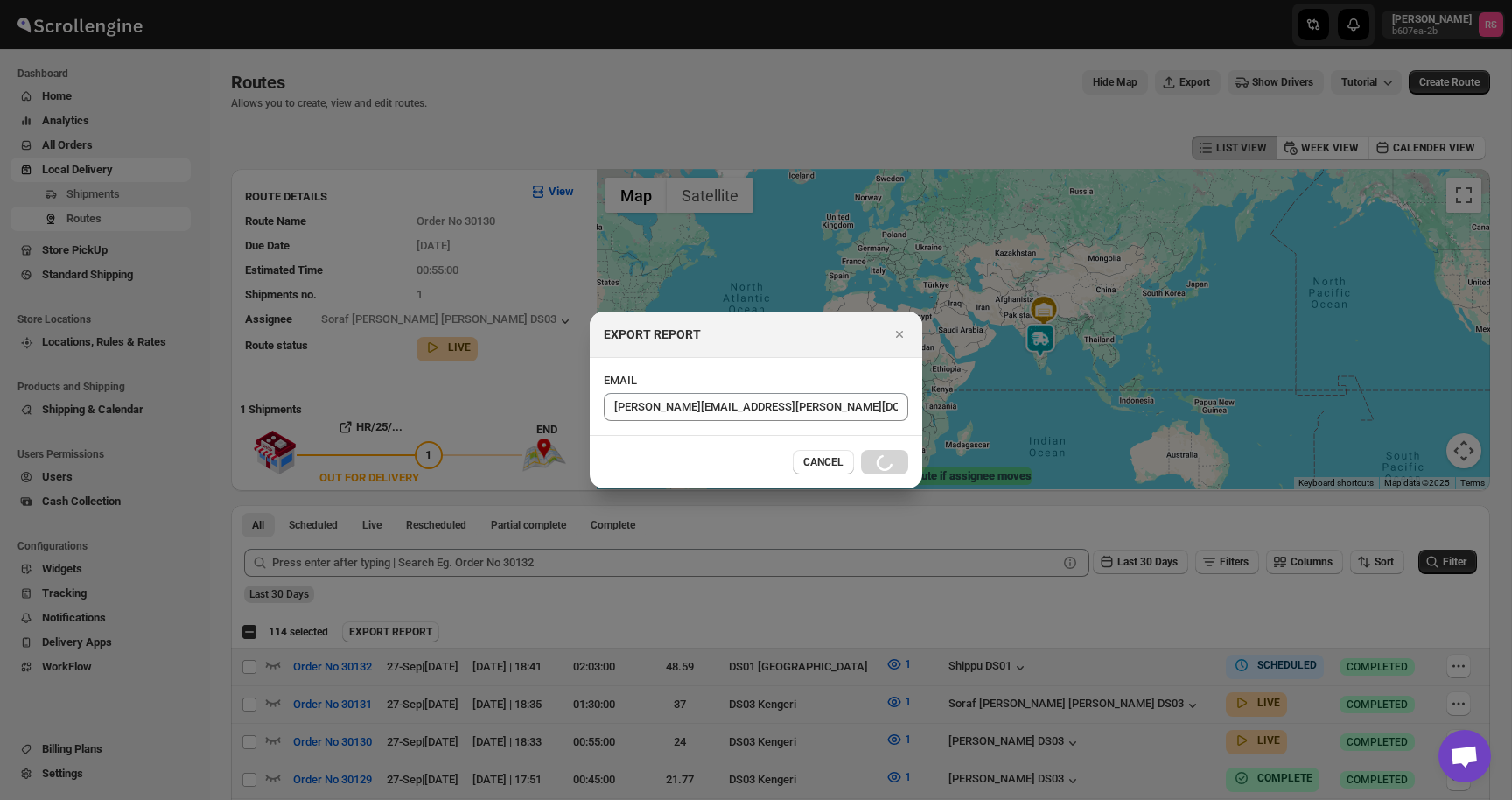
checkbox input "false"
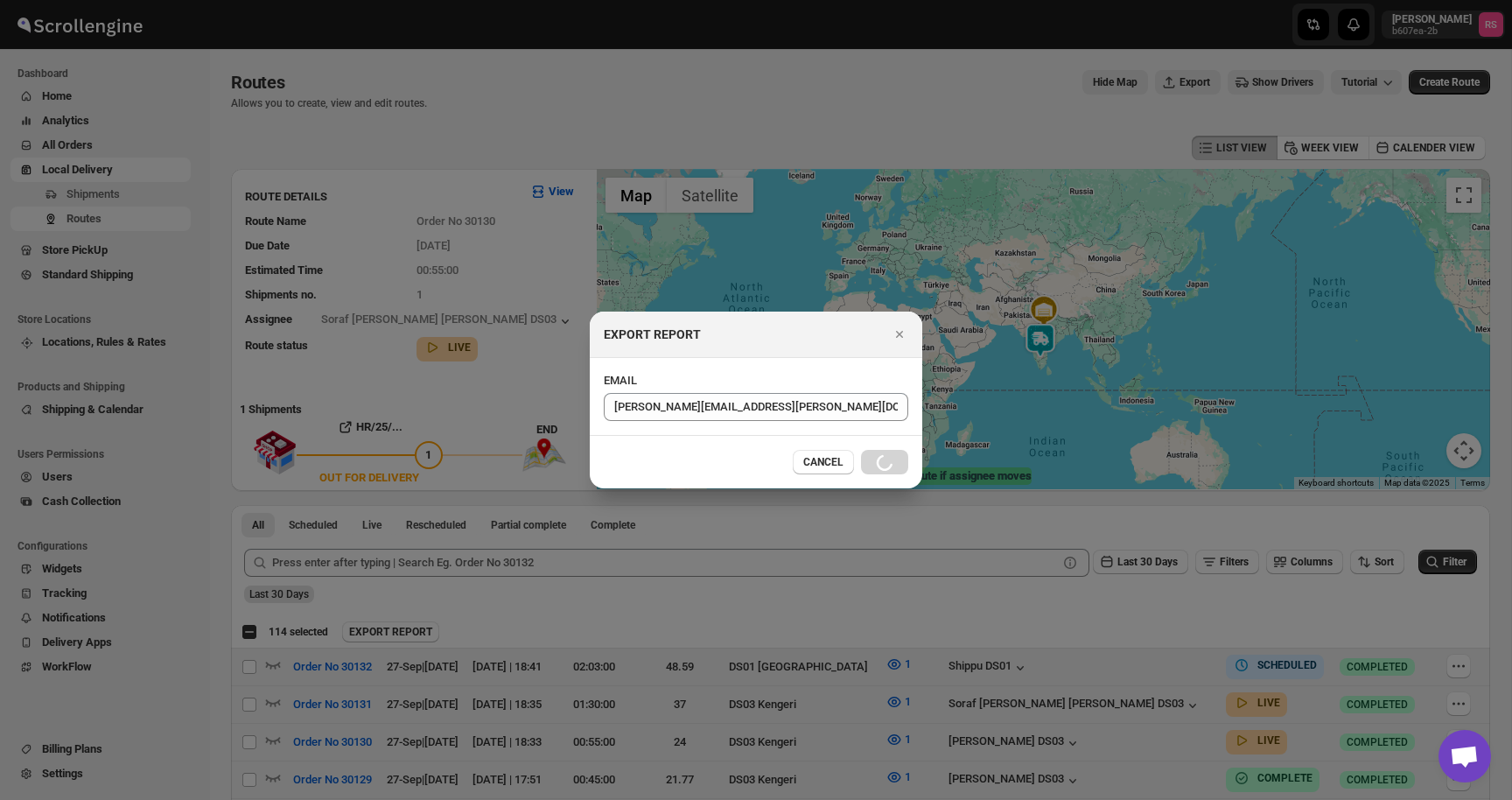
checkbox input "false"
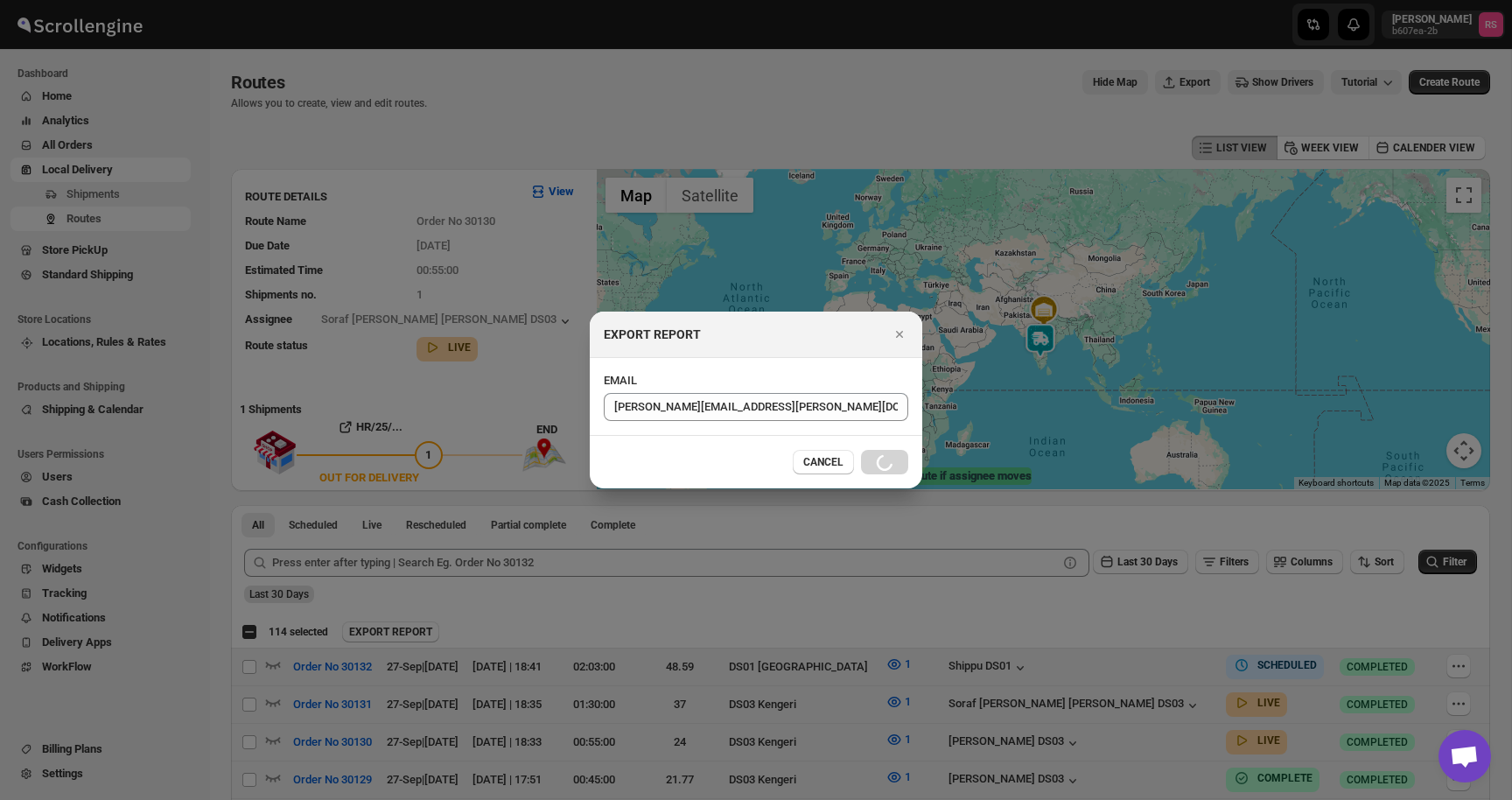
checkbox input "false"
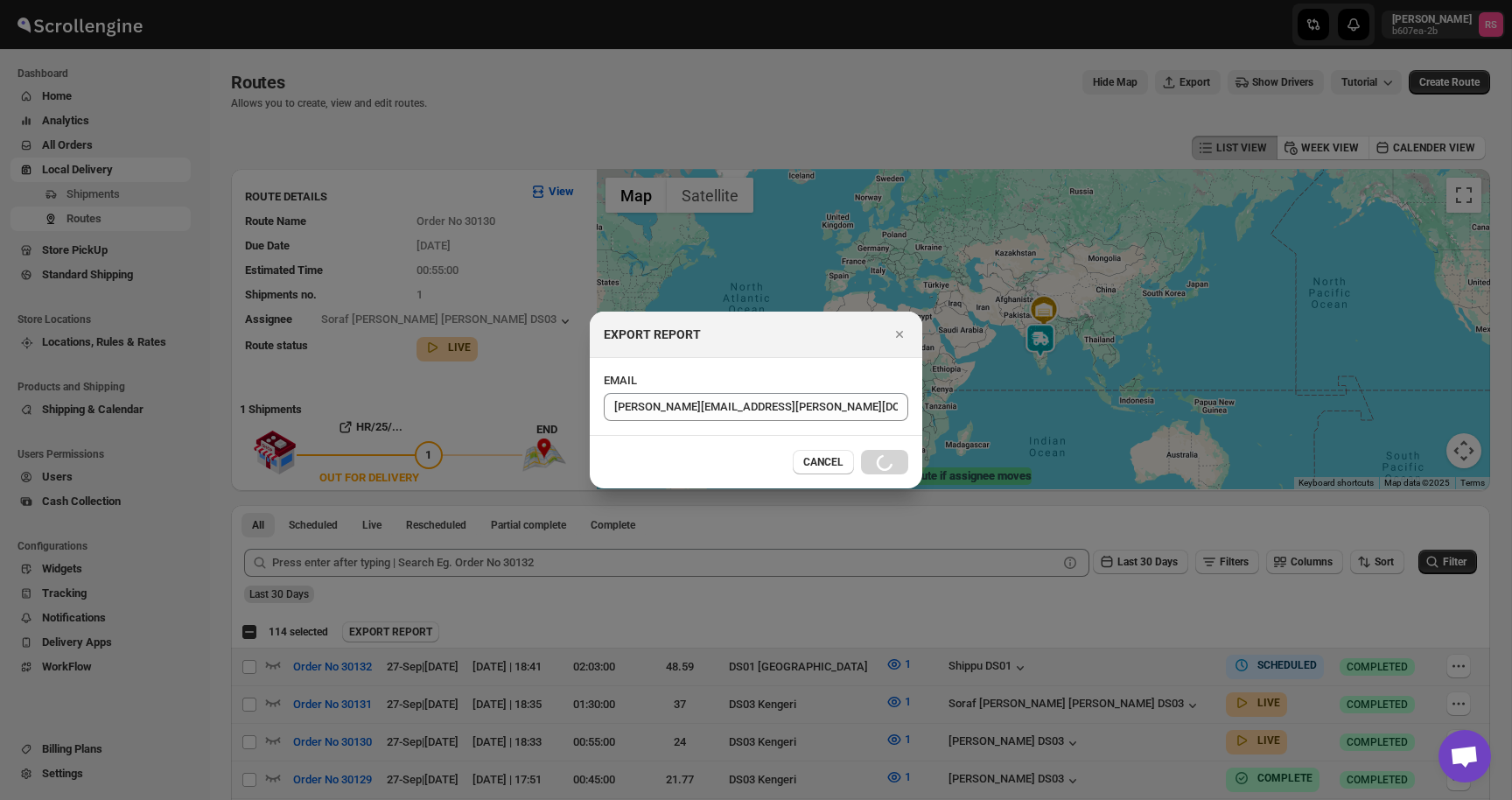
checkbox input "false"
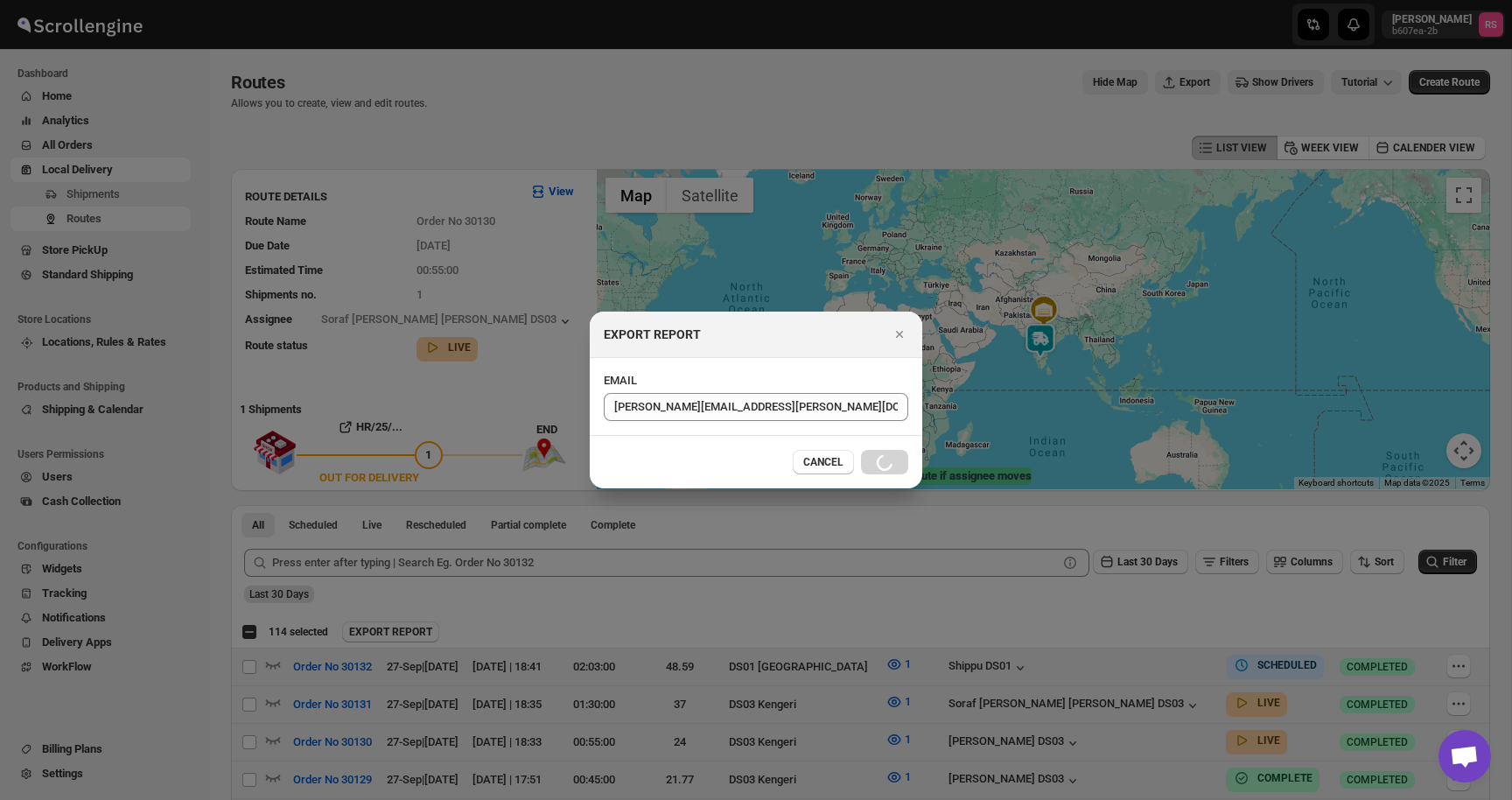
checkbox input "false"
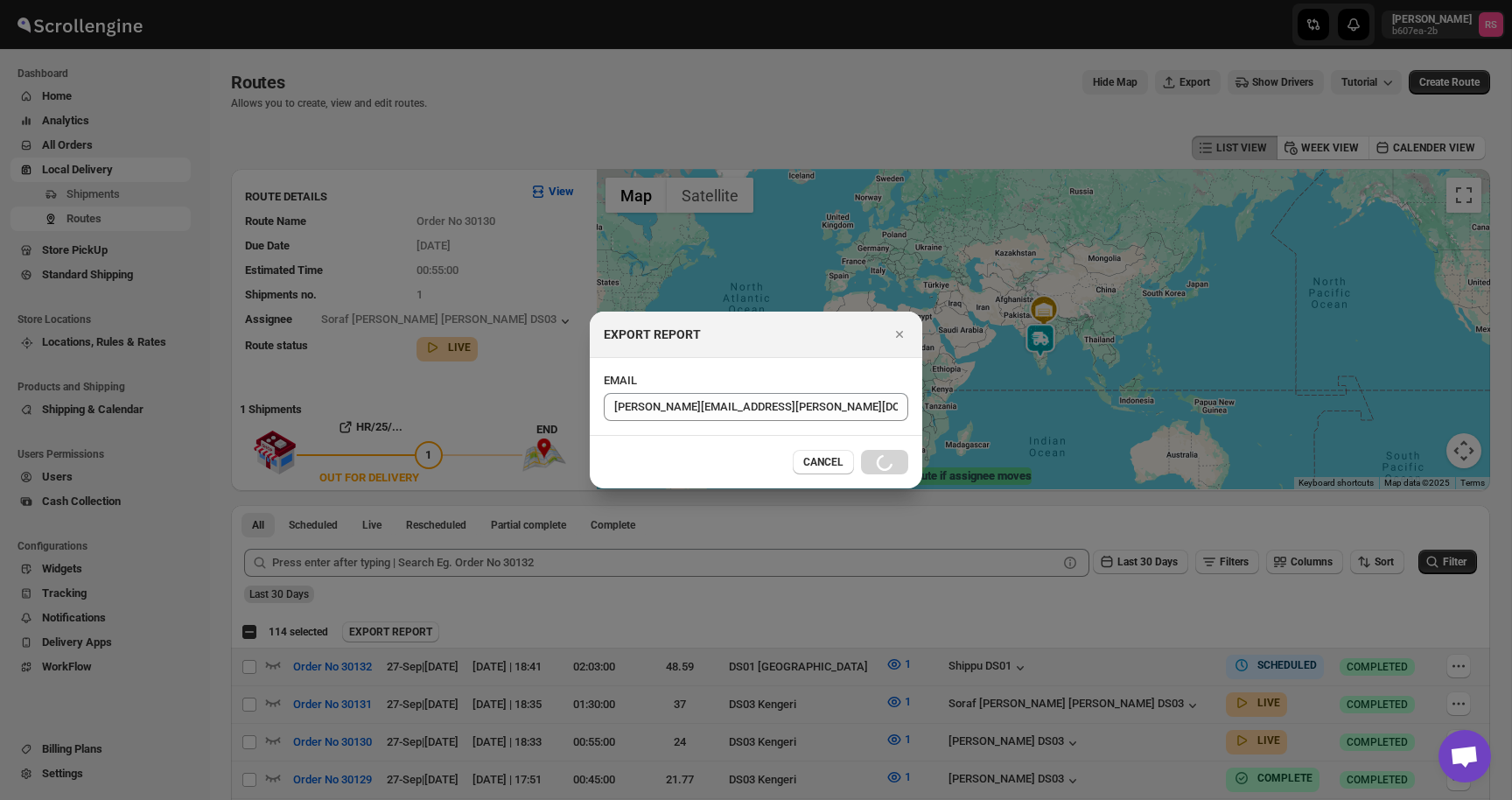
checkbox input "false"
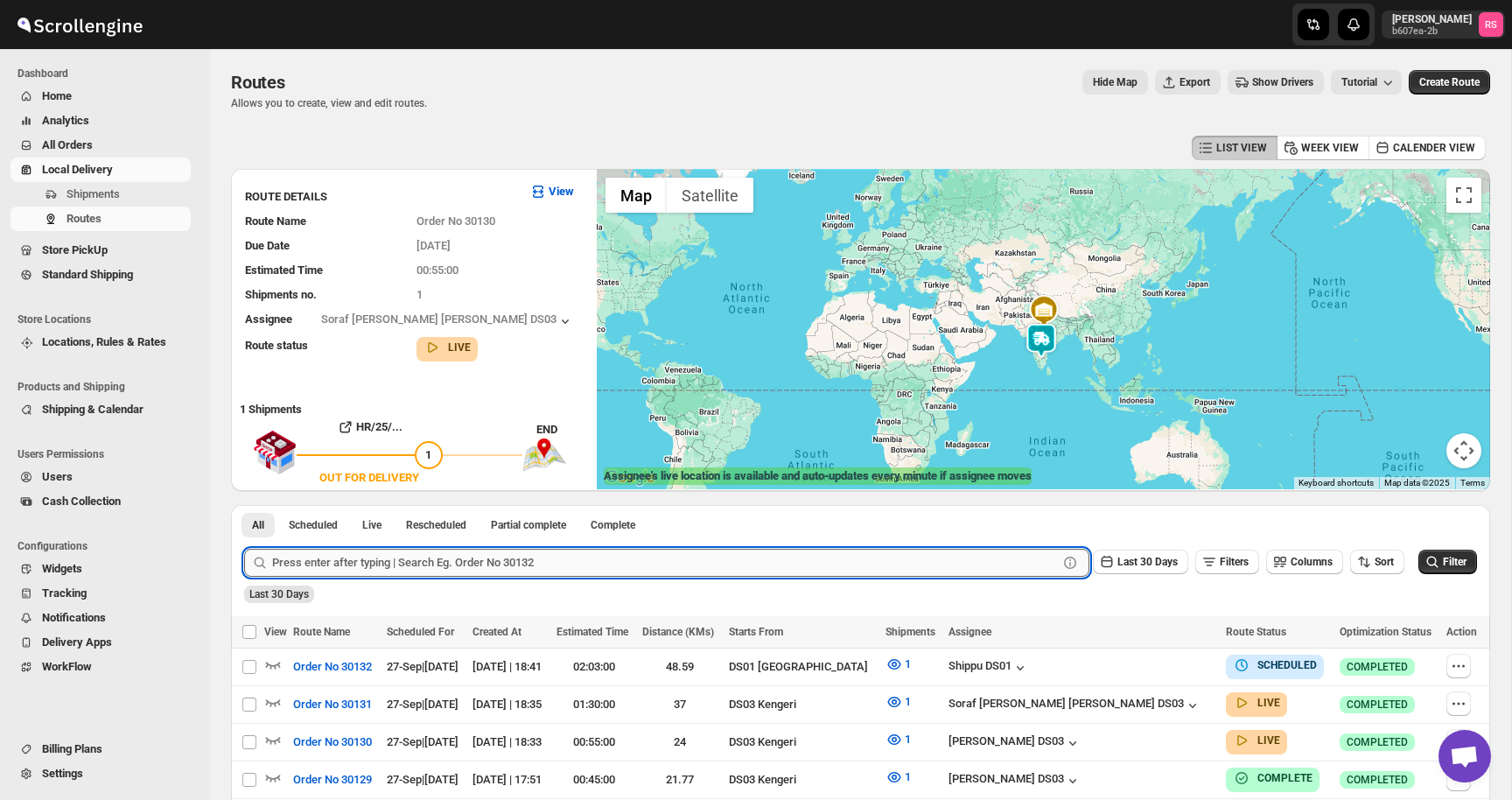
click at [465, 556] on input "text" at bounding box center [665, 562] width 786 height 28
click at [244, 505] on button "Submit" at bounding box center [269, 514] width 50 height 18
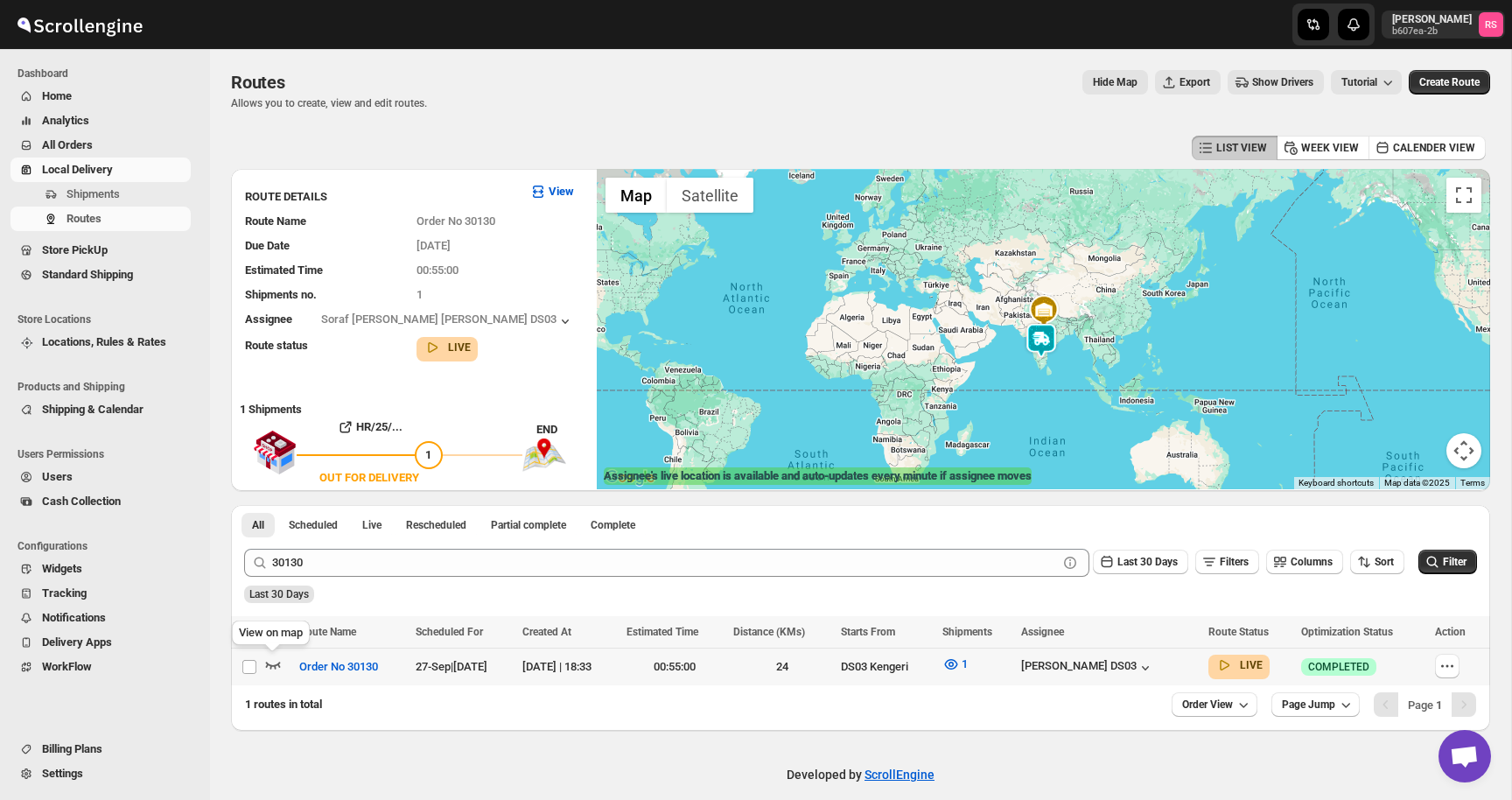
click at [268, 668] on icon "button" at bounding box center [273, 665] width 18 height 18
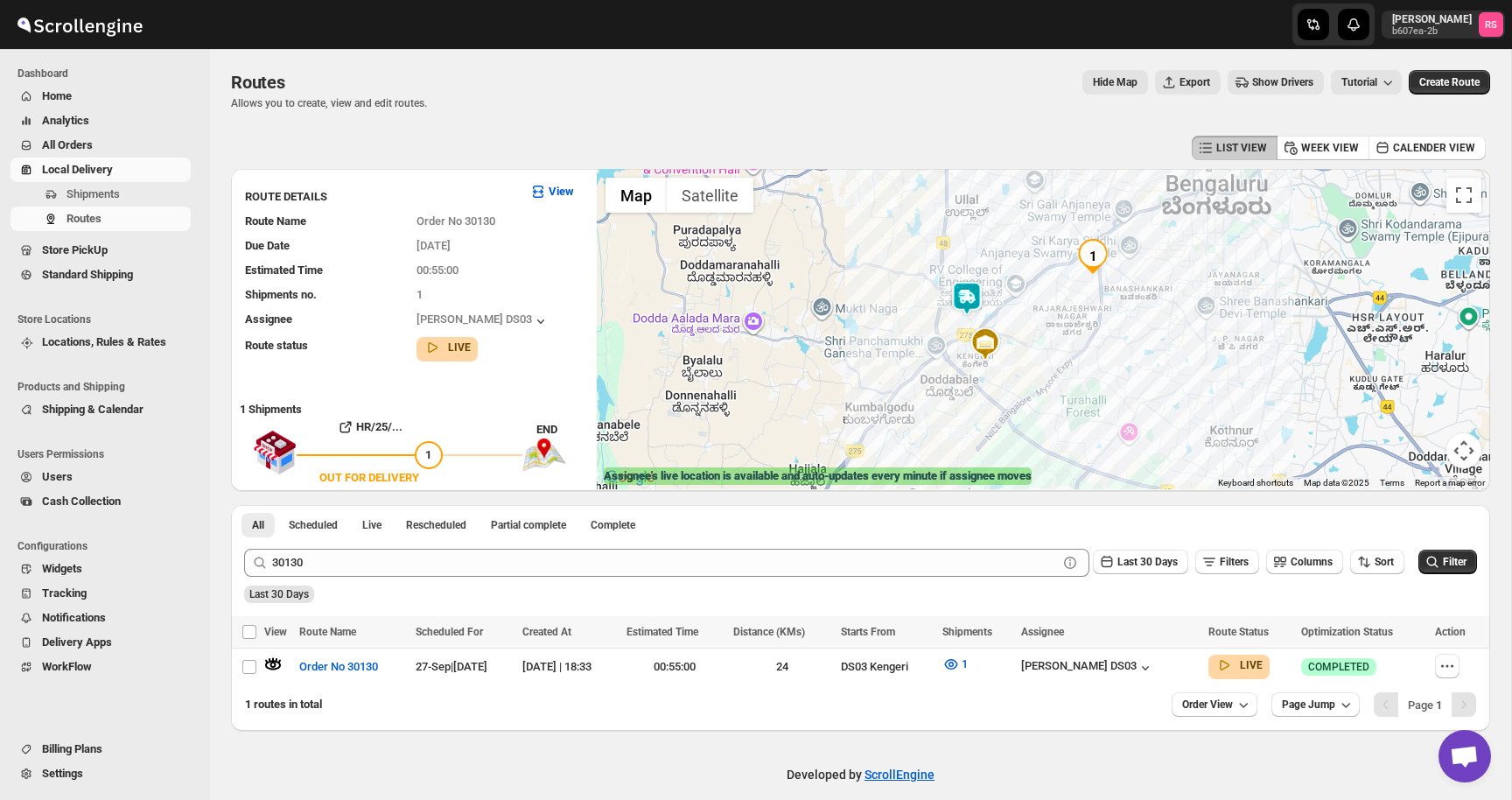
click at [971, 292] on img at bounding box center [966, 298] width 35 height 35
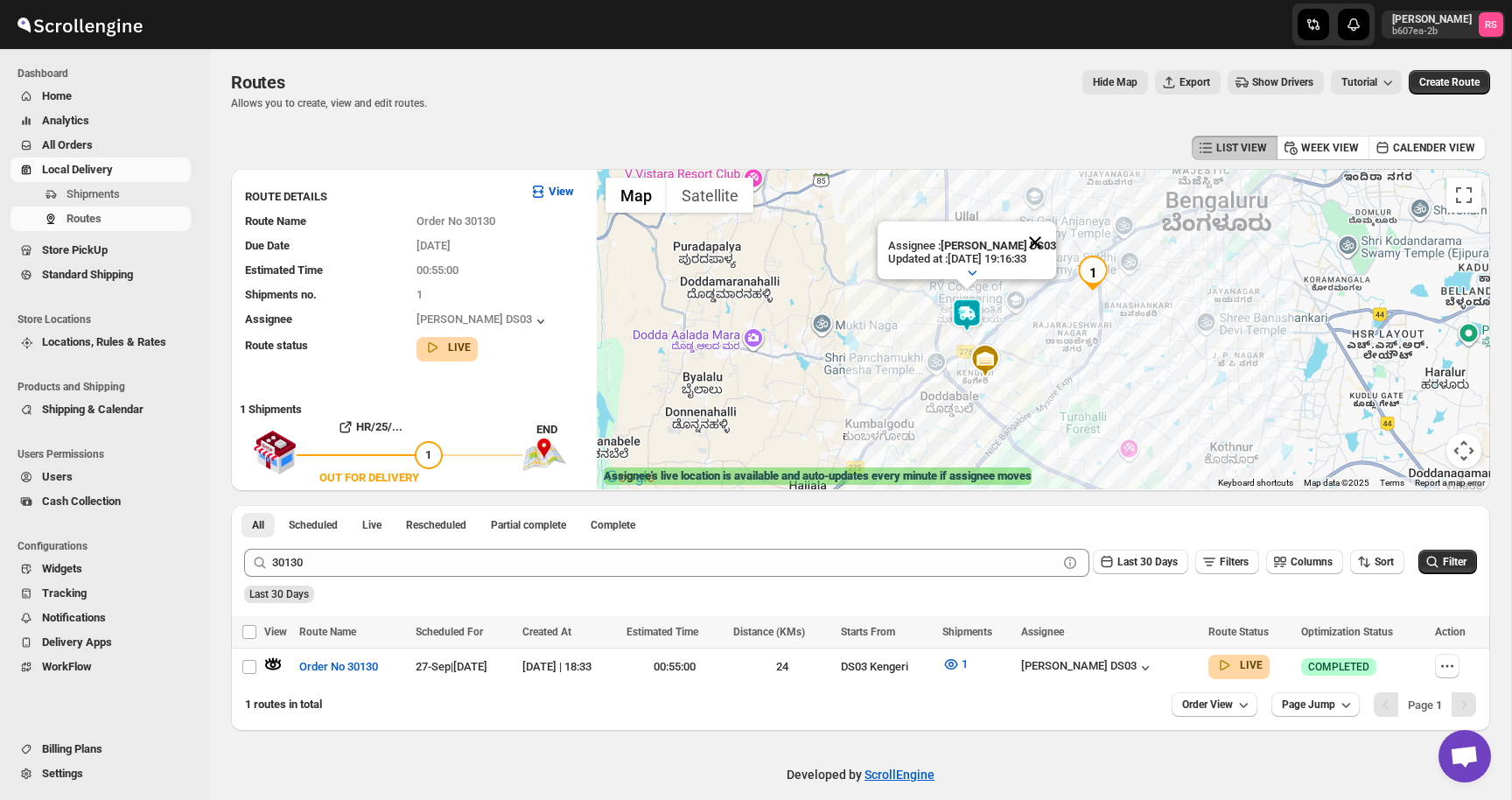
click at [1038, 239] on button "Close" at bounding box center [1035, 242] width 42 height 42
click at [957, 659] on icon "button" at bounding box center [950, 664] width 13 height 11
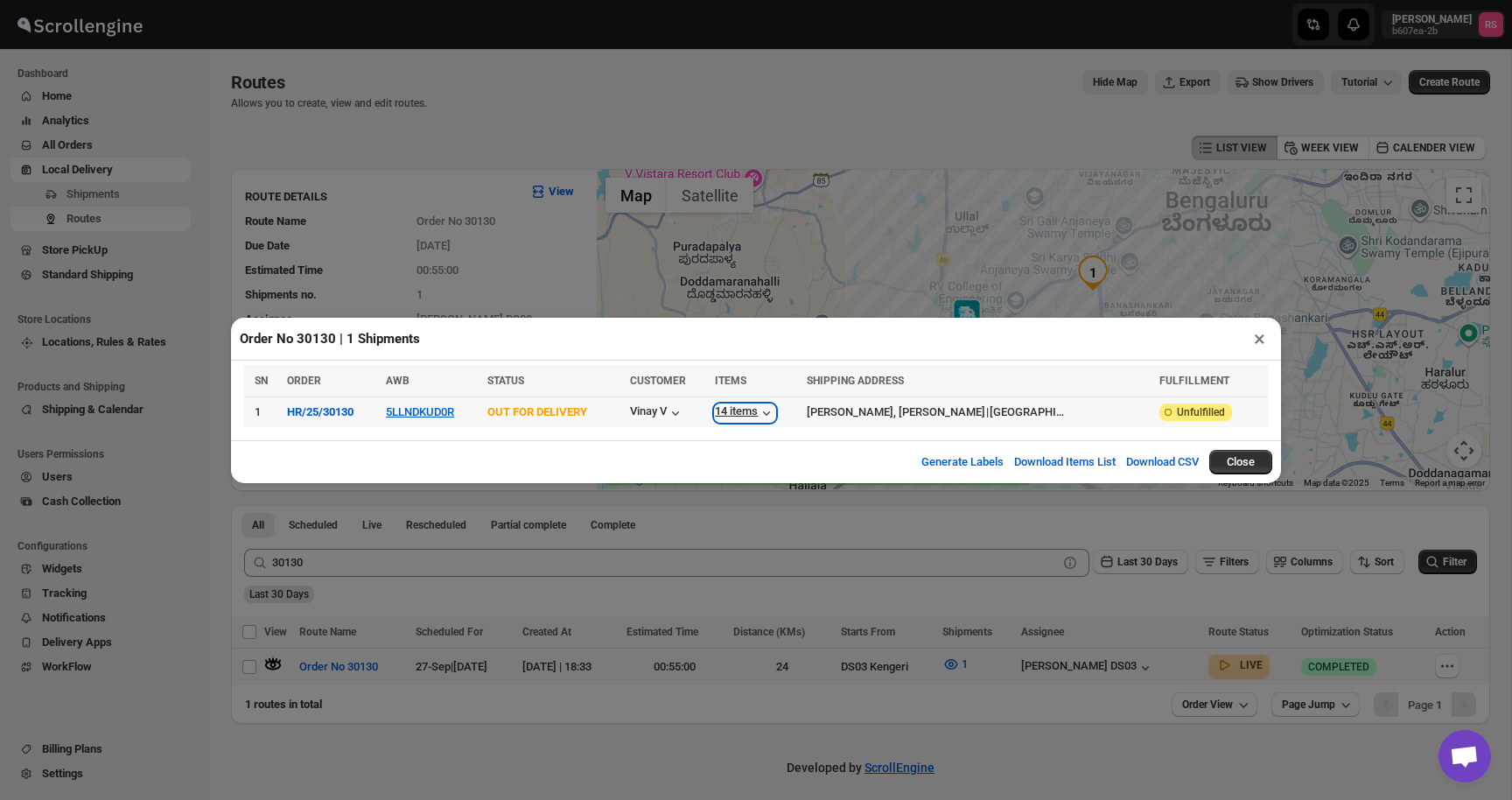
click at [754, 406] on div "14 items" at bounding box center [744, 413] width 61 height 18
click at [775, 420] on div "14 items" at bounding box center [744, 413] width 61 height 18
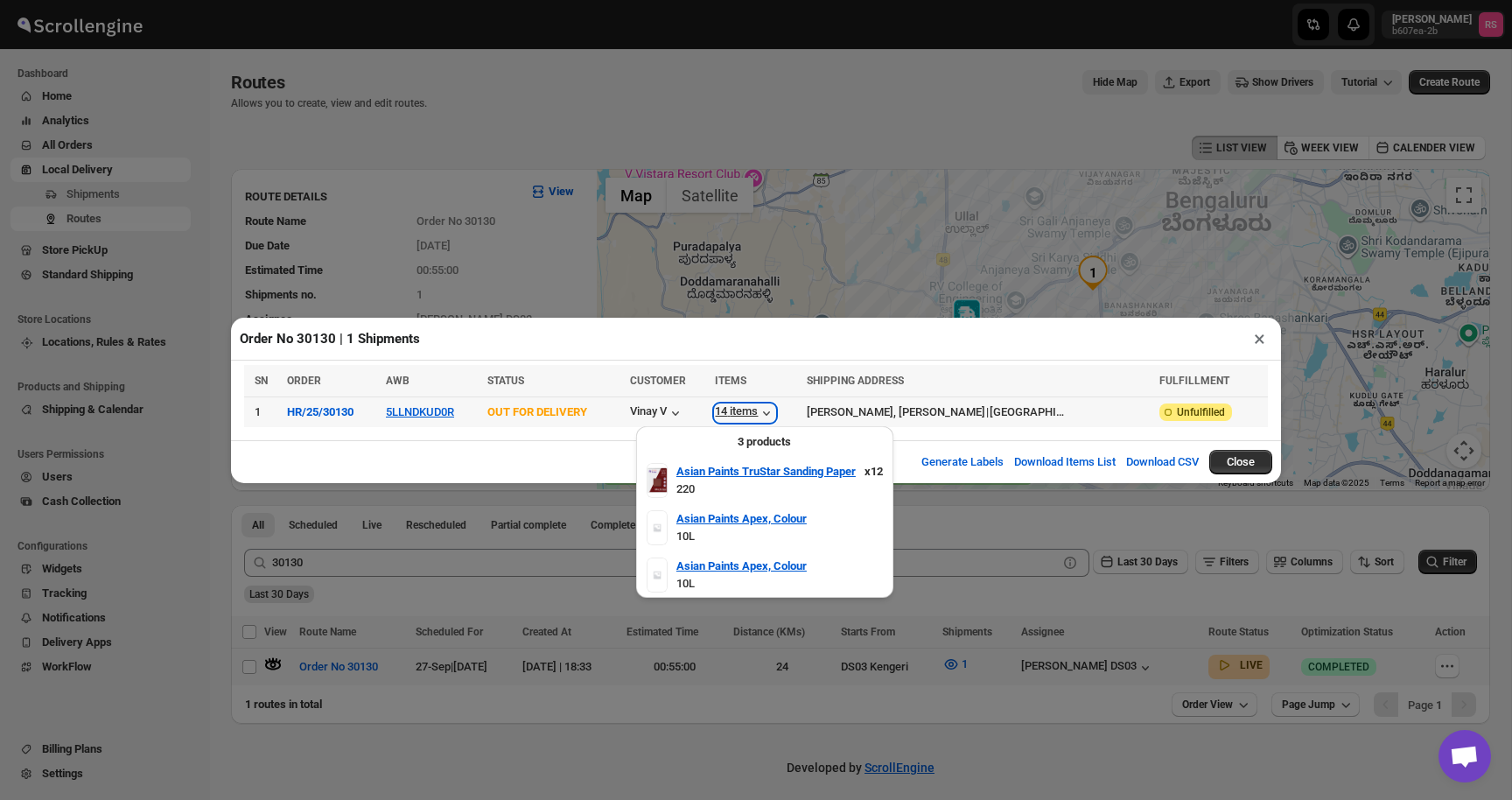
click at [775, 415] on div "14 items" at bounding box center [744, 413] width 61 height 18
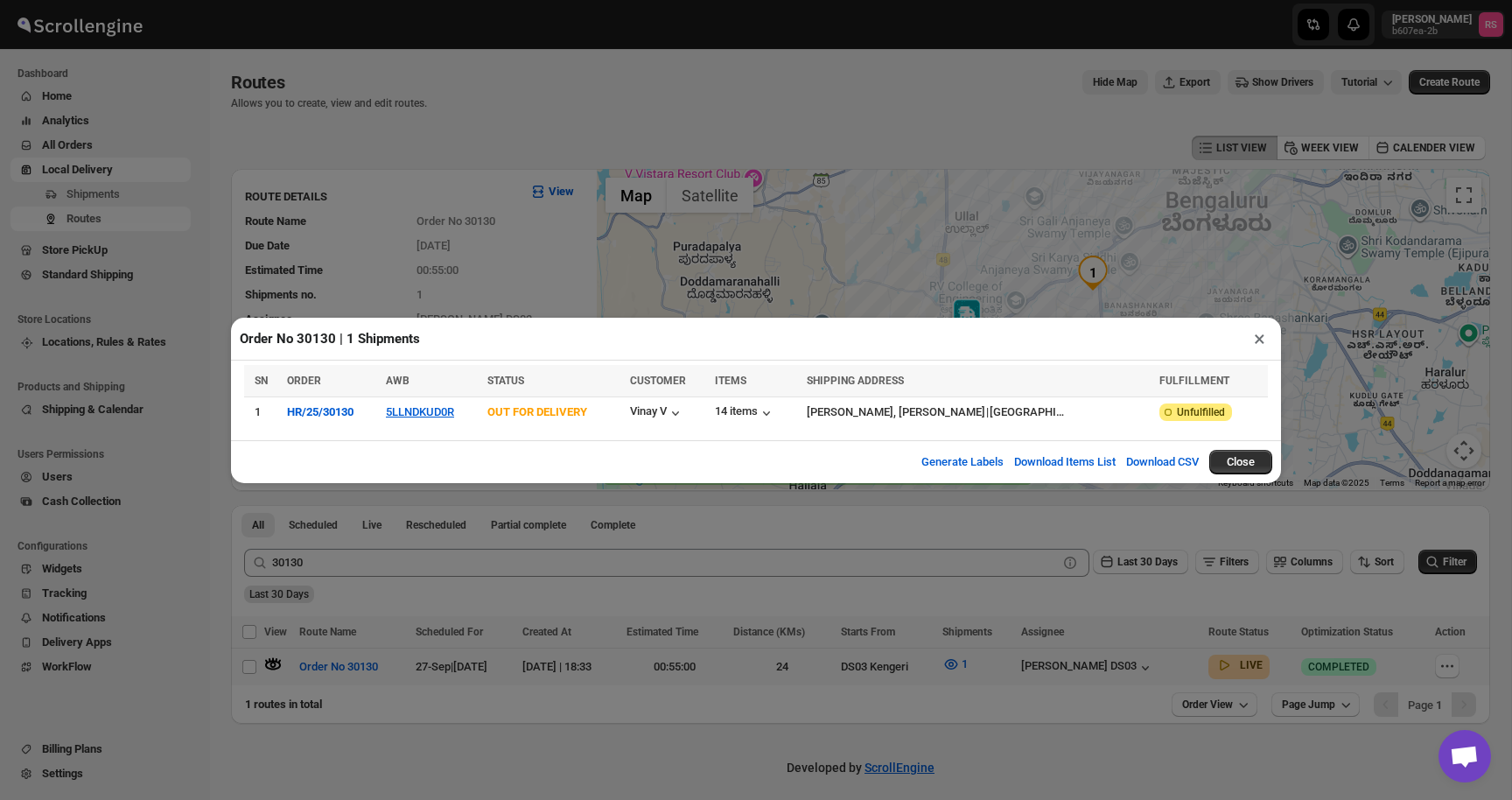
click at [1252, 337] on button "×" at bounding box center [1260, 338] width 26 height 25
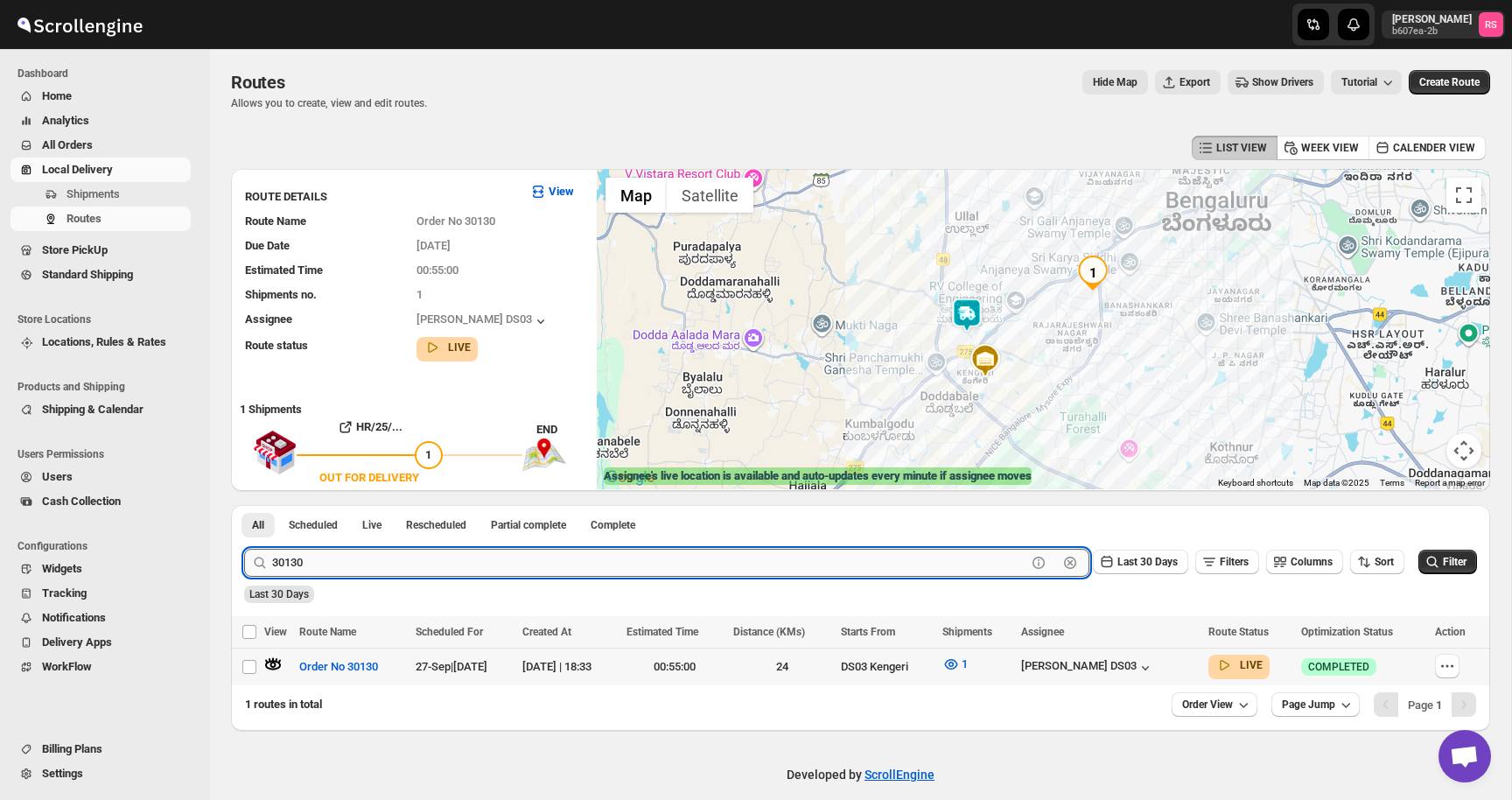
click at [532, 557] on input "30130" at bounding box center [649, 562] width 754 height 28
click at [244, 505] on button "Submit" at bounding box center [269, 514] width 50 height 18
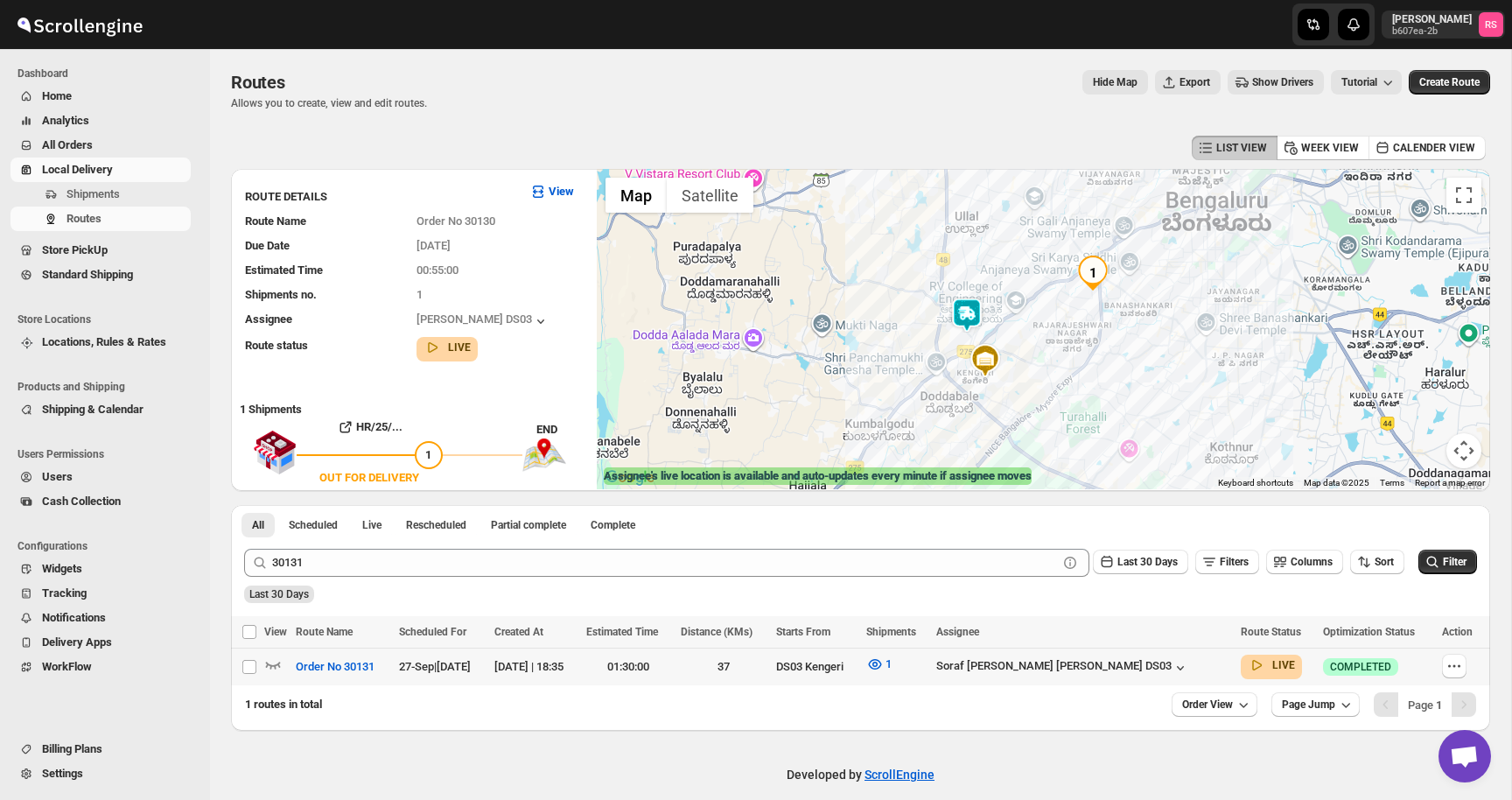
click at [282, 663] on div at bounding box center [277, 667] width 26 height 23
click at [276, 664] on icon "button" at bounding box center [273, 665] width 15 height 7
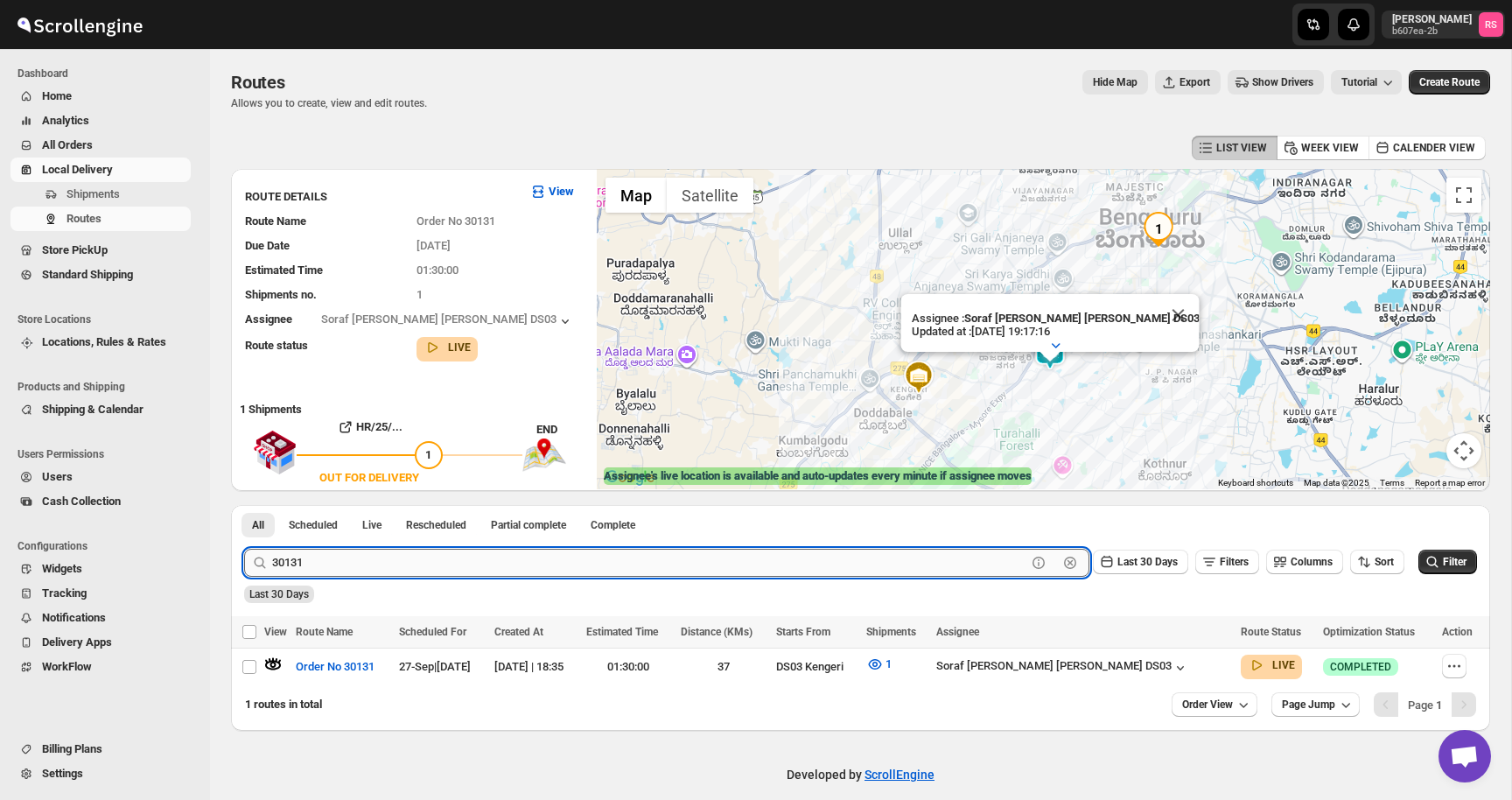
click at [485, 570] on input "30131" at bounding box center [649, 562] width 754 height 28
click at [498, 566] on input "30131" at bounding box center [649, 562] width 754 height 28
click at [244, 505] on button "Submit" at bounding box center [269, 514] width 50 height 18
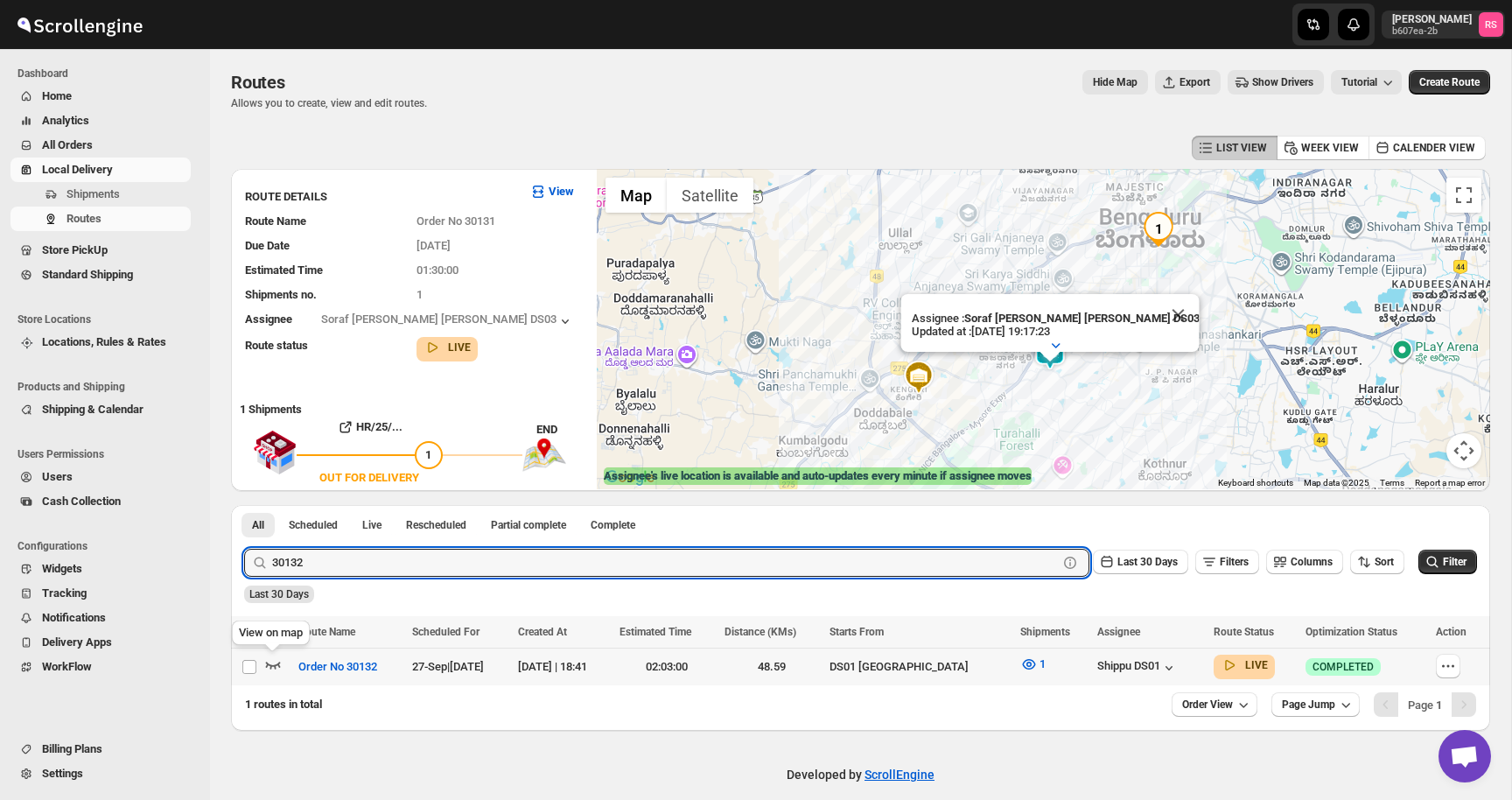
click at [274, 663] on icon "button" at bounding box center [273, 665] width 18 height 18
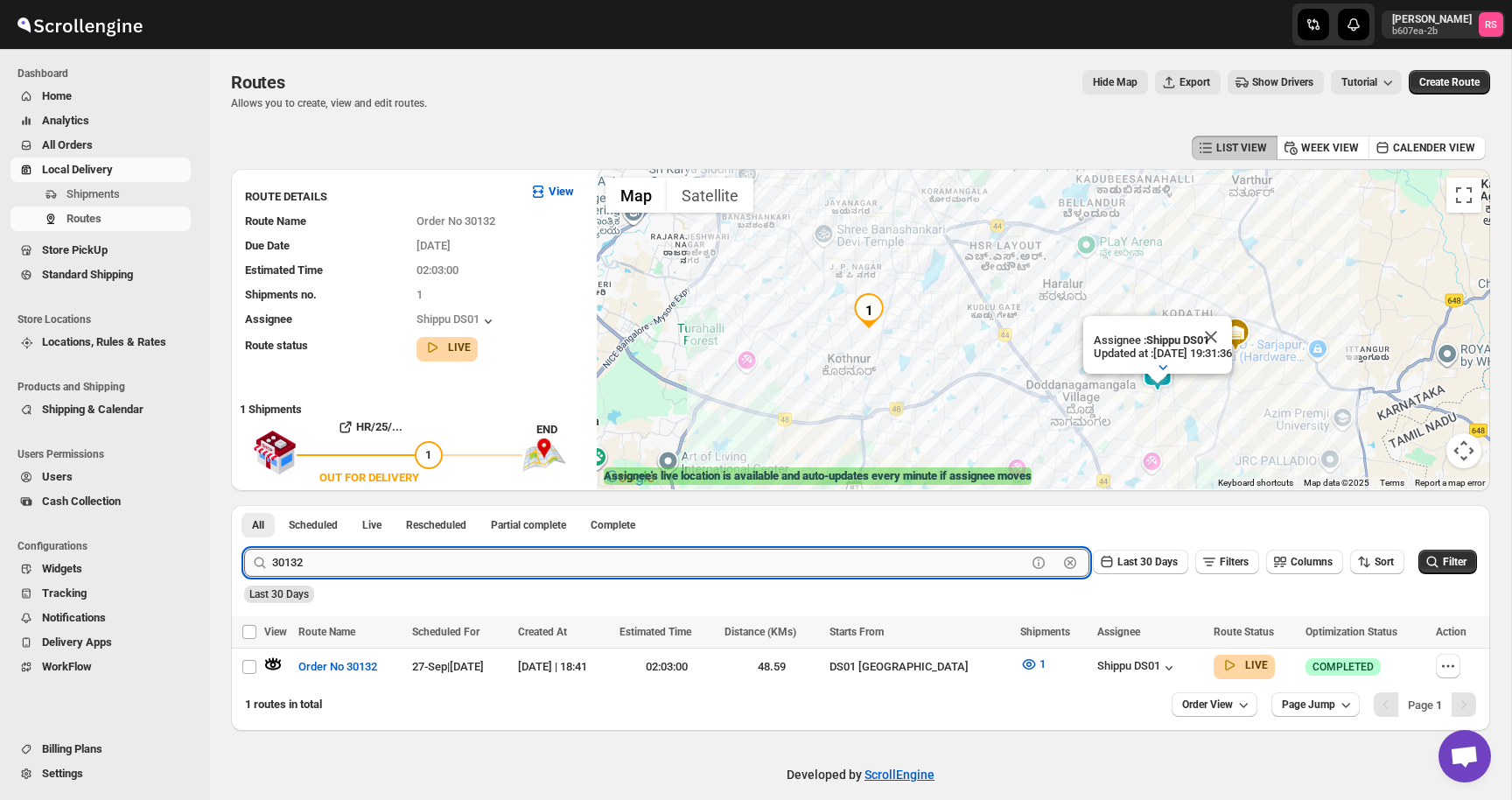
click at [376, 554] on input "30132" at bounding box center [649, 562] width 754 height 28
click at [383, 570] on input "30132" at bounding box center [649, 562] width 754 height 28
click at [244, 505] on button "Submit" at bounding box center [269, 514] width 50 height 18
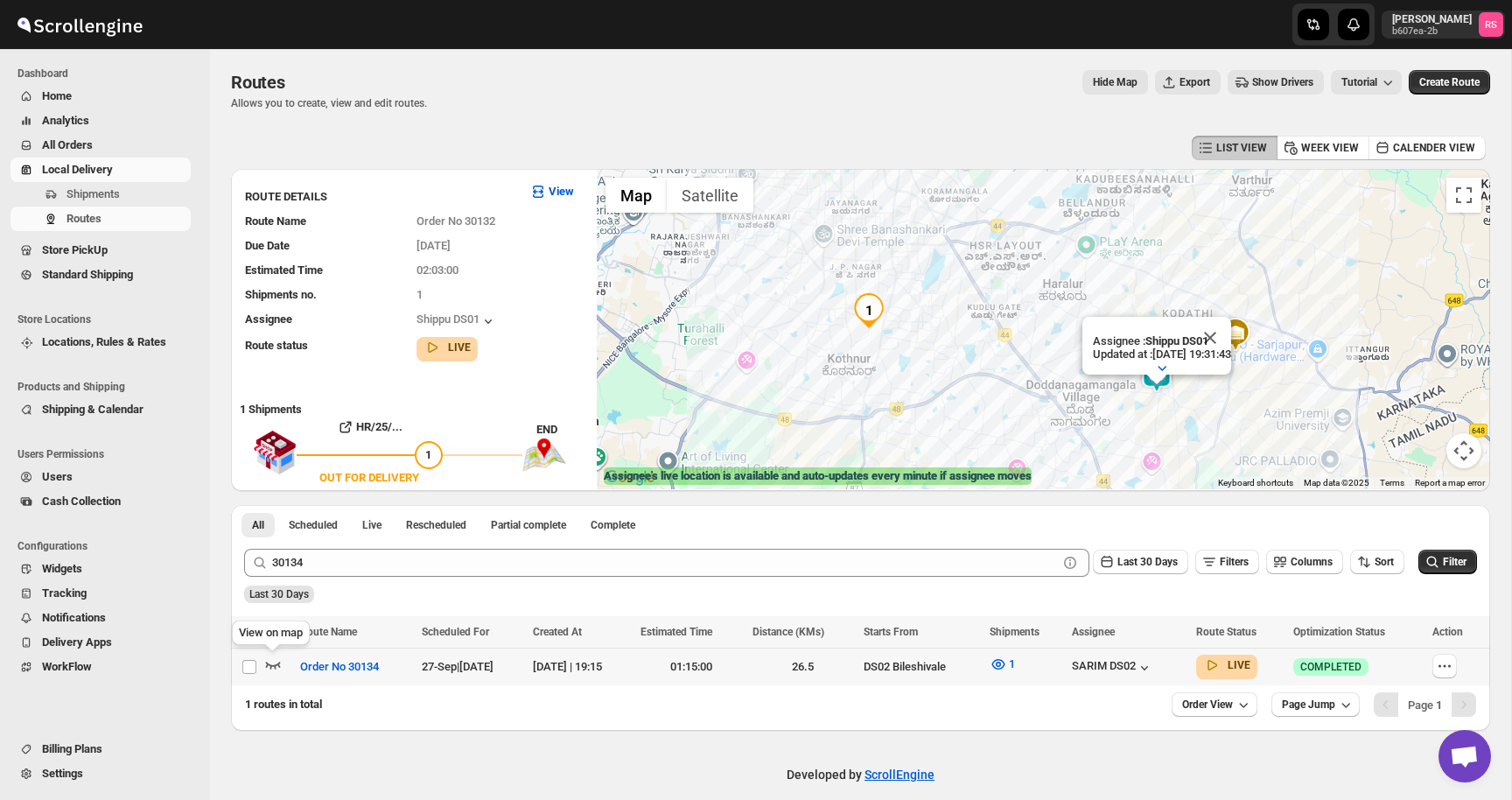
click at [272, 658] on icon "button" at bounding box center [273, 665] width 18 height 18
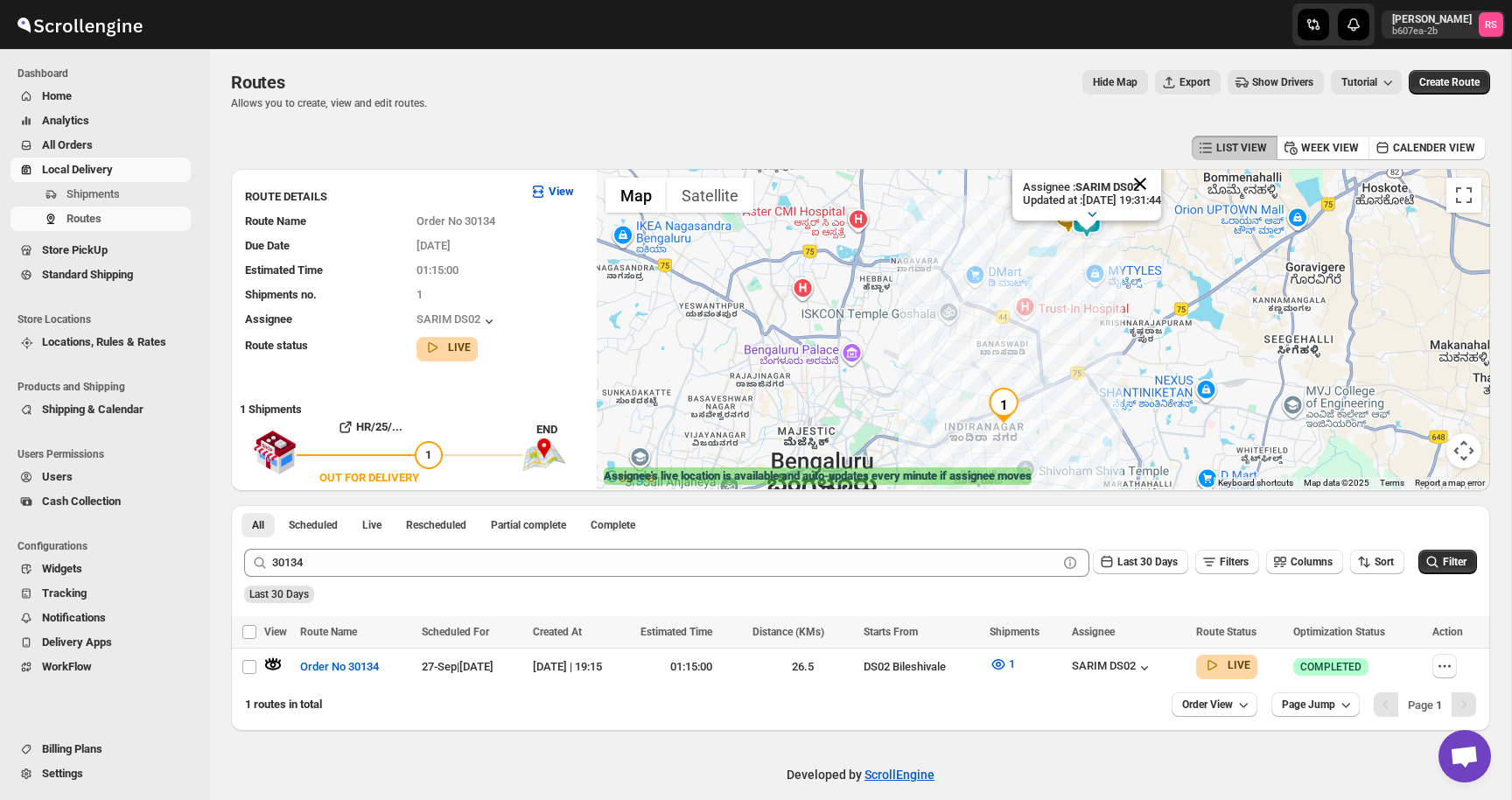
click at [1160, 176] on button "Close" at bounding box center [1139, 184] width 42 height 42
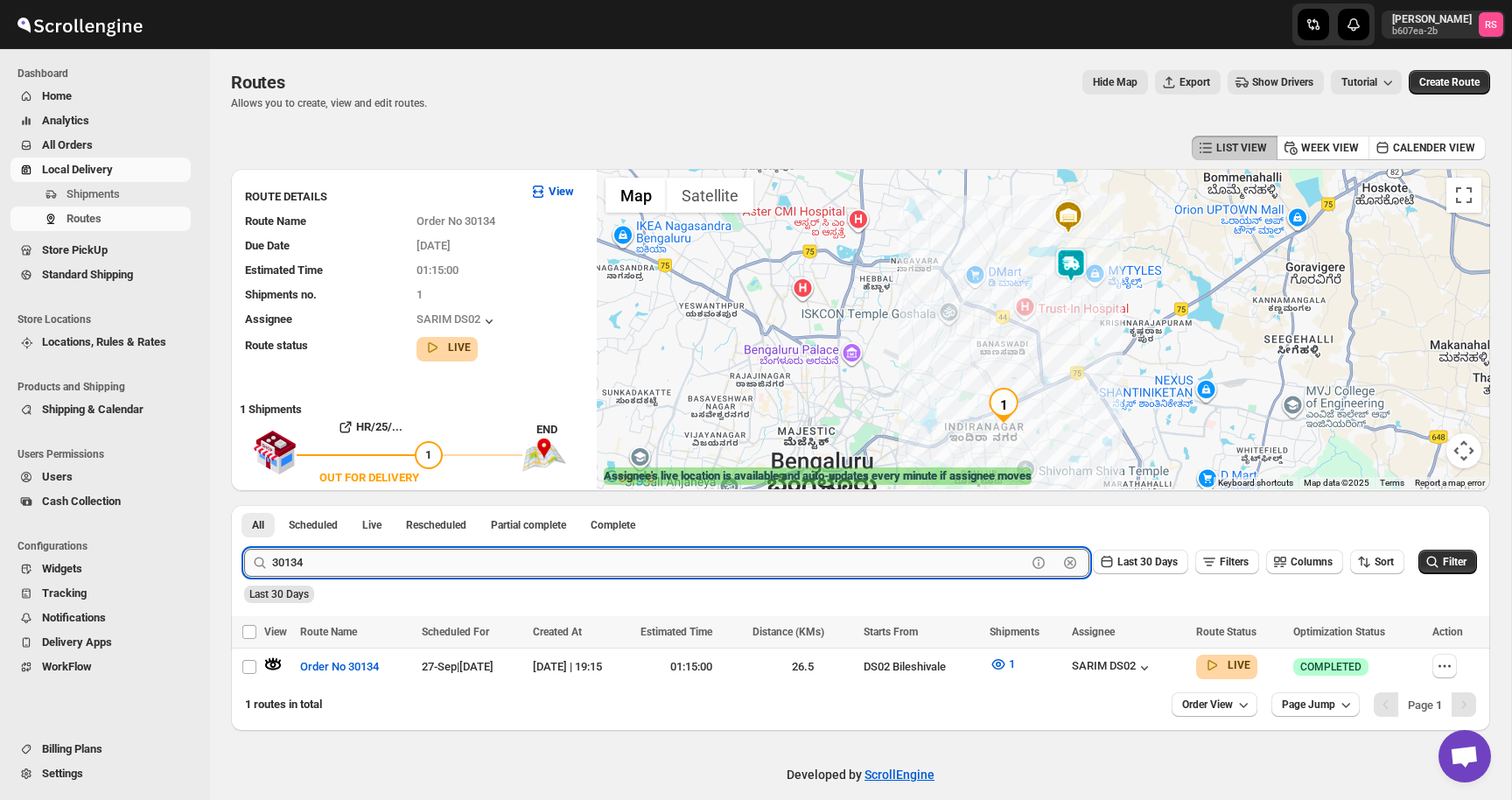
click at [348, 567] on input "30134" at bounding box center [649, 562] width 754 height 28
click at [244, 505] on button "Submit" at bounding box center [269, 514] width 50 height 18
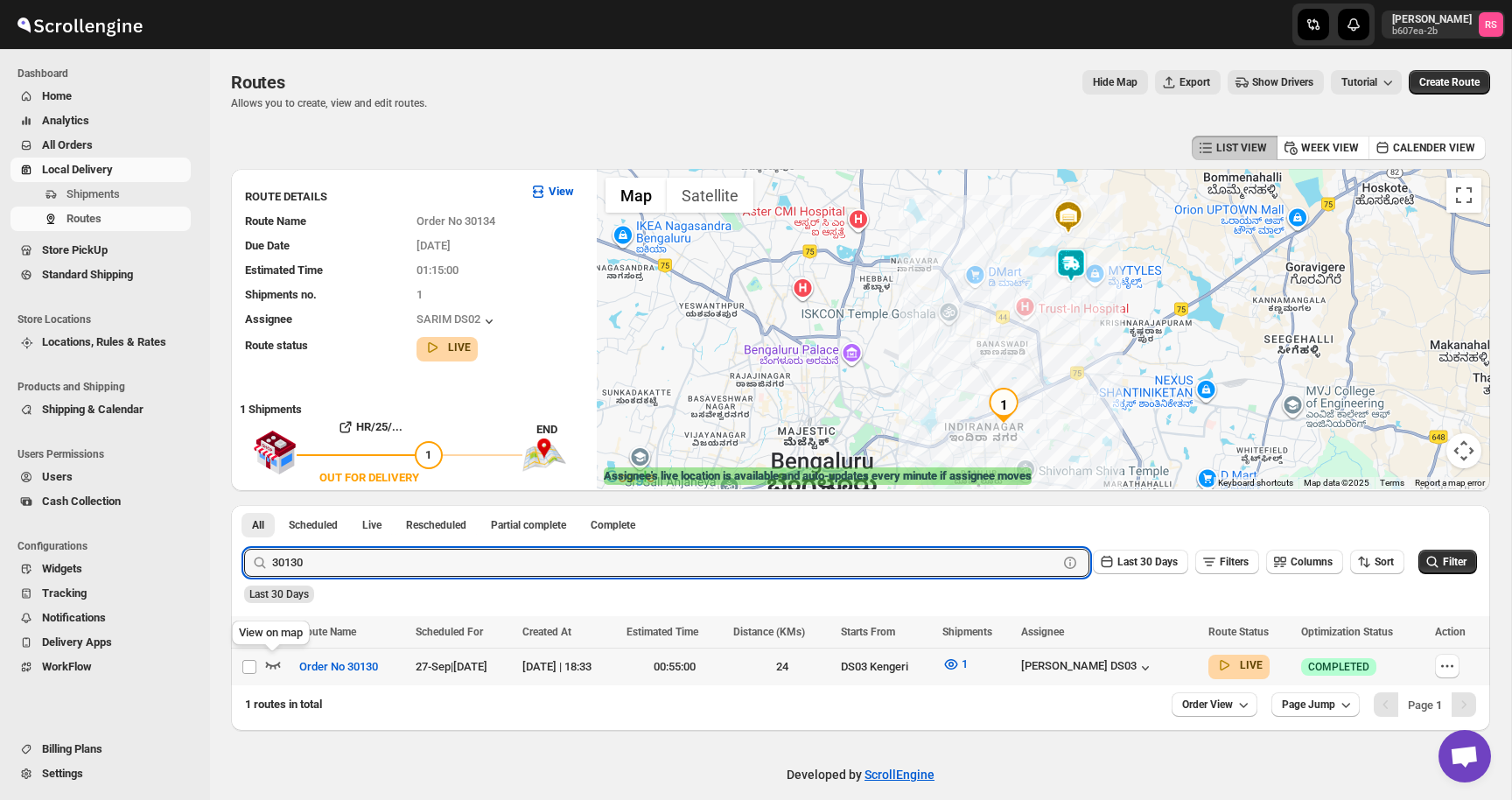
click at [274, 657] on icon "button" at bounding box center [273, 665] width 18 height 18
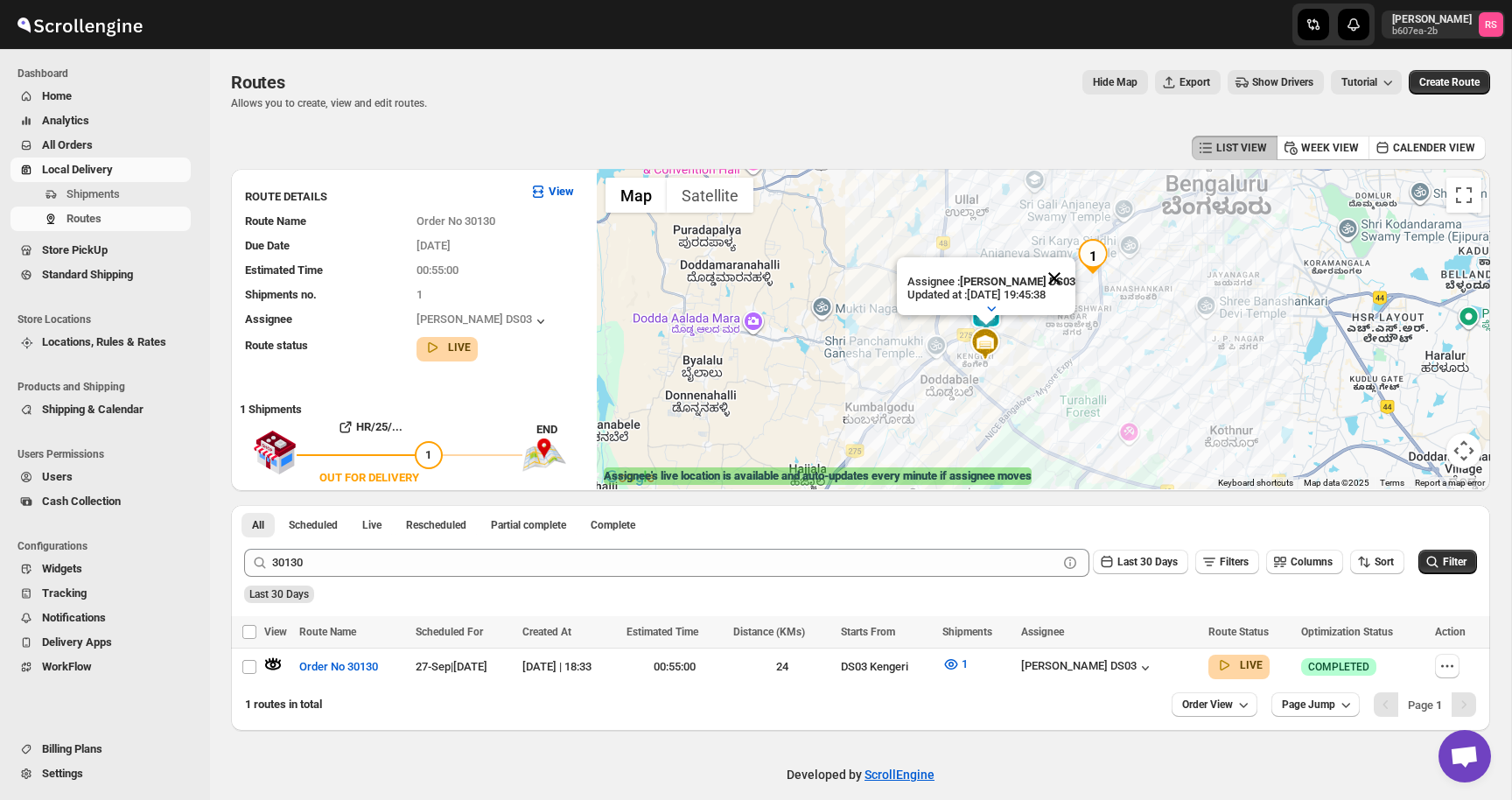
click at [1056, 278] on button "Close" at bounding box center [1054, 278] width 42 height 42
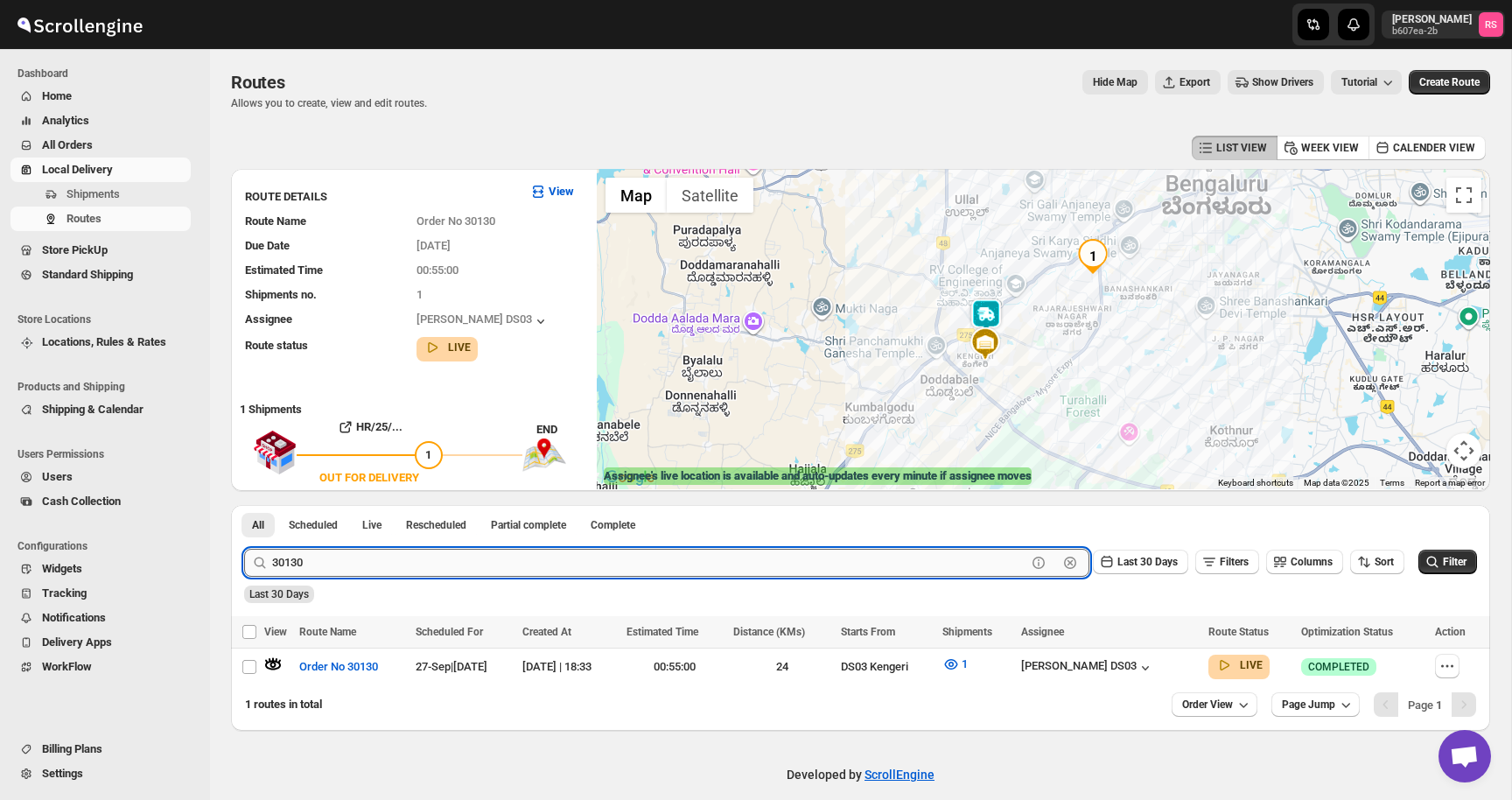
click at [351, 562] on input "30130" at bounding box center [649, 562] width 754 height 28
click at [244, 505] on button "Submit" at bounding box center [269, 514] width 50 height 18
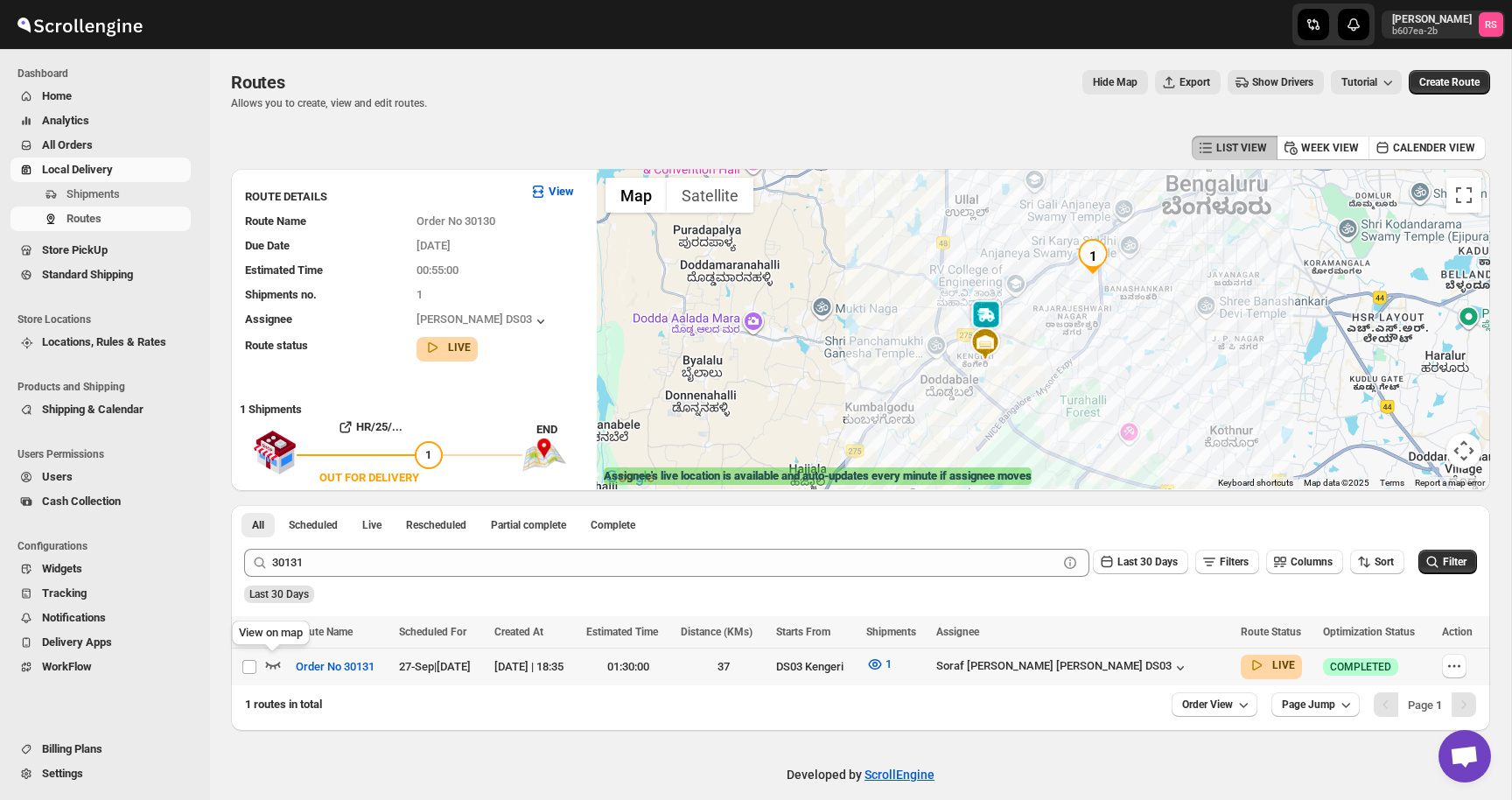
click at [273, 664] on icon "button" at bounding box center [273, 665] width 15 height 7
